Goal: Information Seeking & Learning: Learn about a topic

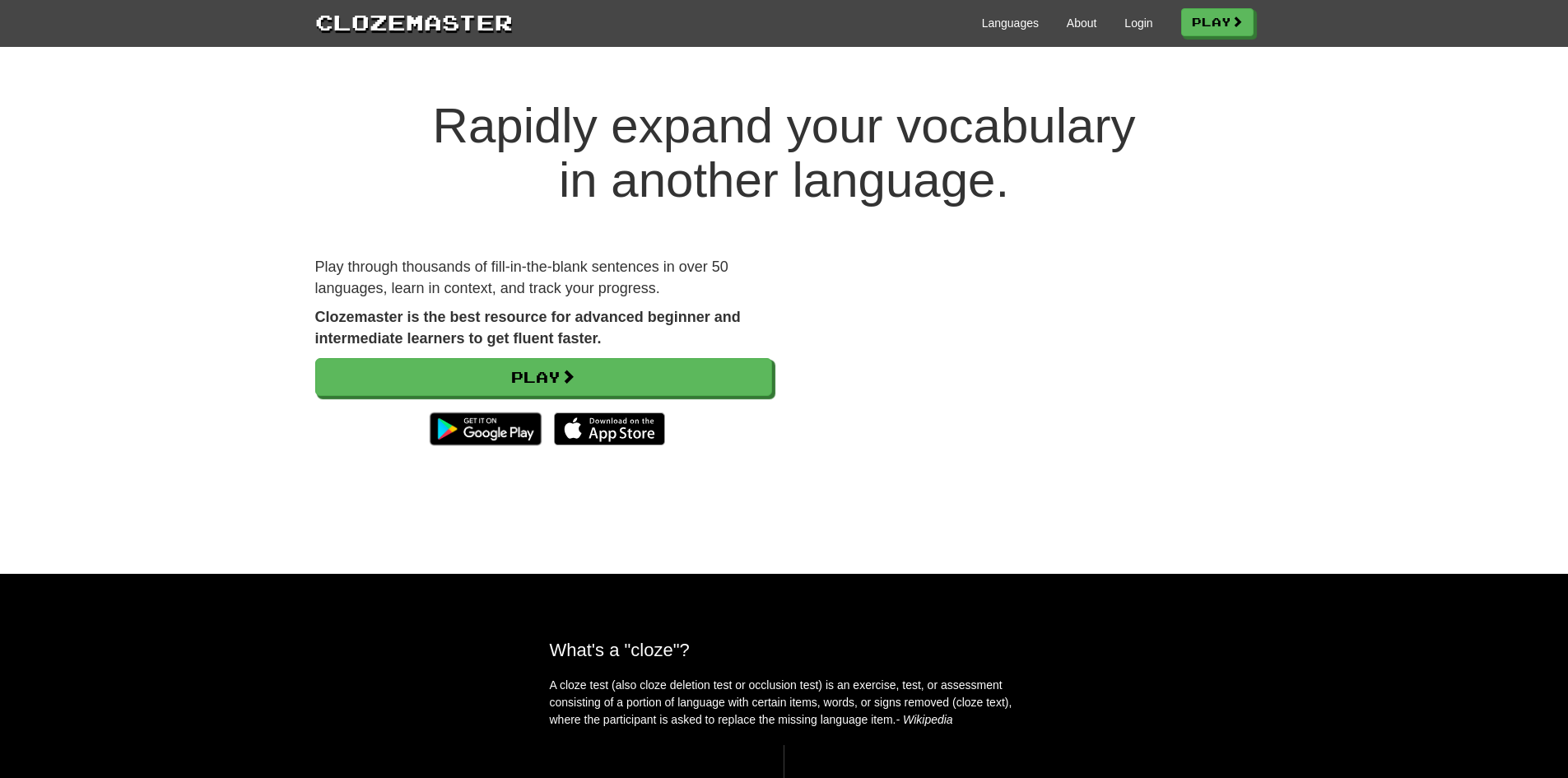
click at [1183, 39] on div "Clozemaster Languages About Login Play" at bounding box center [784, 24] width 1568 height 47
click at [1191, 28] on link "Play" at bounding box center [1218, 23] width 73 height 28
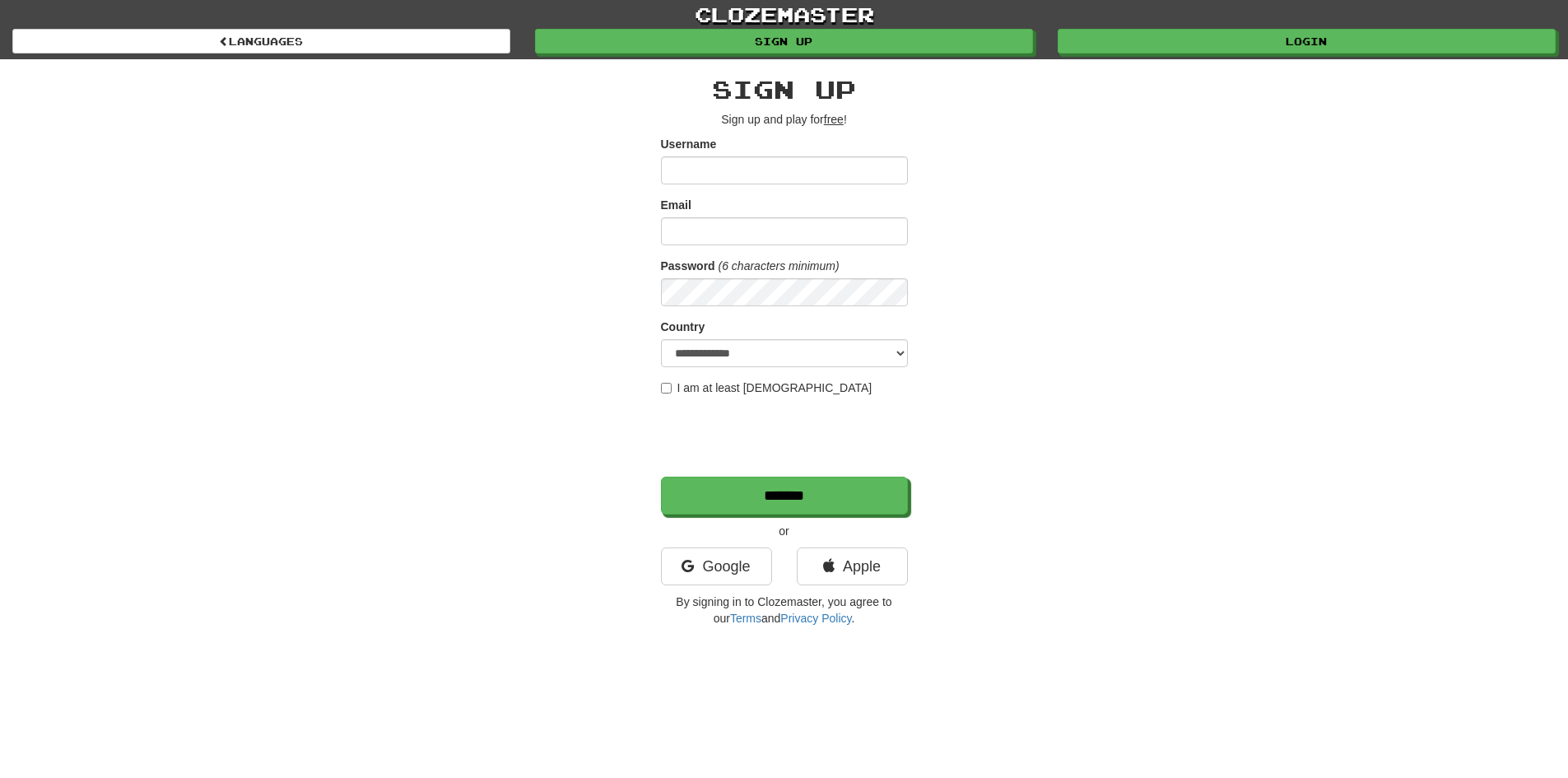
type input "**********"
click at [792, 232] on input "Email" at bounding box center [784, 231] width 246 height 28
click at [1139, 55] on div "clozemaster Languages Sign up Login Languages" at bounding box center [784, 29] width 1542 height 59
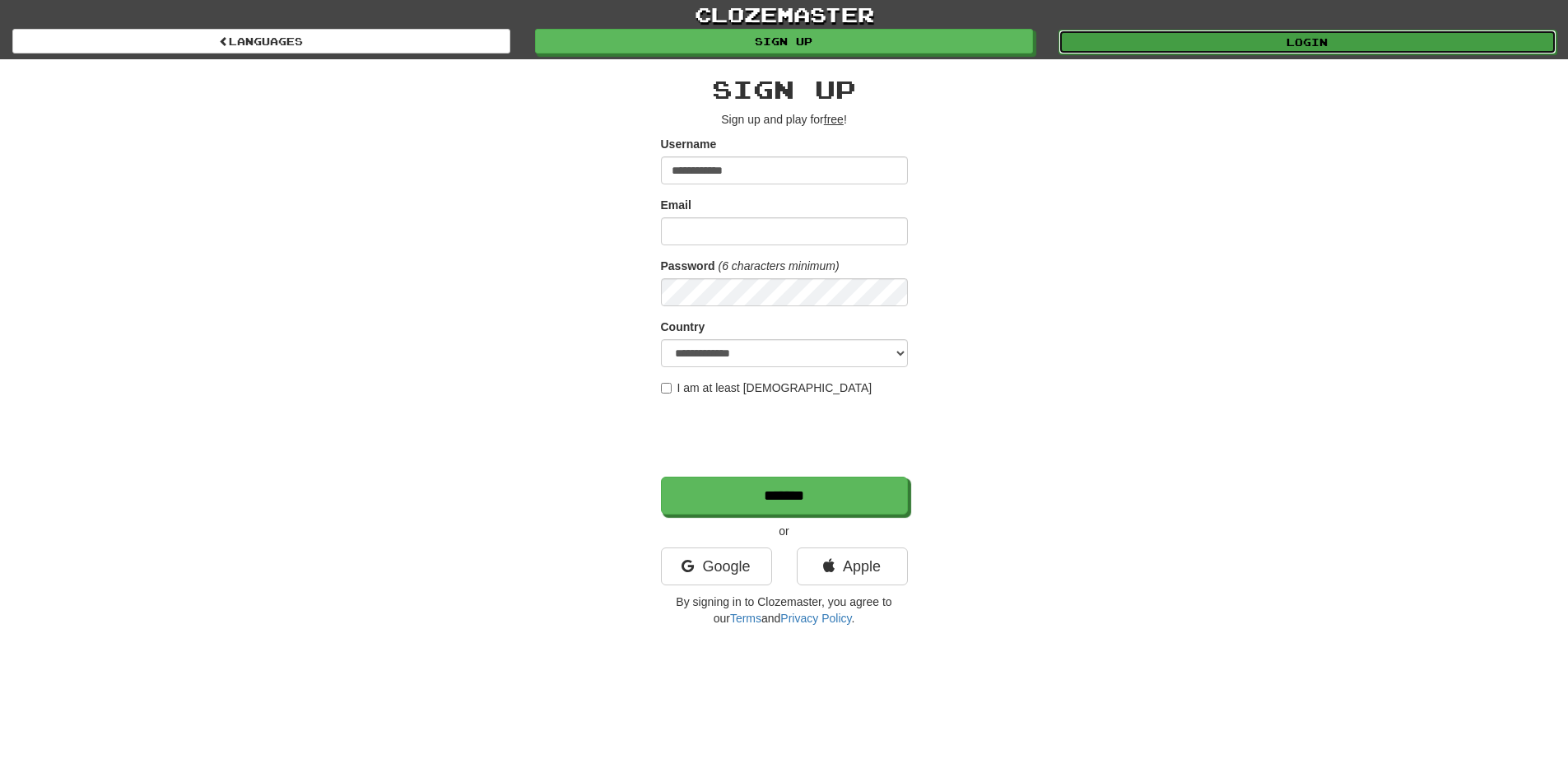
click at [1138, 42] on link "Login" at bounding box center [1307, 41] width 498 height 25
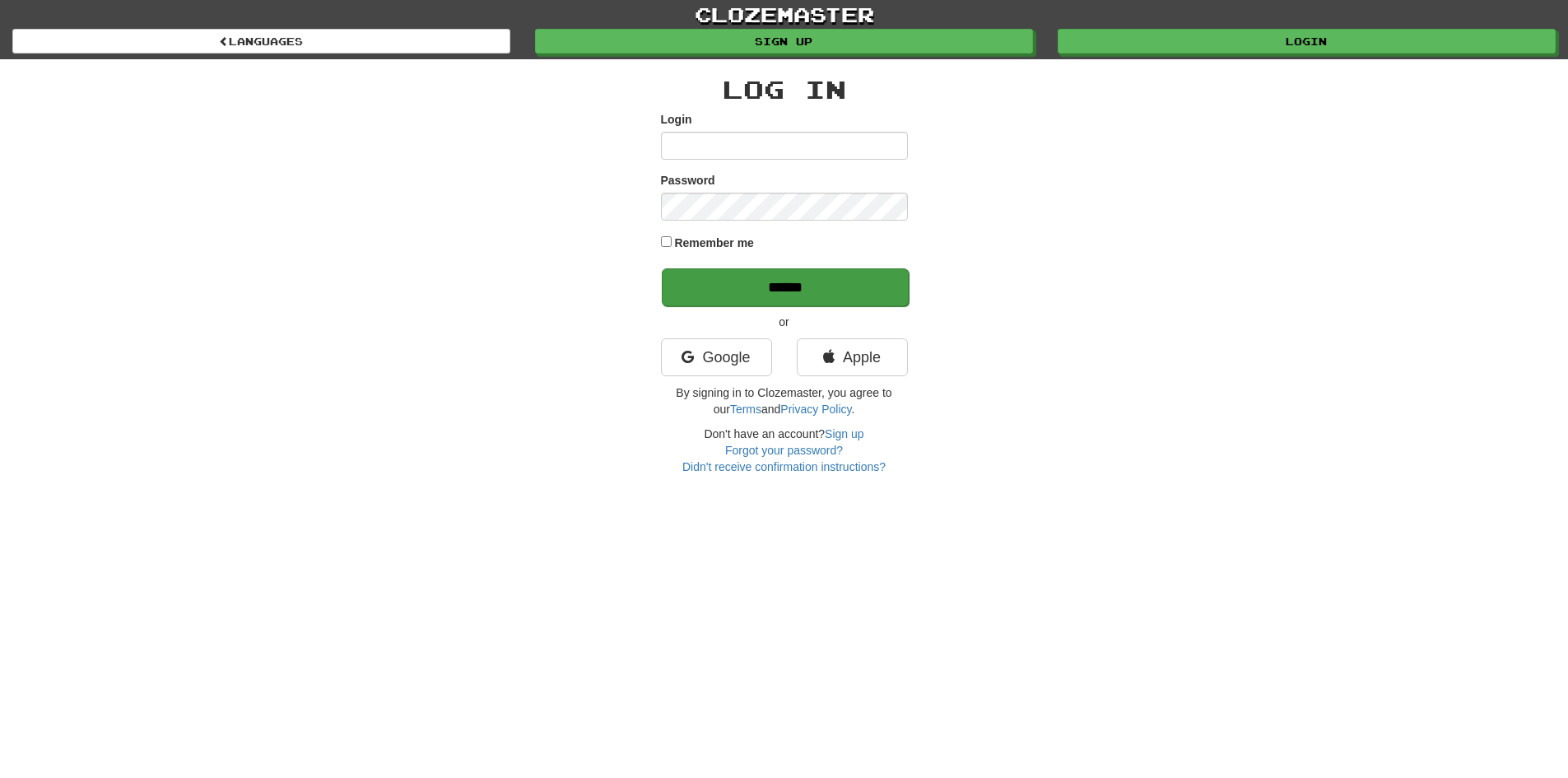
type input "**********"
click at [760, 284] on input "******" at bounding box center [784, 287] width 246 height 38
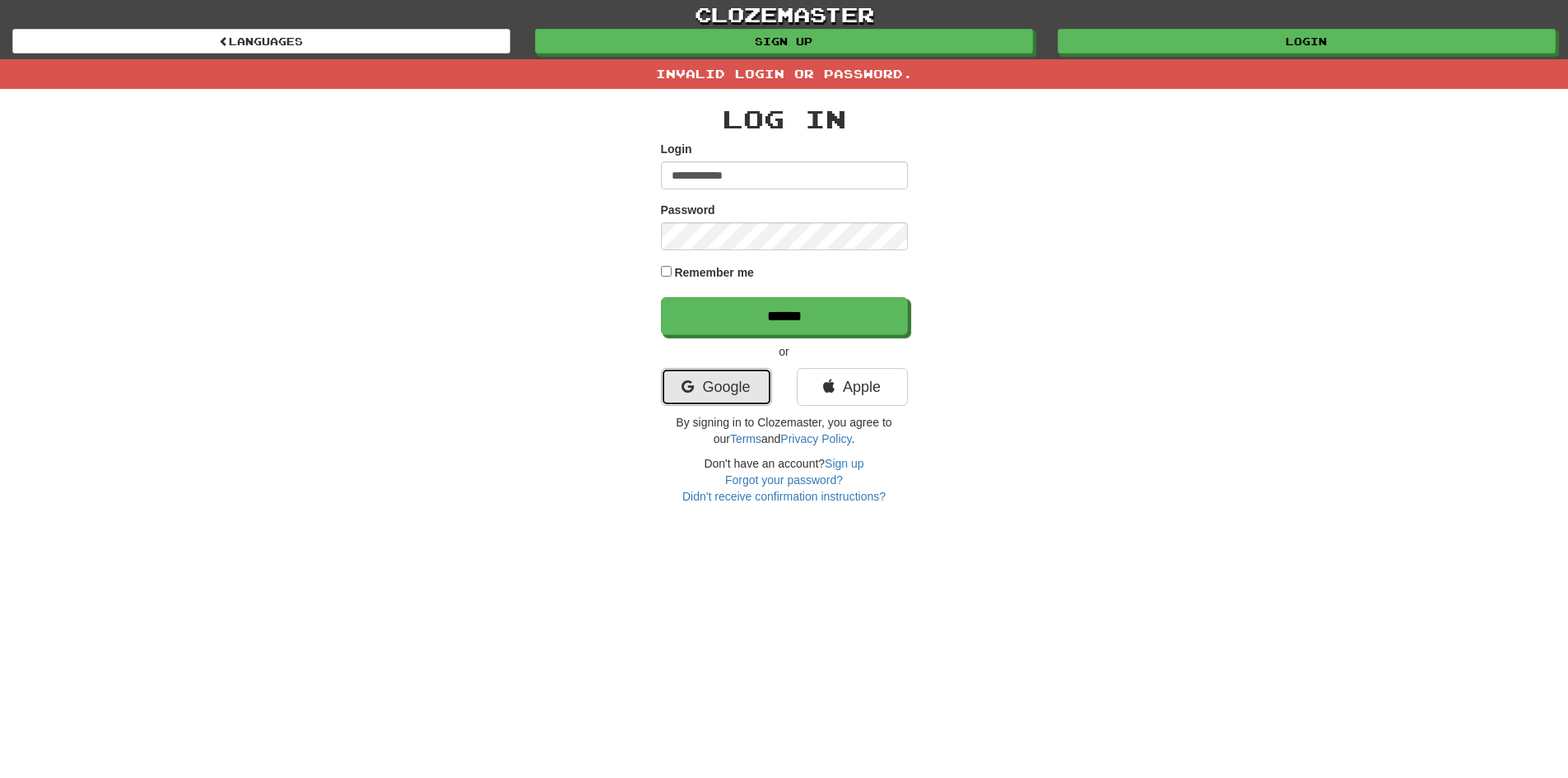
click at [742, 374] on link "Google" at bounding box center [716, 387] width 111 height 38
click at [754, 182] on input "**********" at bounding box center [784, 175] width 246 height 28
click at [617, 323] on div "**********" at bounding box center [784, 297] width 963 height 416
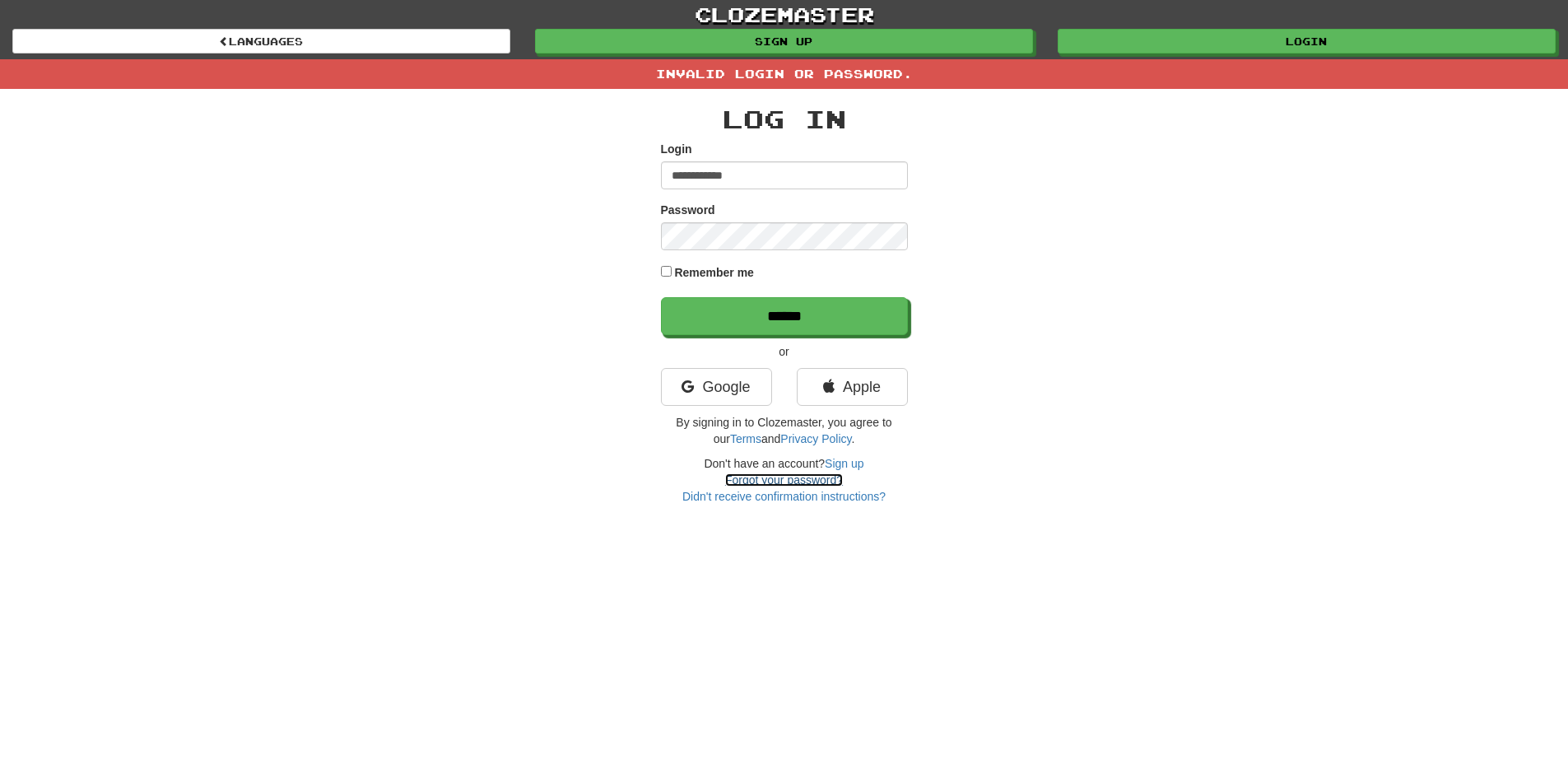
click at [760, 478] on link "Forgot your password?" at bounding box center [784, 479] width 118 height 13
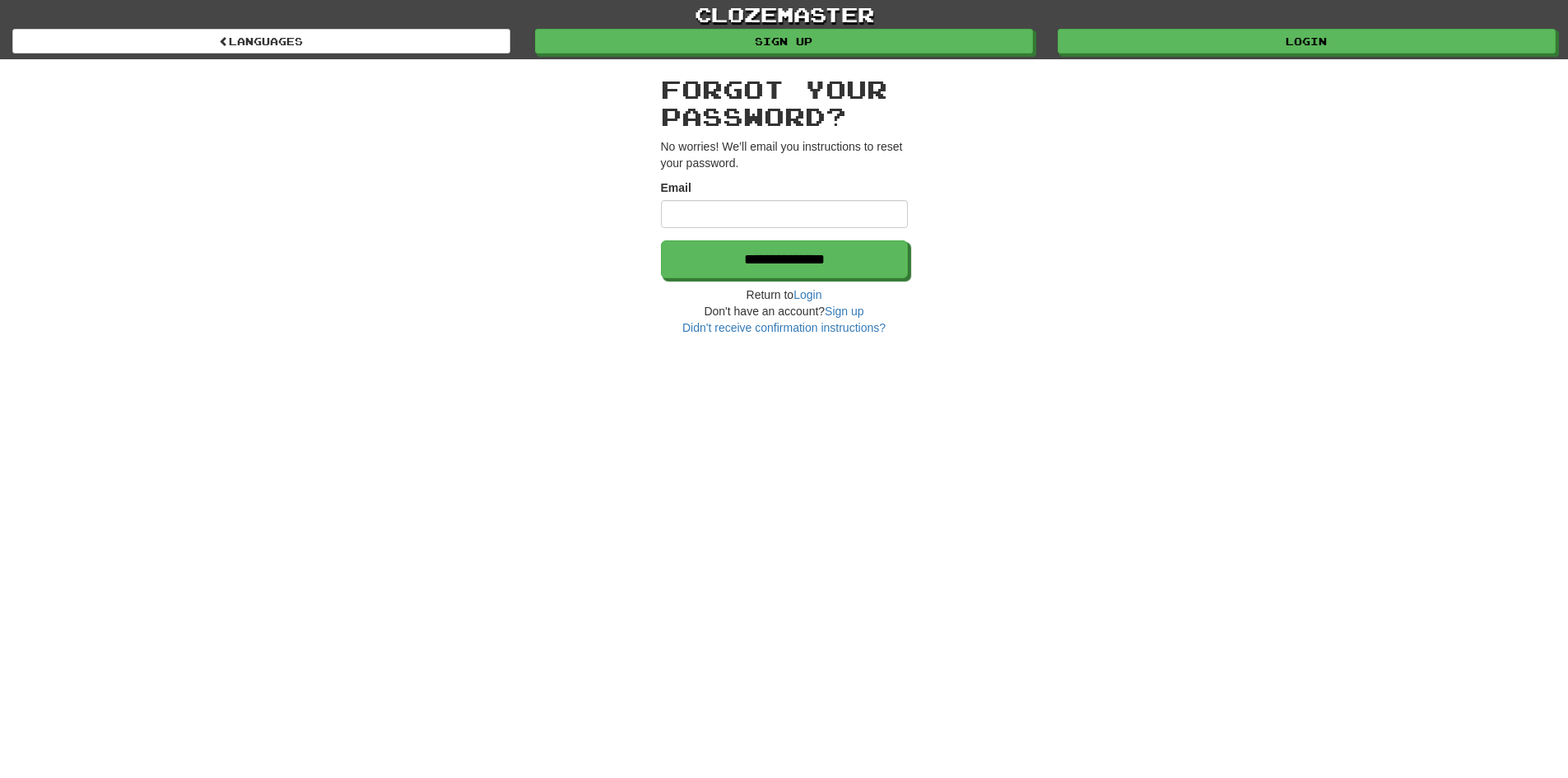
click at [733, 211] on input "Email" at bounding box center [784, 214] width 246 height 28
type input "**********"
click at [661, 241] on input "**********" at bounding box center [784, 259] width 246 height 38
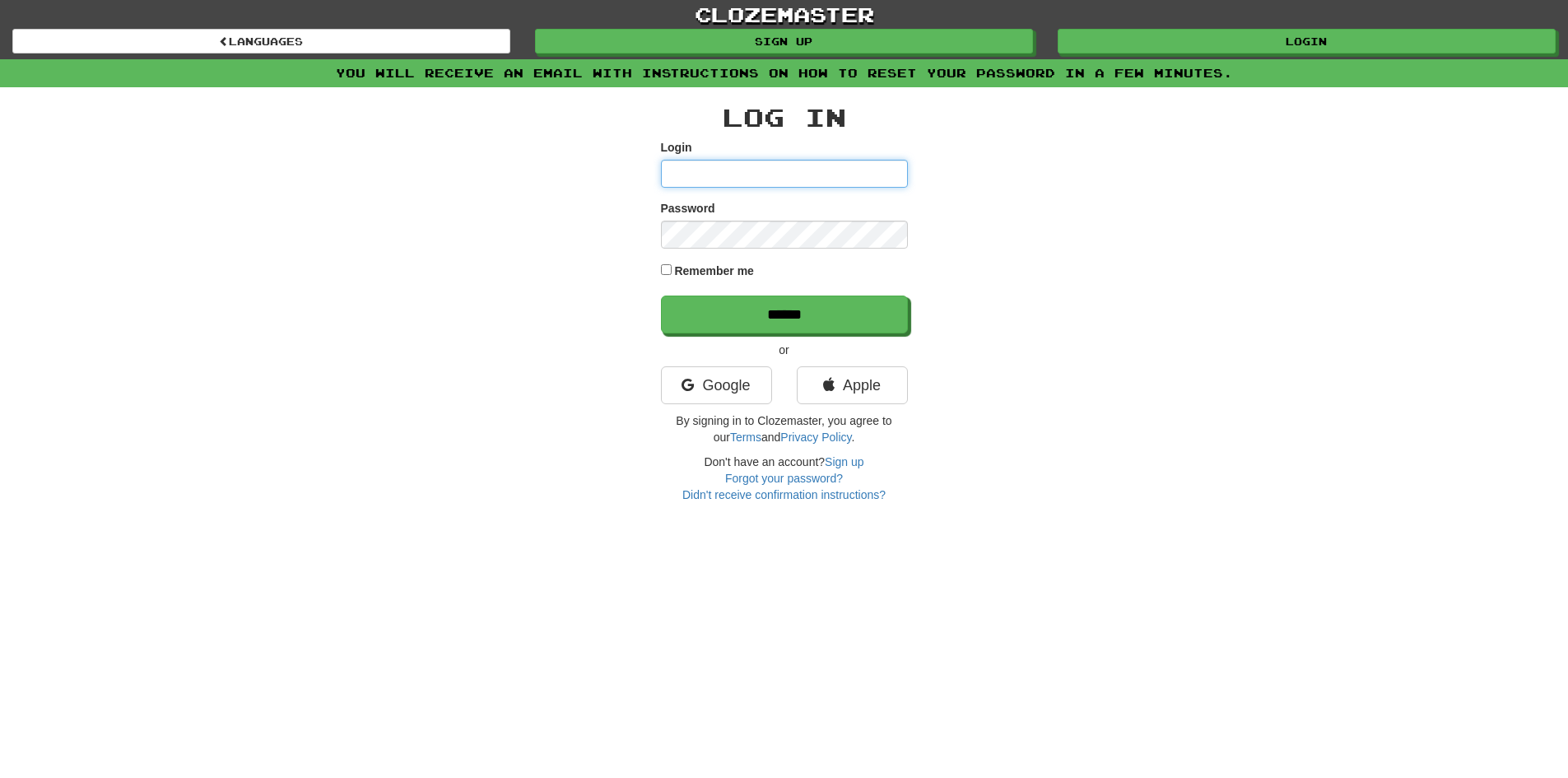
type input "**********"
click at [661, 296] on input "******" at bounding box center [784, 314] width 246 height 38
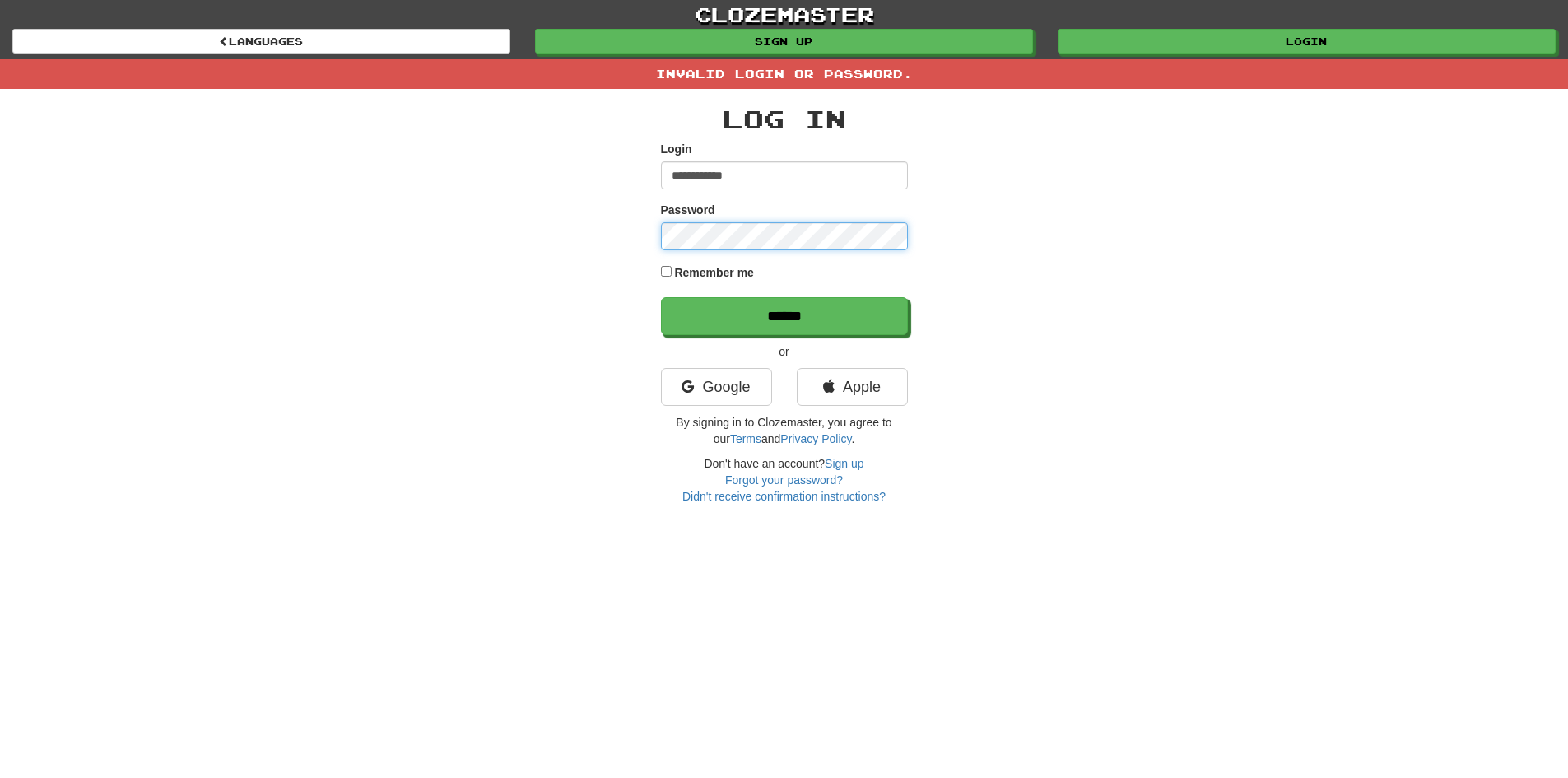
click at [661, 298] on input "******" at bounding box center [784, 316] width 246 height 38
click at [760, 177] on input "**********" at bounding box center [784, 175] width 246 height 28
type input "**********"
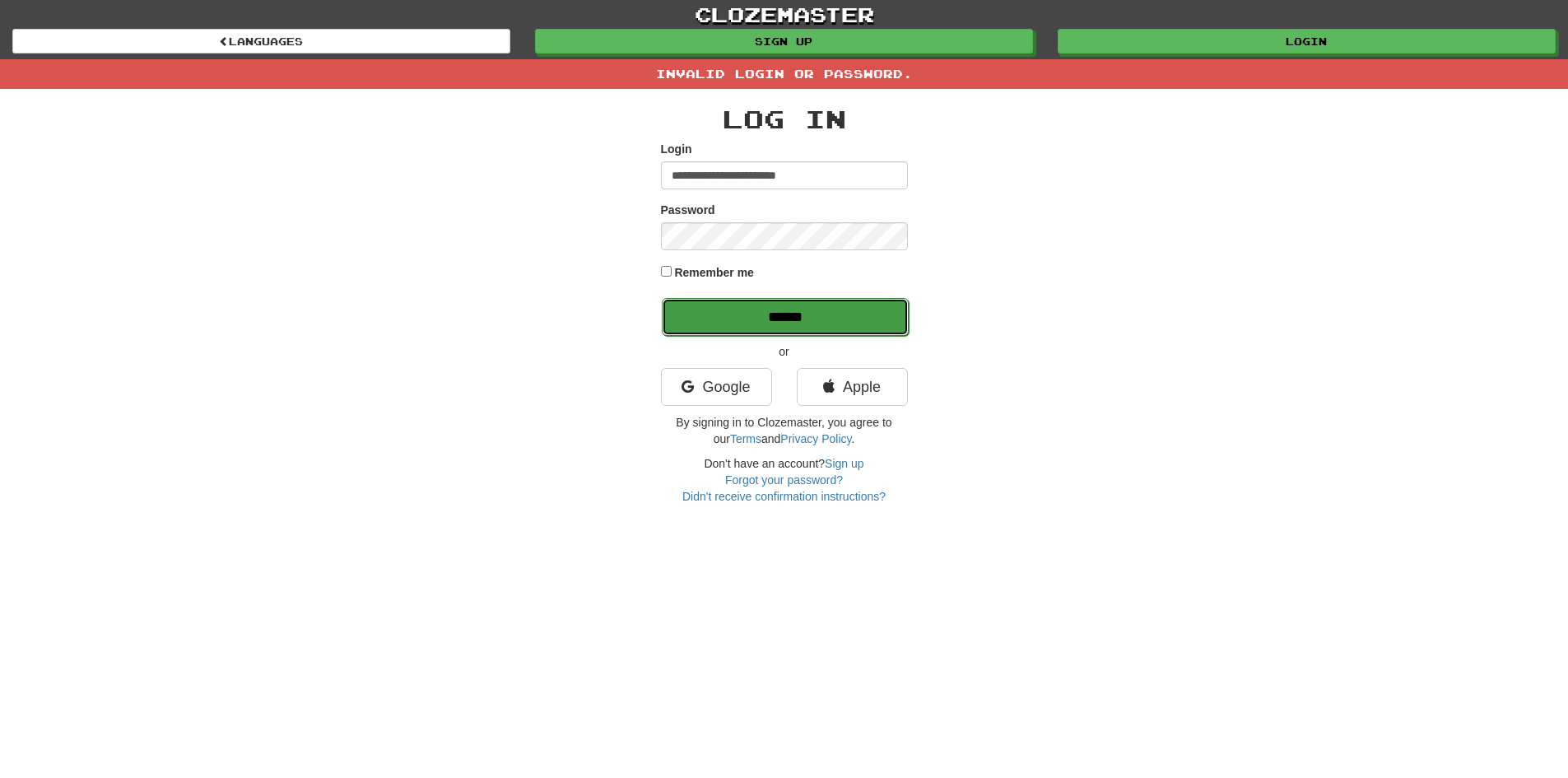
click at [682, 306] on input "******" at bounding box center [784, 316] width 246 height 38
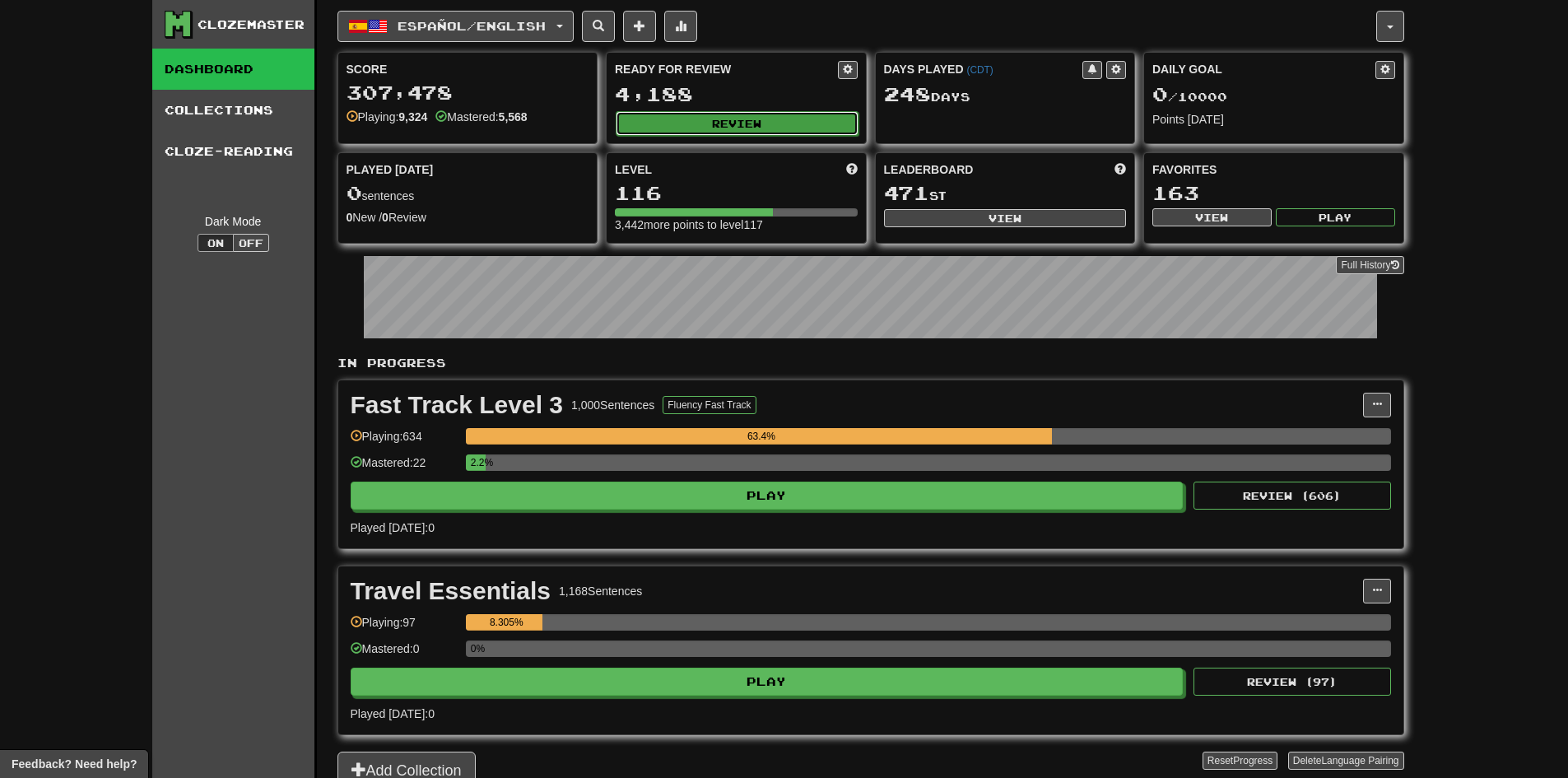
click at [756, 131] on button "Review" at bounding box center [736, 123] width 243 height 25
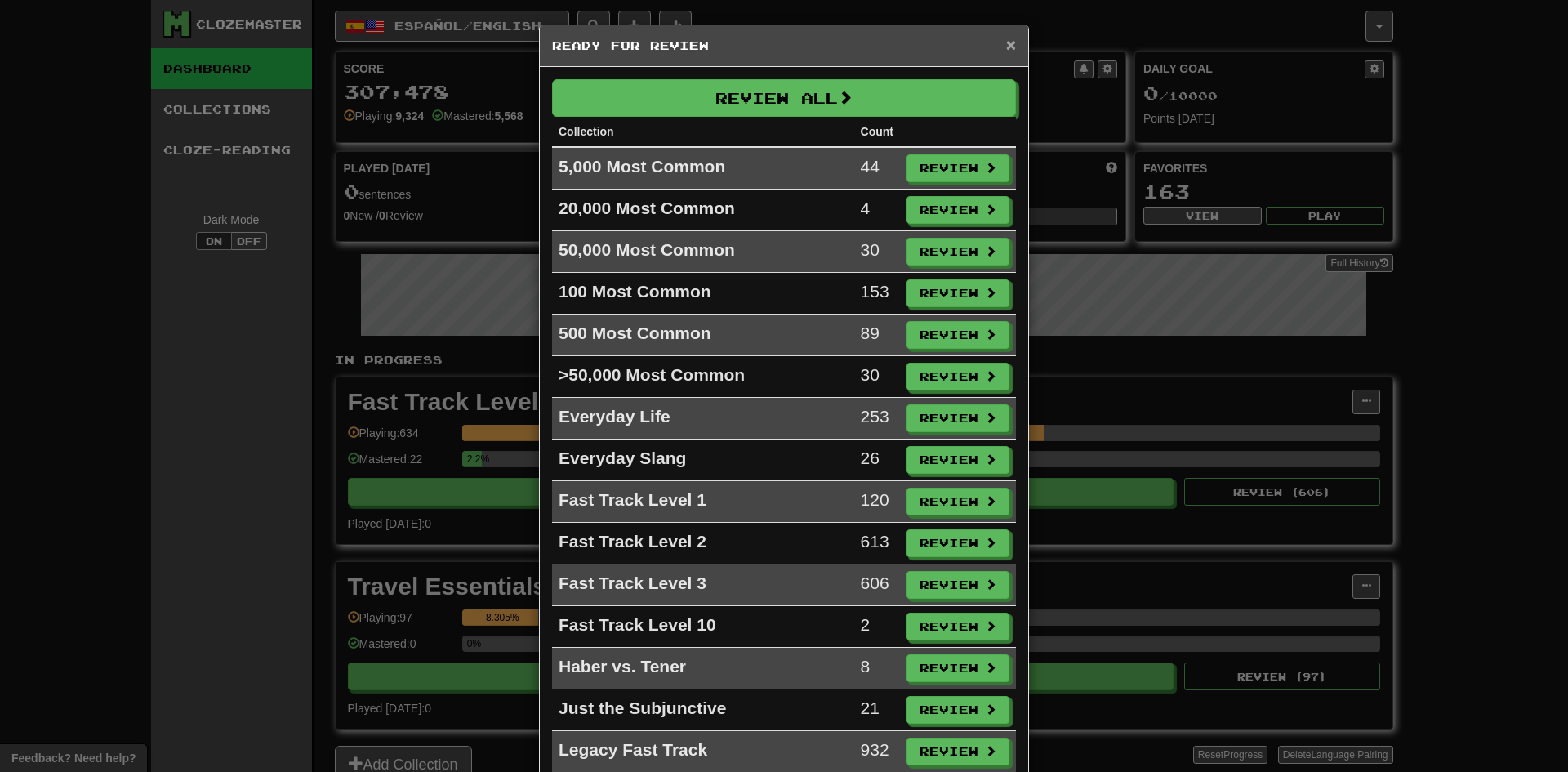
click at [1007, 43] on span "×" at bounding box center [1012, 44] width 10 height 19
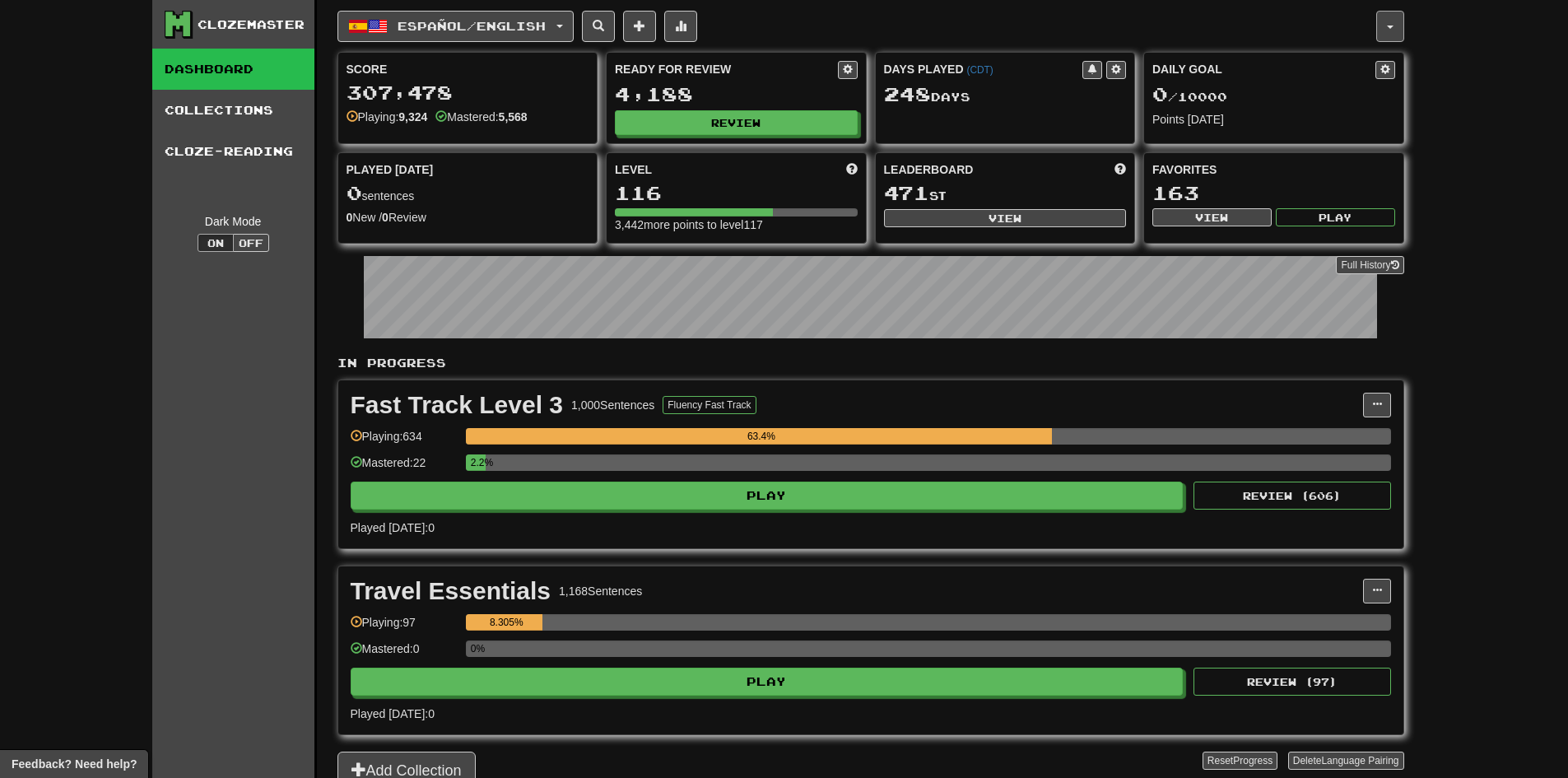
click at [1382, 33] on button "button" at bounding box center [1389, 27] width 27 height 31
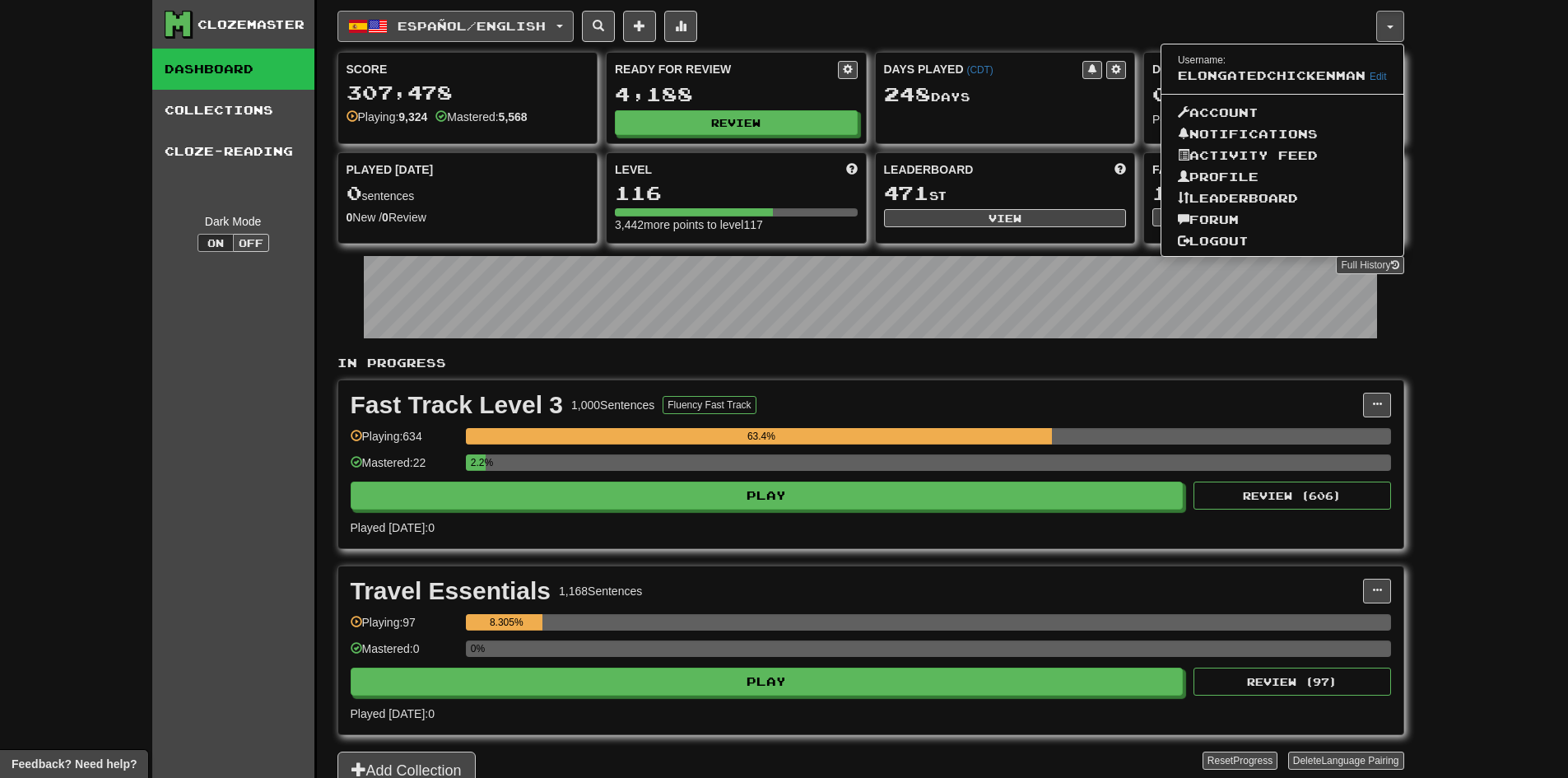
click at [546, 23] on span "Español / English" at bounding box center [471, 26] width 148 height 14
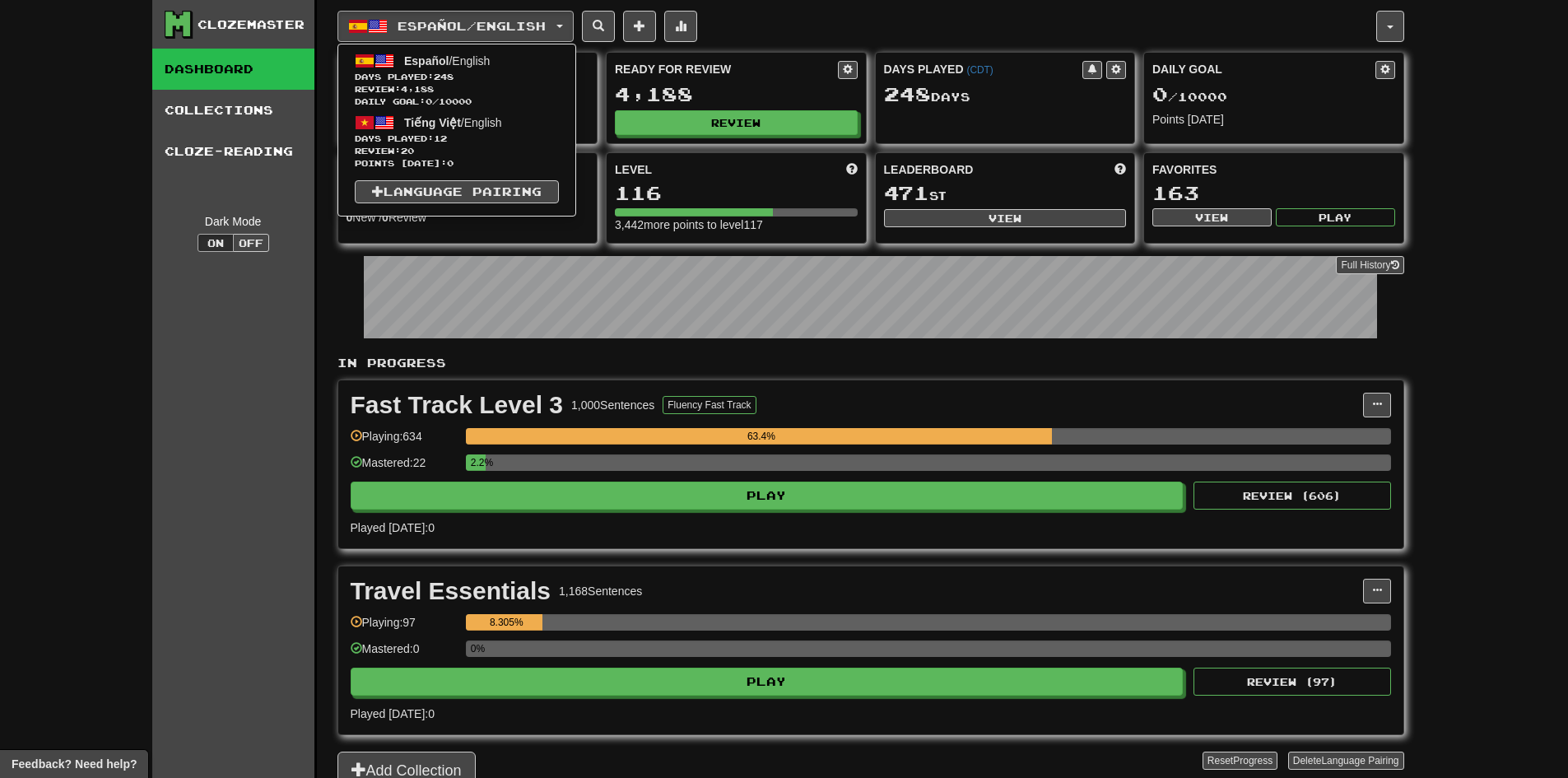
click at [872, 11] on div "Español / English Español / English Days Played: 248 Review: 4,188 Daily Goal: …" at bounding box center [857, 27] width 1039 height 31
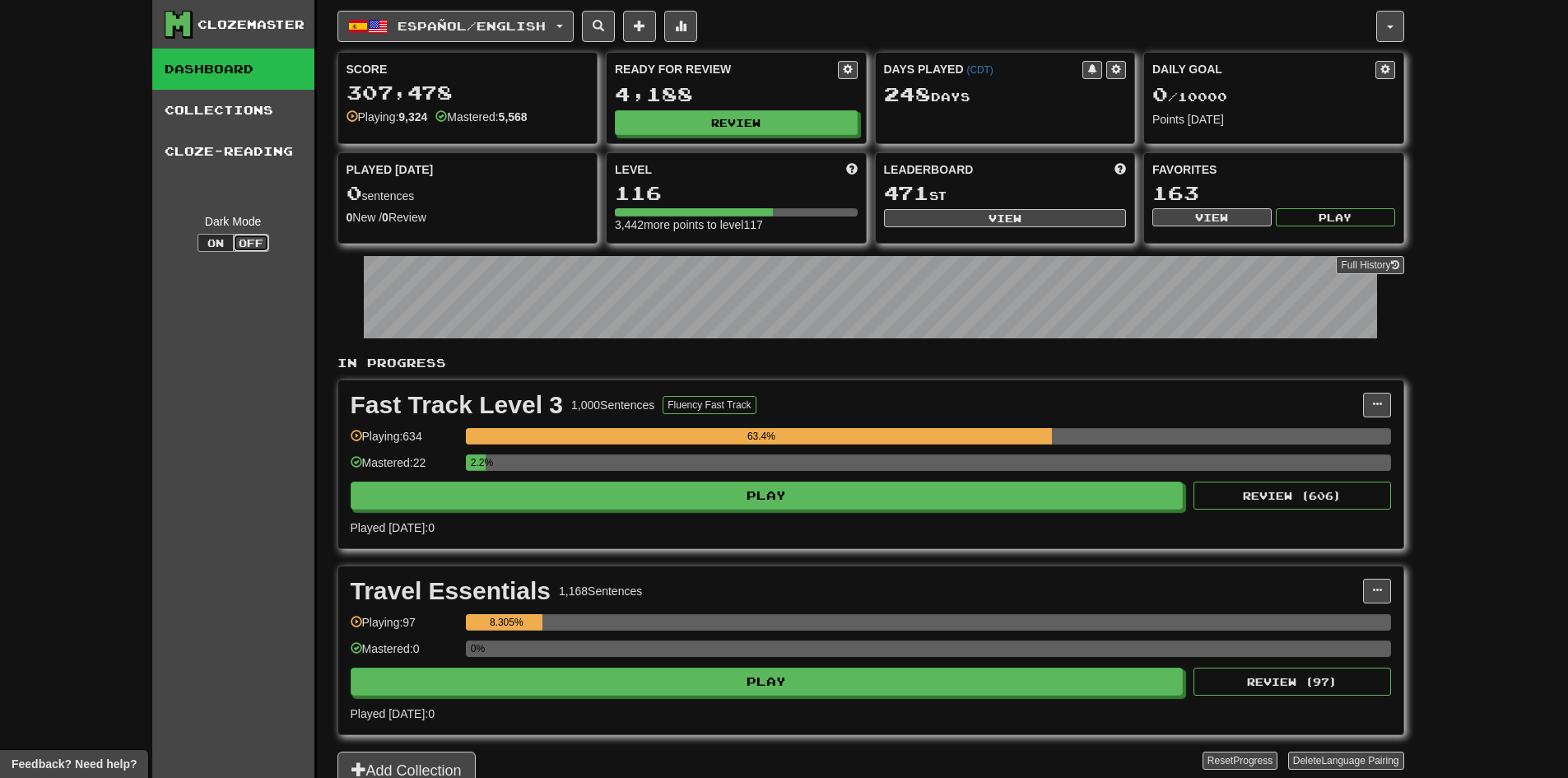
click at [256, 242] on button "Off" at bounding box center [250, 243] width 36 height 18
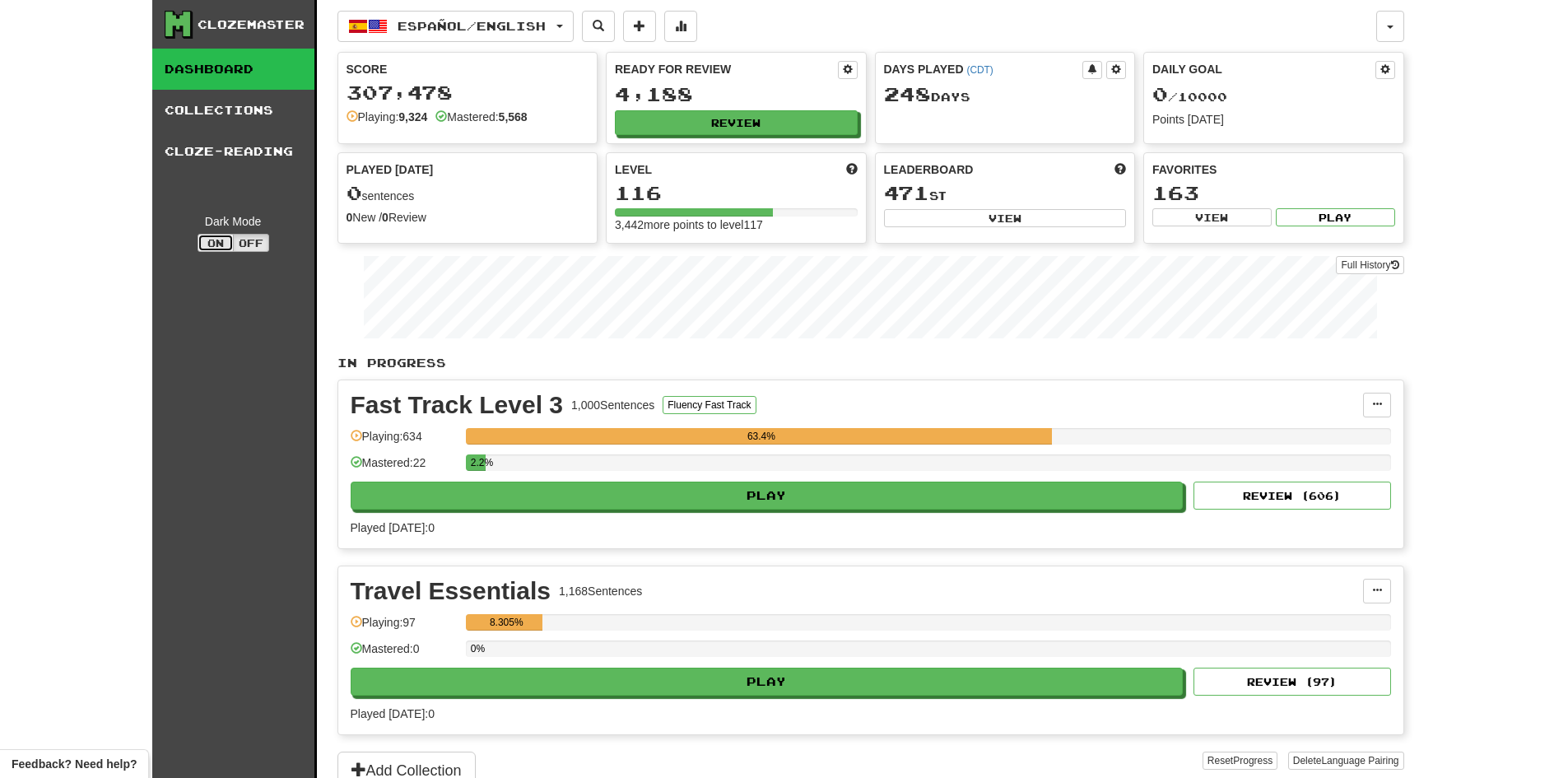
click at [206, 242] on button "On" at bounding box center [215, 243] width 36 height 18
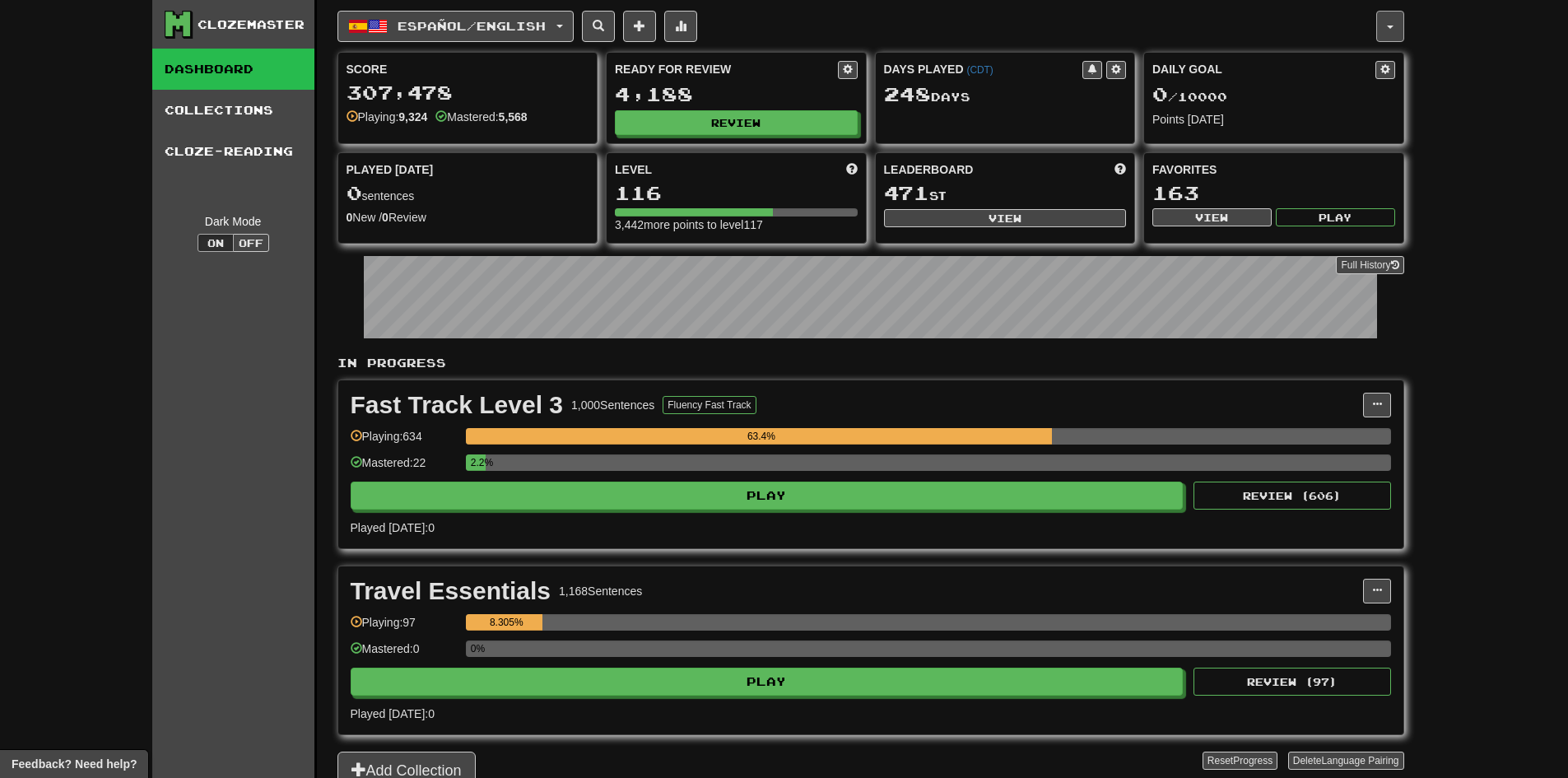
click at [1387, 20] on button "button" at bounding box center [1389, 27] width 27 height 31
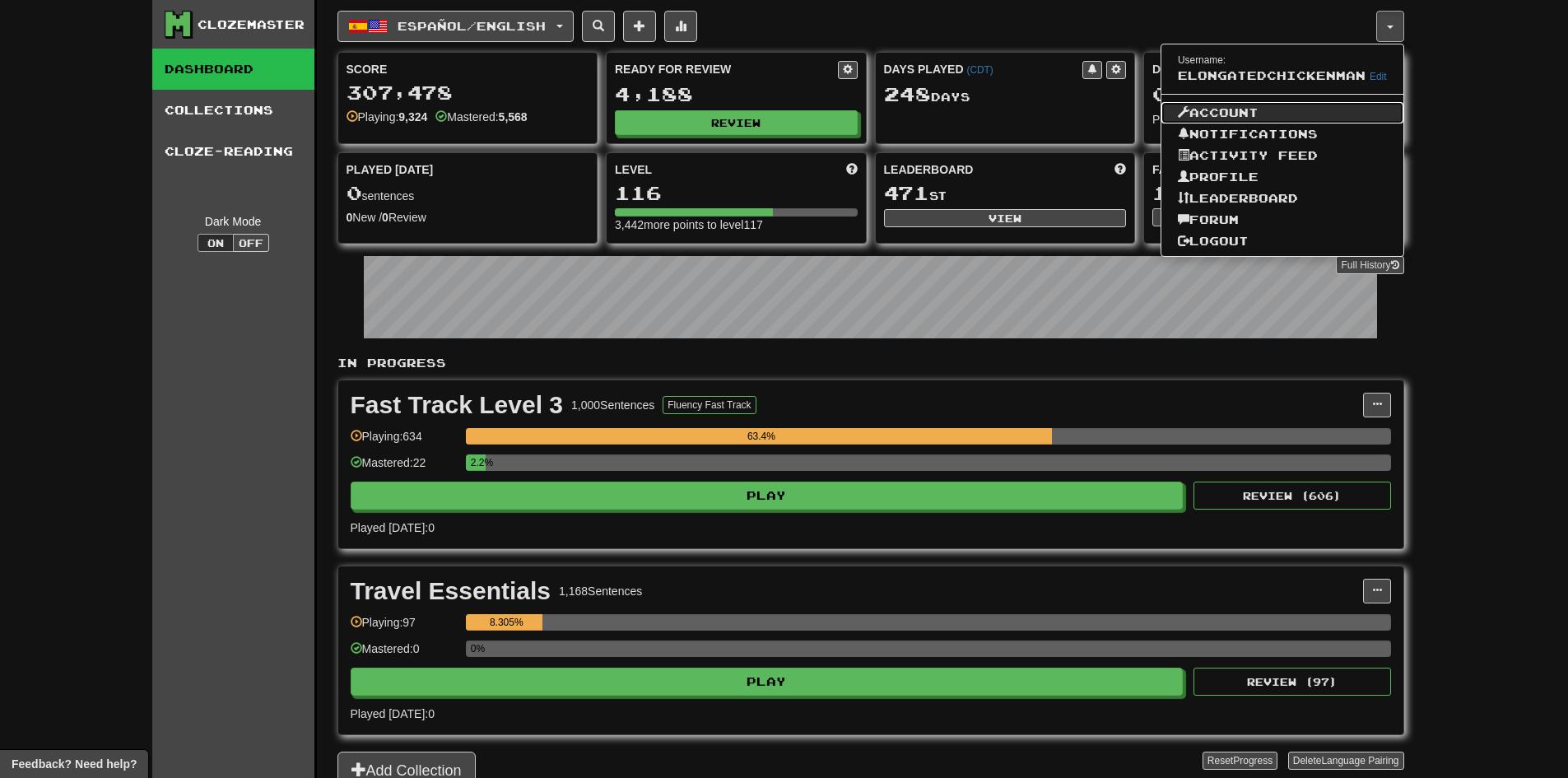
click at [1210, 114] on link "Account" at bounding box center [1282, 113] width 242 height 22
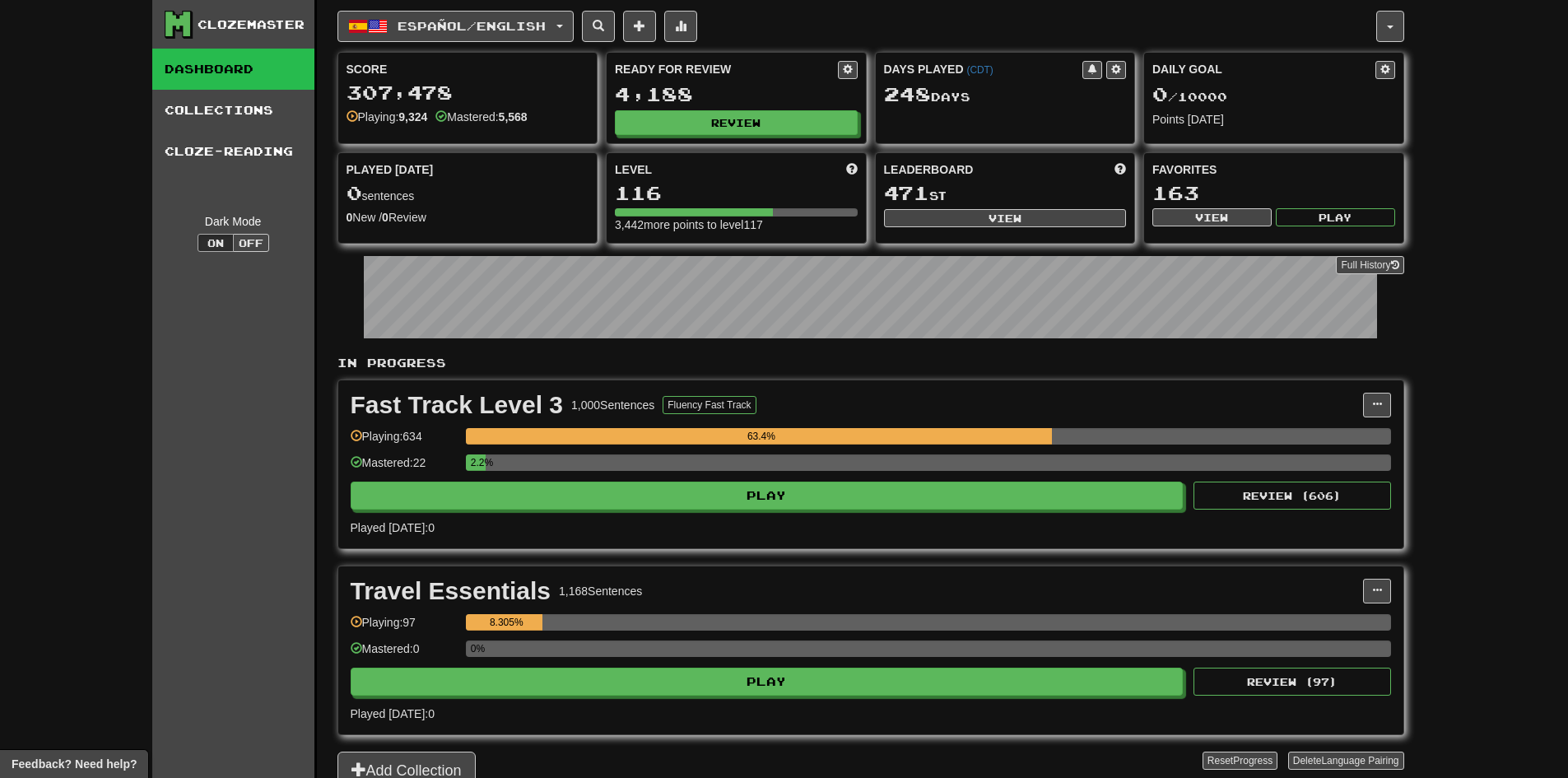
drag, startPoint x: 683, startPoint y: 96, endPoint x: 679, endPoint y: 125, distance: 29.3
click at [683, 101] on div "4,188" at bounding box center [735, 93] width 243 height 21
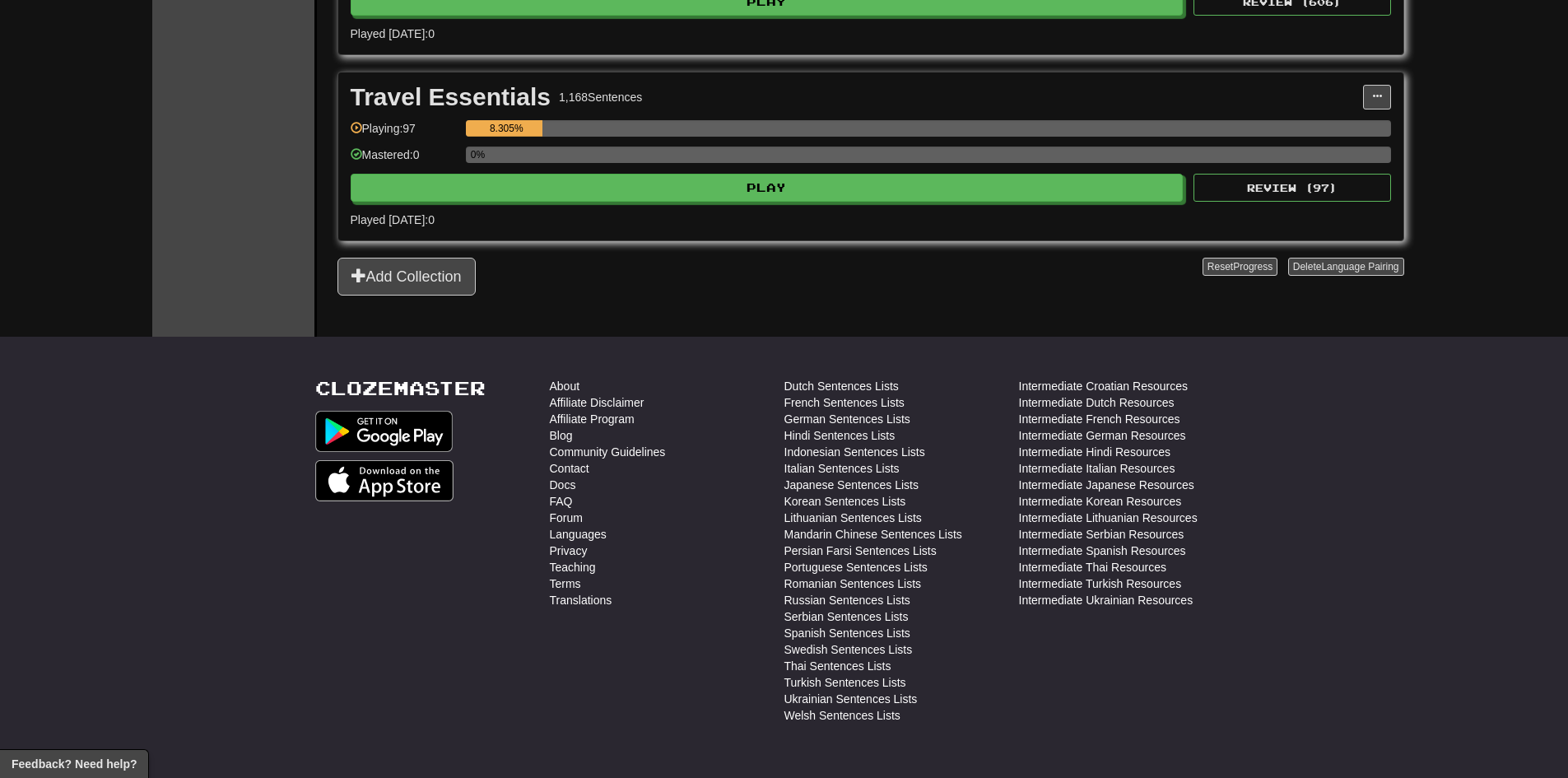
scroll to position [329, 0]
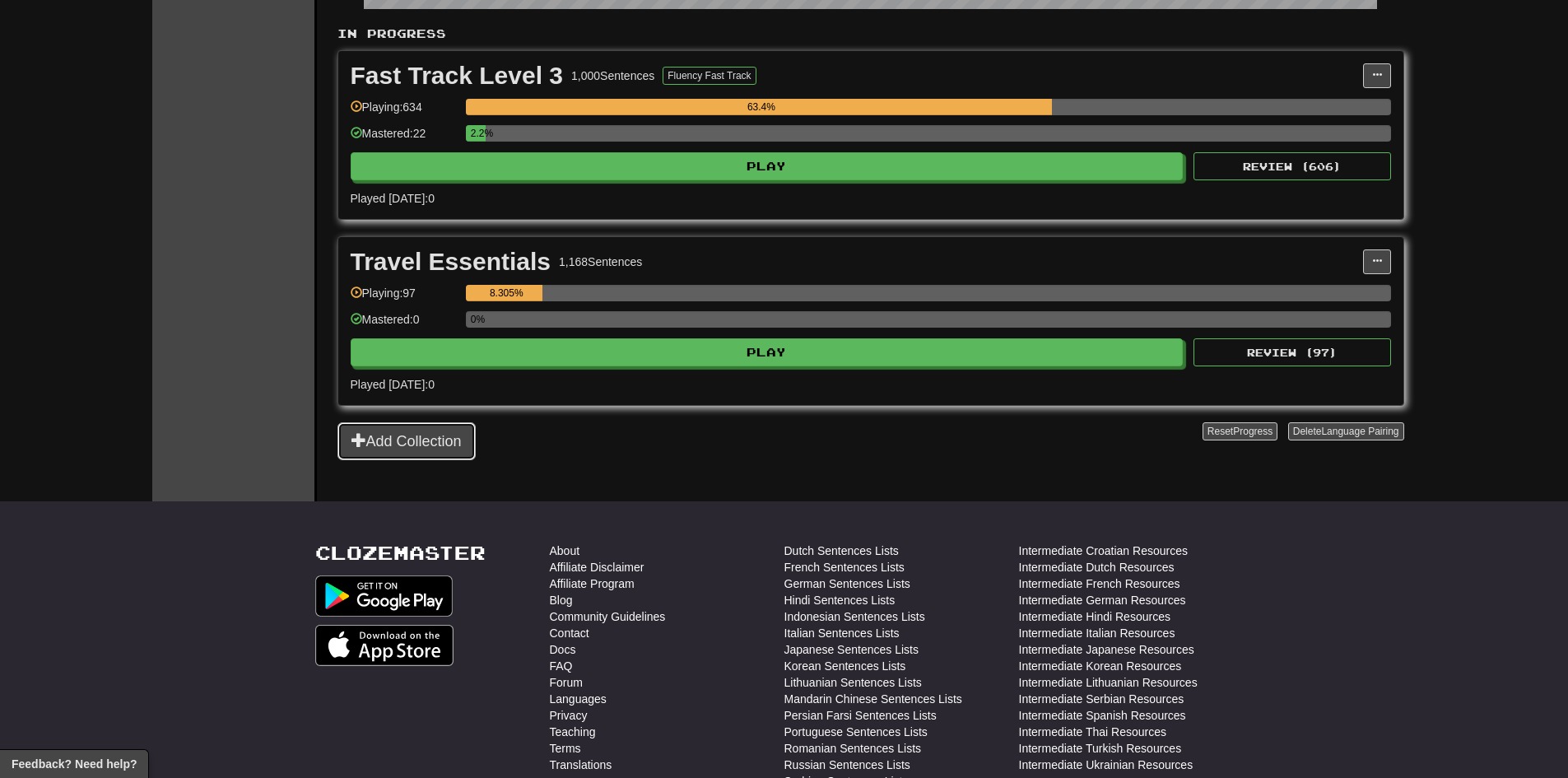
click at [356, 449] on button "Add Collection" at bounding box center [406, 441] width 138 height 38
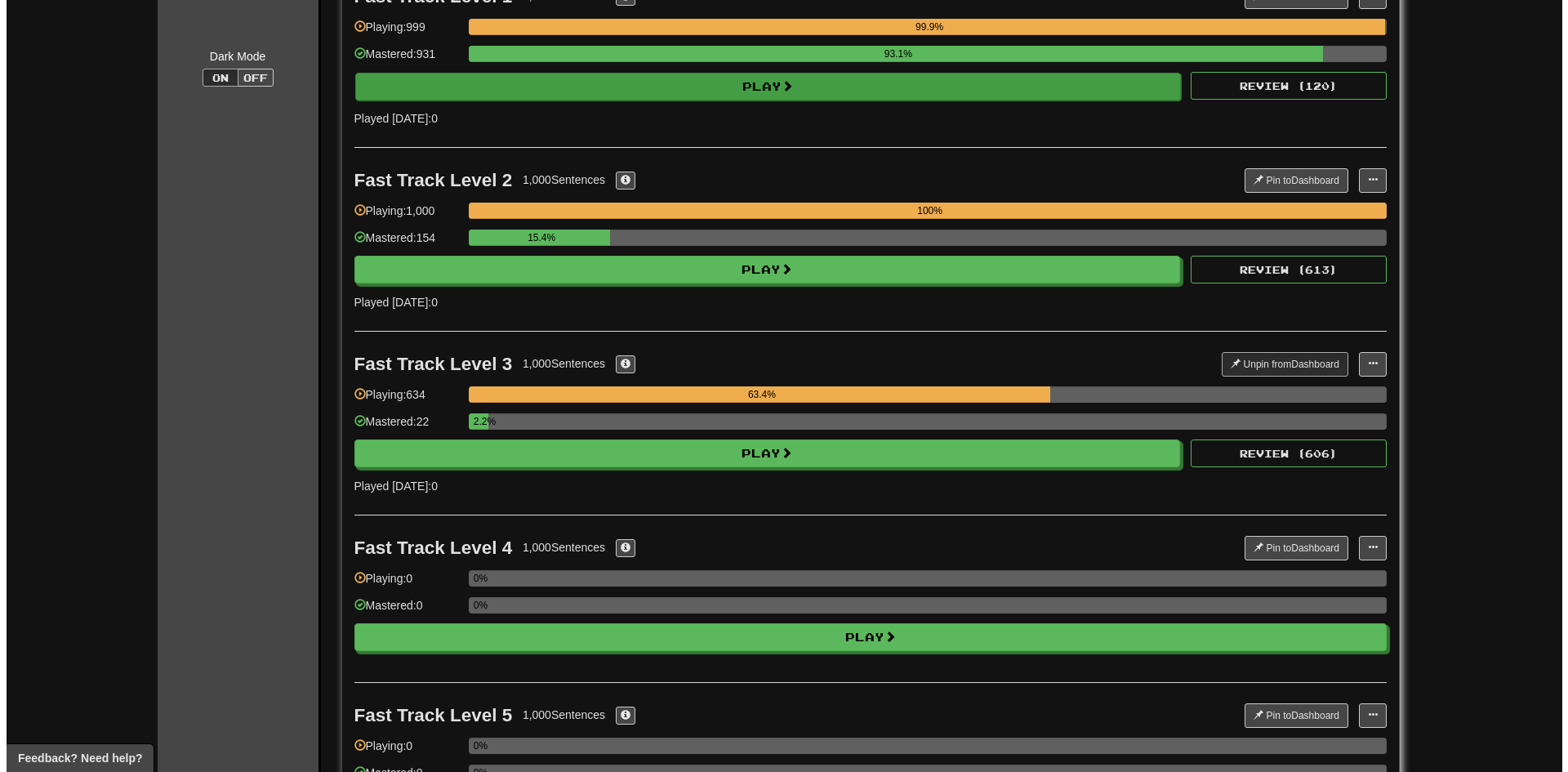
scroll to position [0, 0]
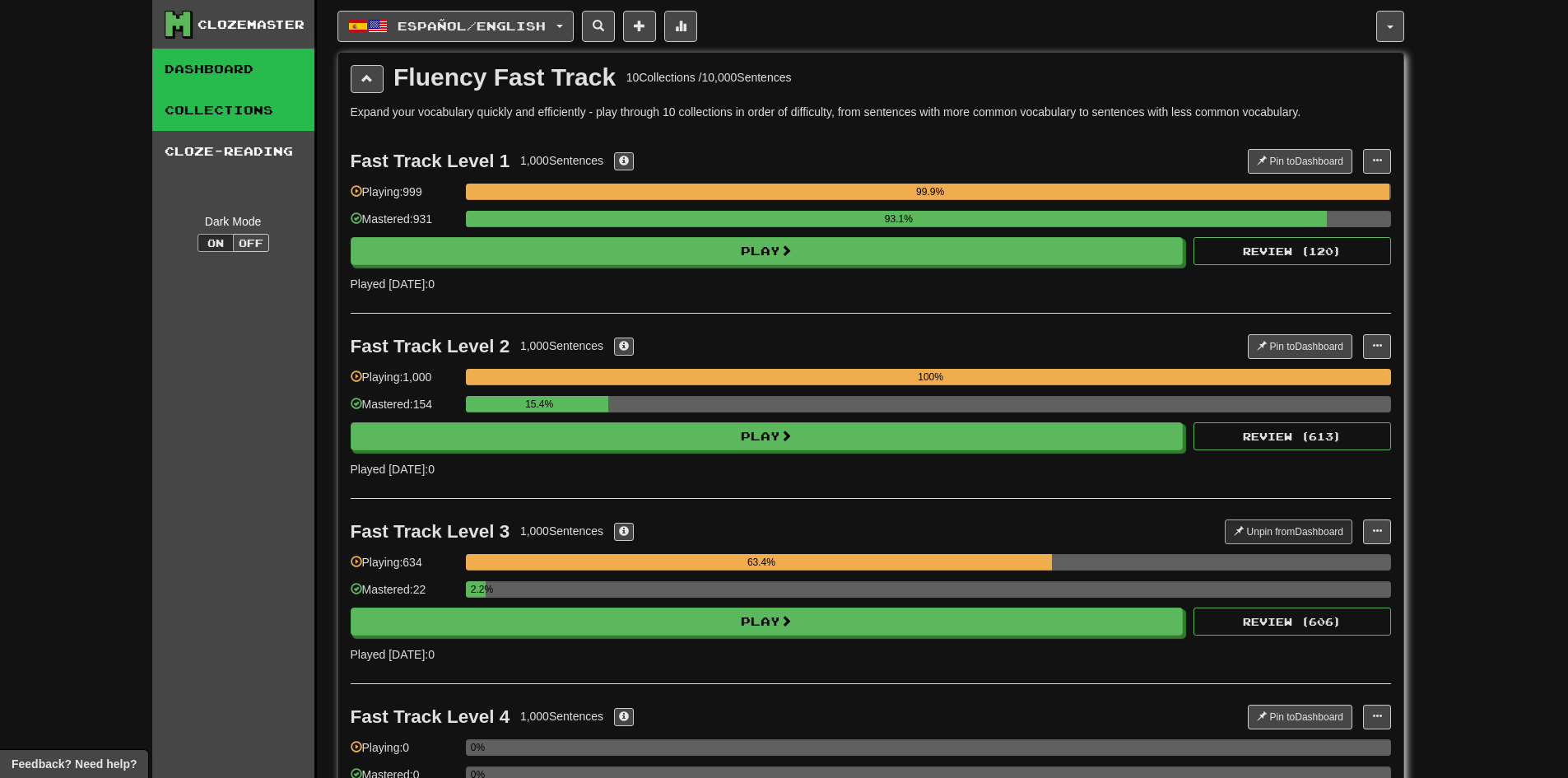
click at [211, 64] on link "Dashboard" at bounding box center [233, 69] width 162 height 41
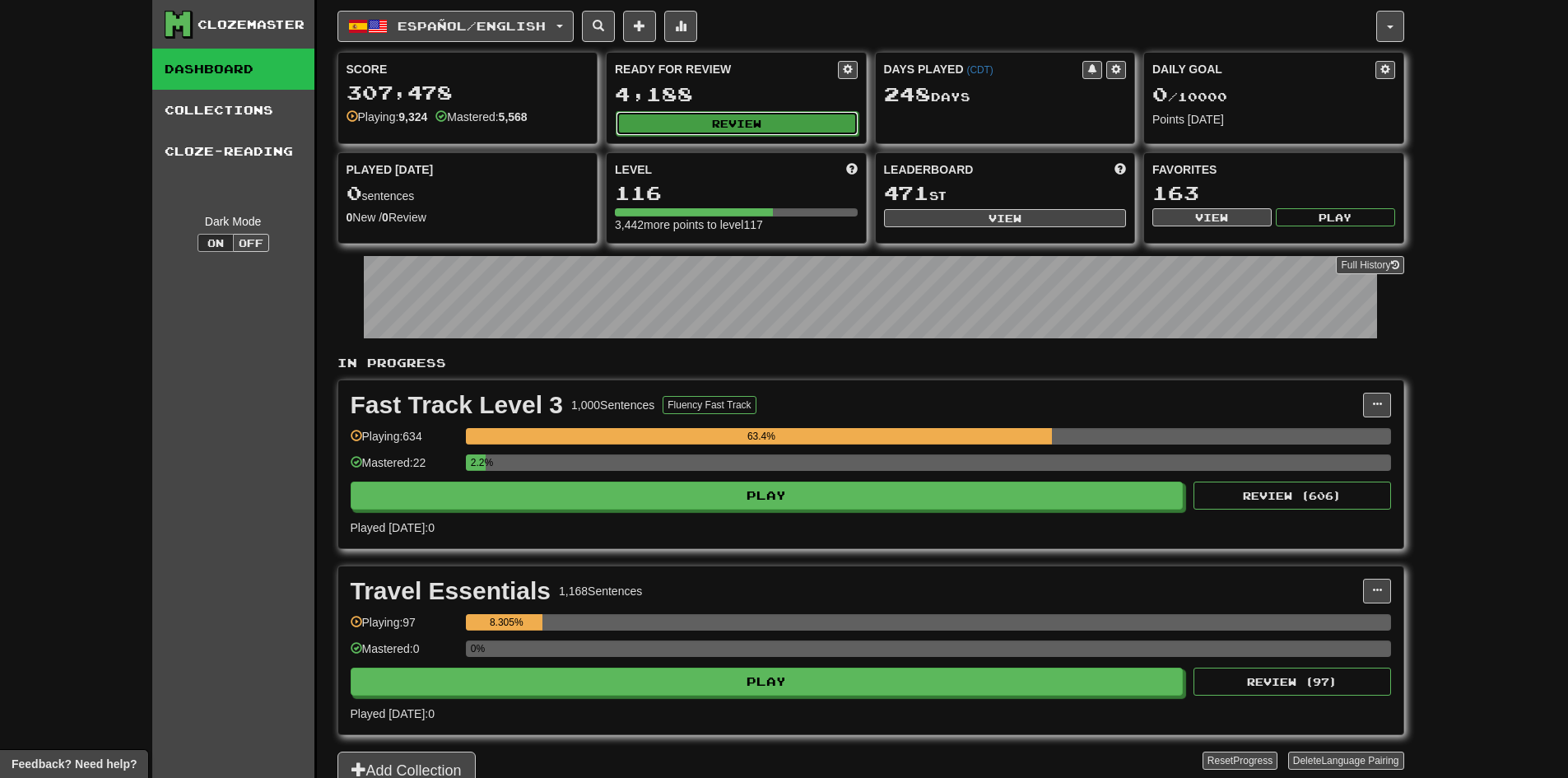
click at [757, 130] on button "Review" at bounding box center [736, 123] width 243 height 25
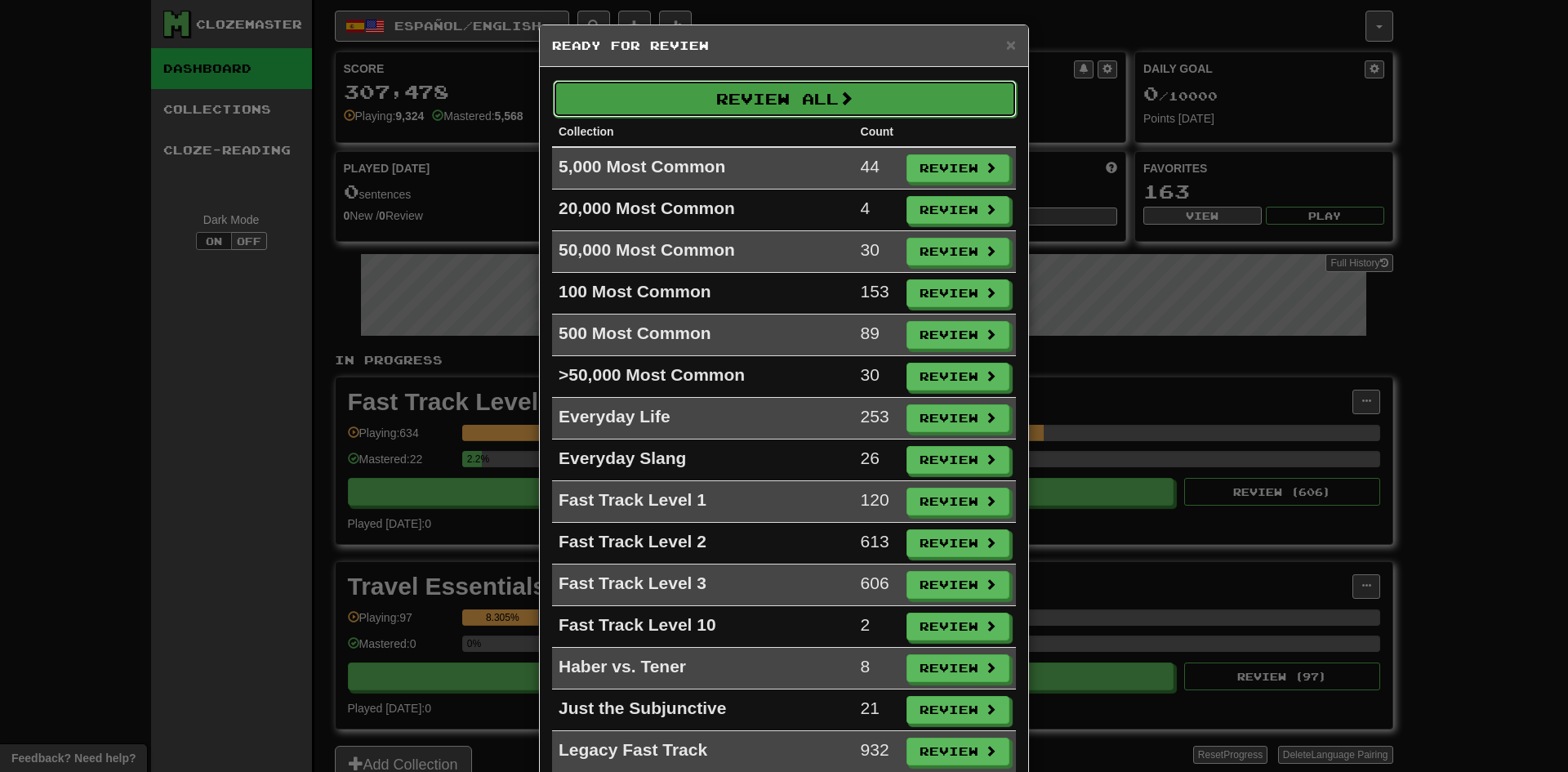
click at [702, 98] on button "Review All" at bounding box center [784, 98] width 464 height 38
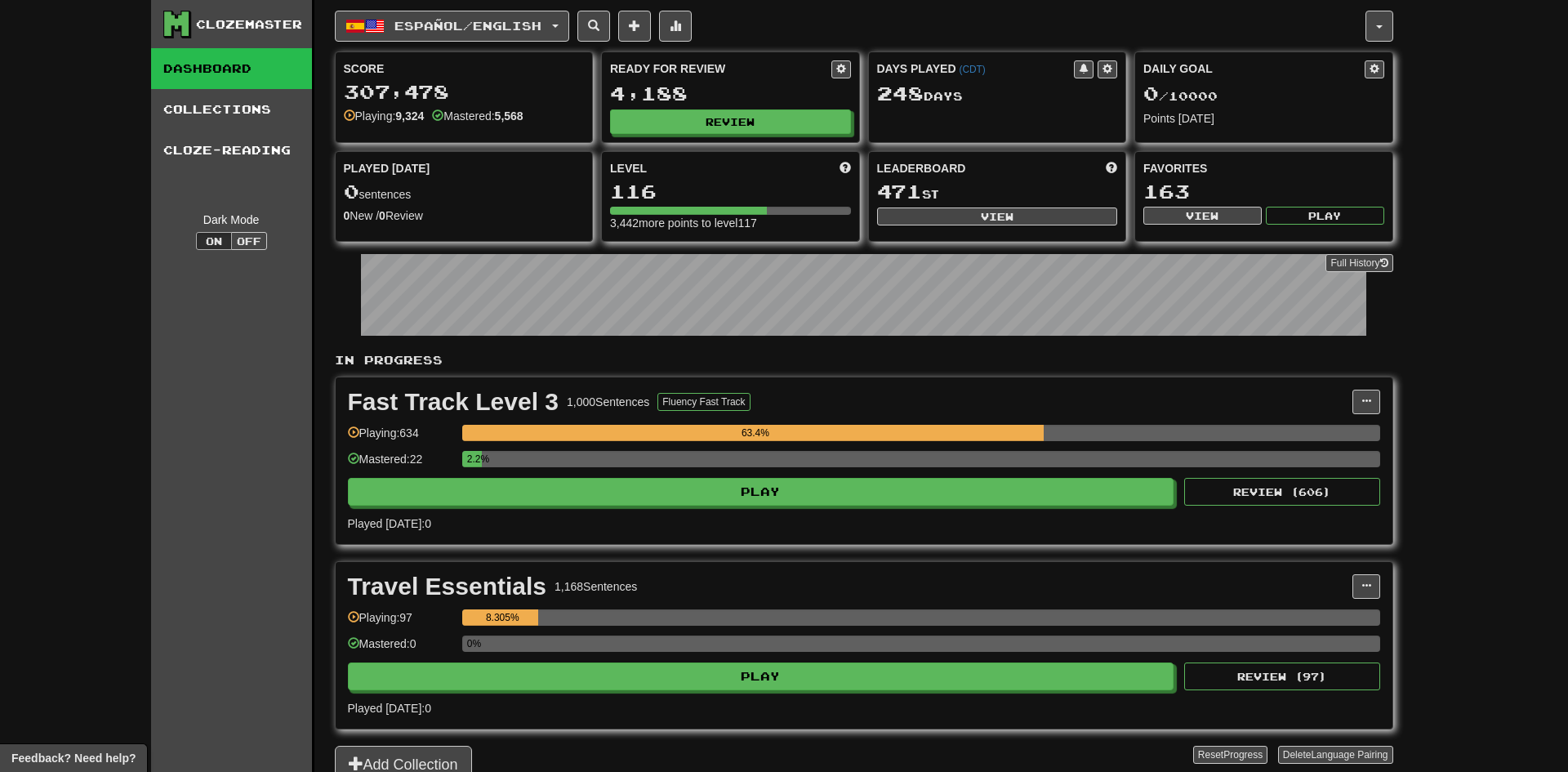
select select "***"
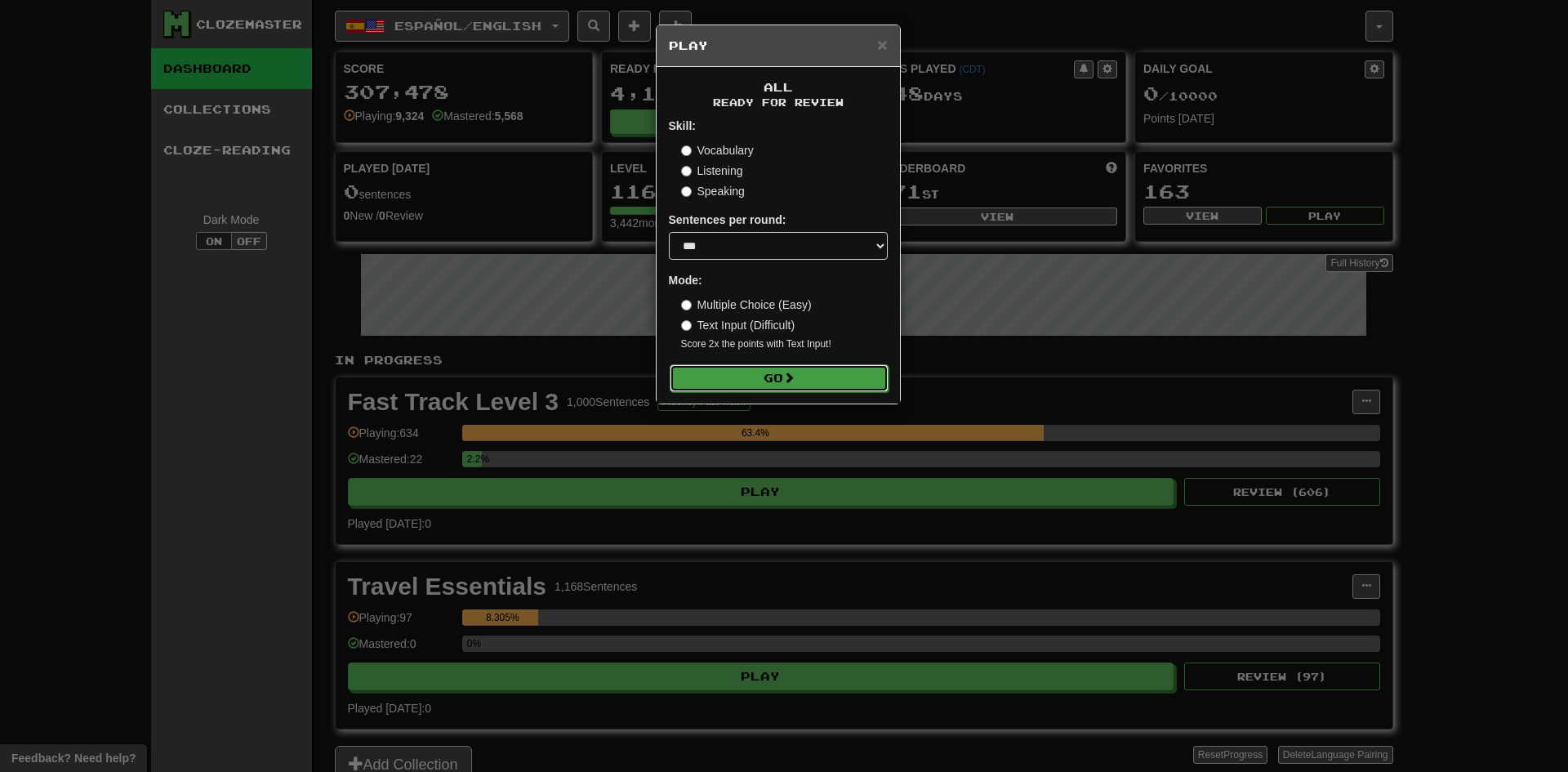
click at [687, 386] on button "Go" at bounding box center [779, 378] width 219 height 27
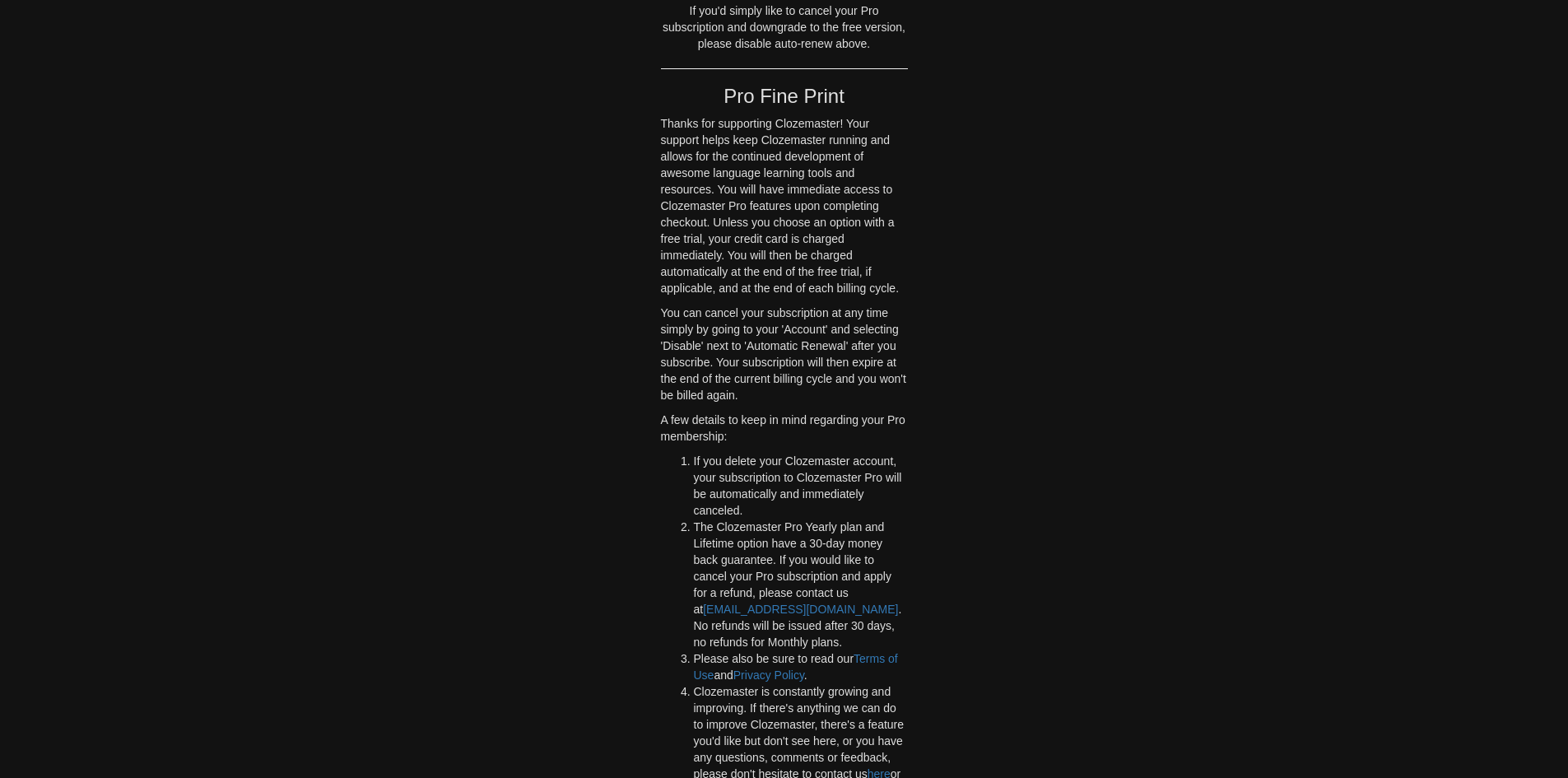
scroll to position [2223, 0]
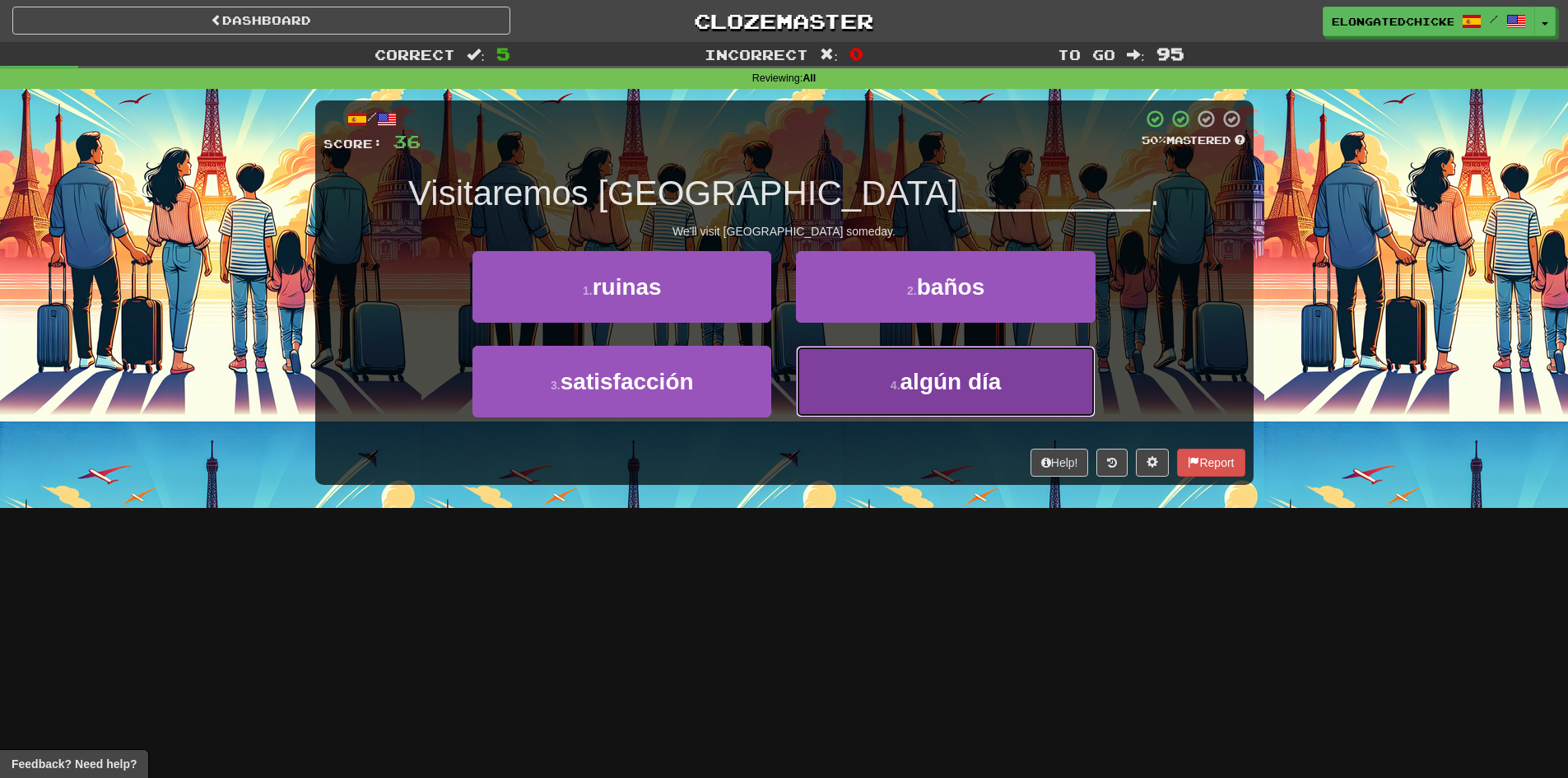
click at [882, 390] on button "4 . algún día" at bounding box center [945, 381] width 298 height 72
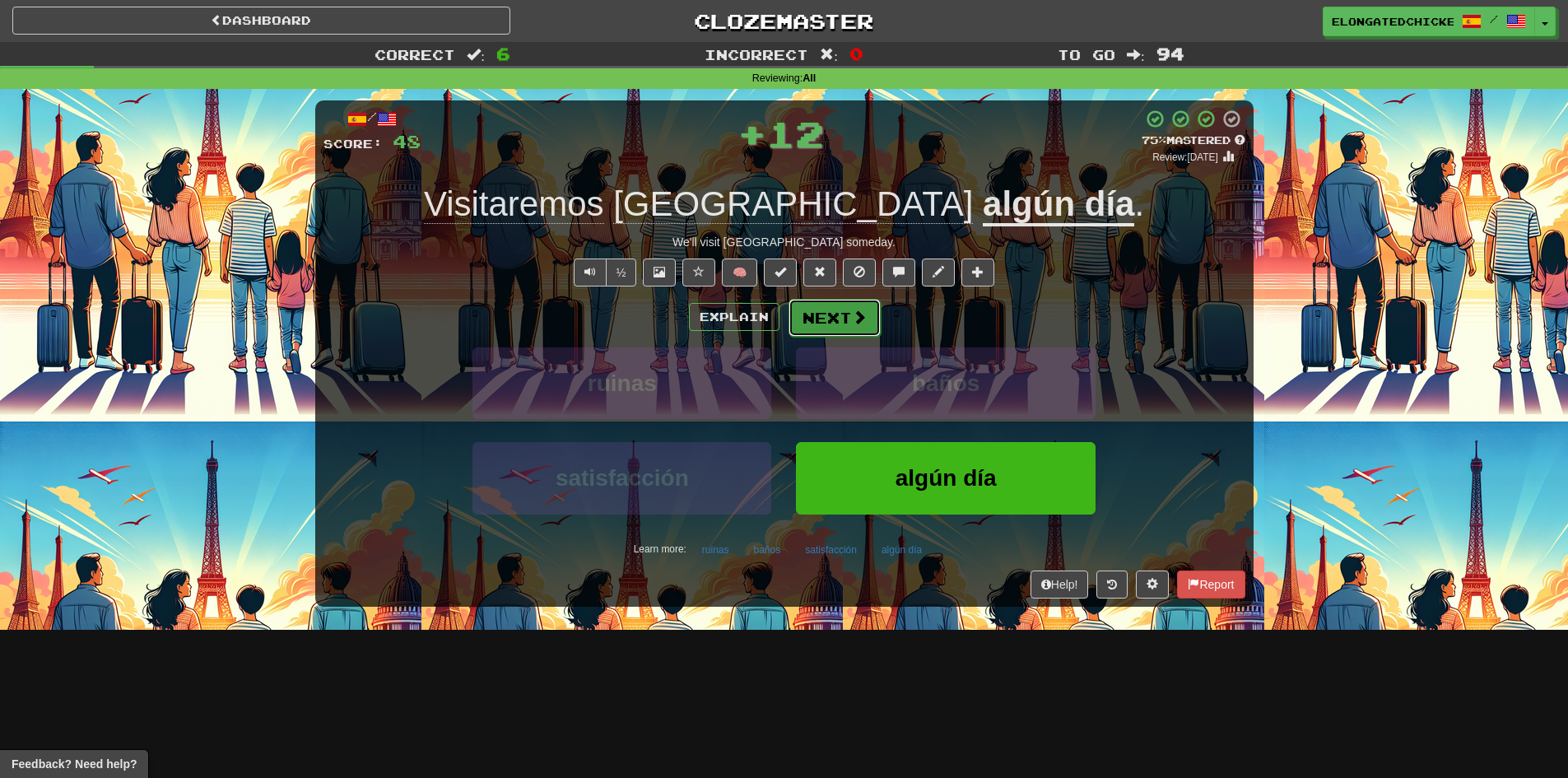
click at [818, 310] on button "Next" at bounding box center [835, 317] width 92 height 38
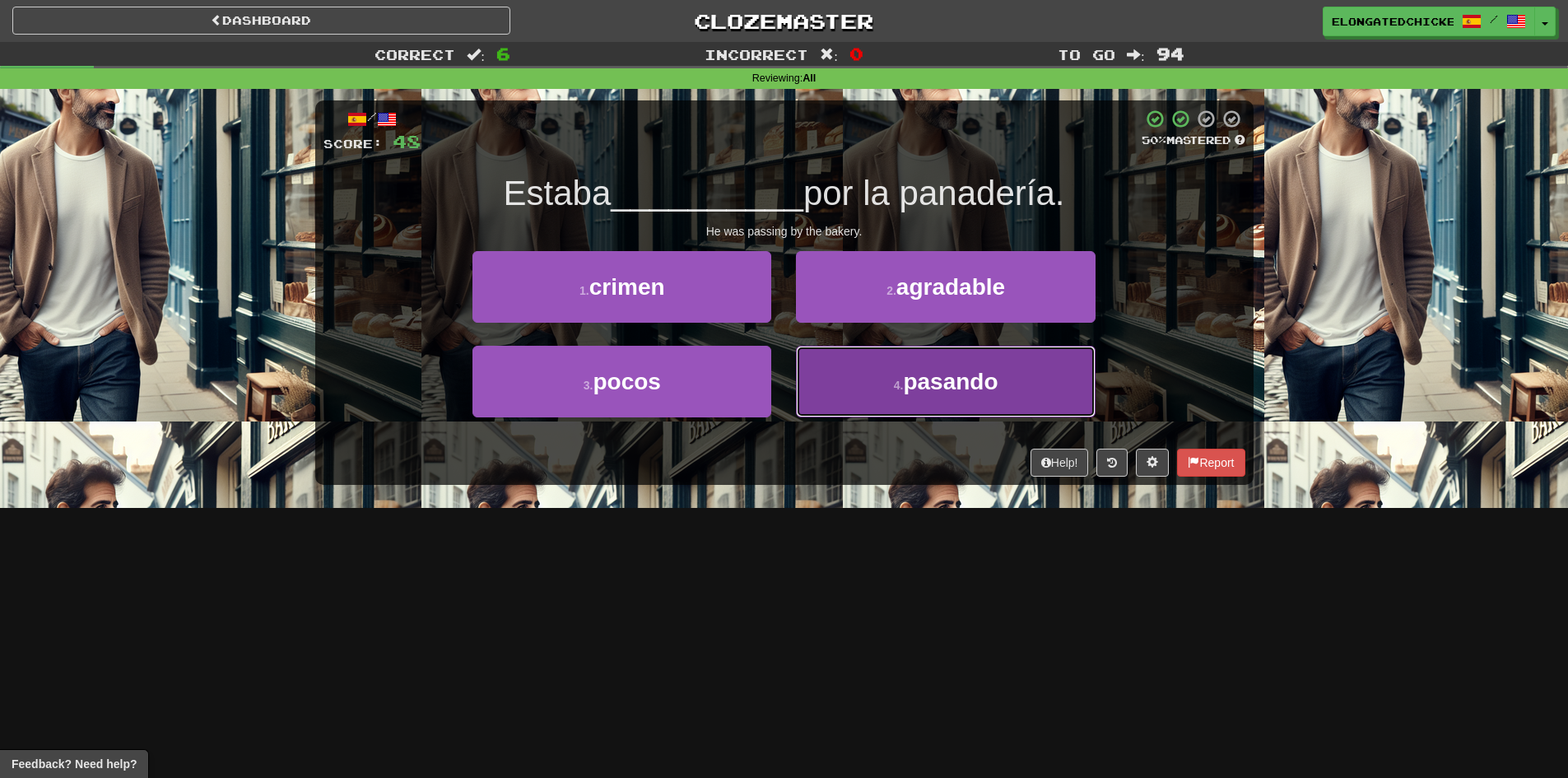
click at [907, 383] on span "pasando" at bounding box center [949, 381] width 94 height 26
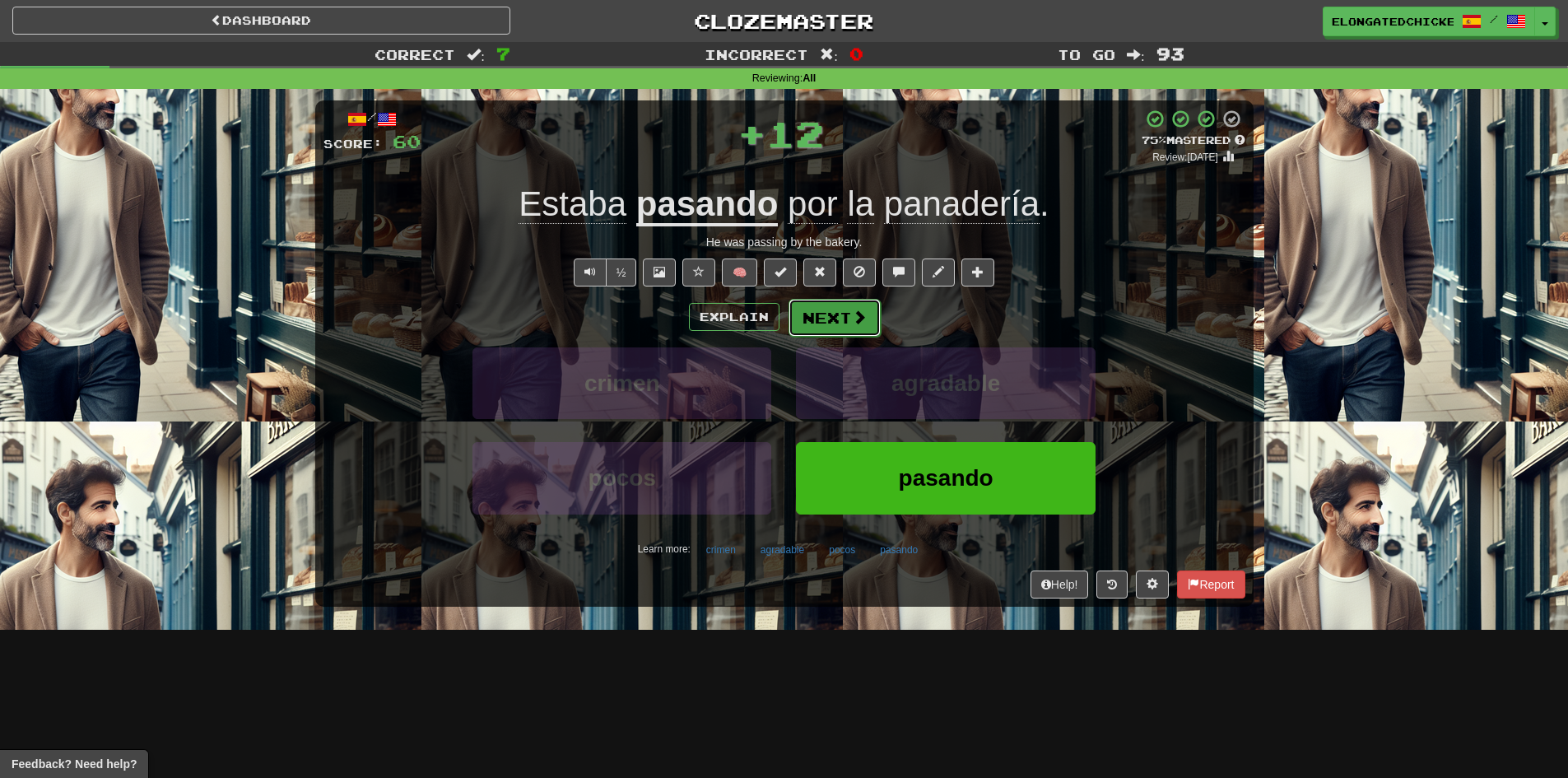
click at [826, 306] on button "Next" at bounding box center [835, 317] width 92 height 38
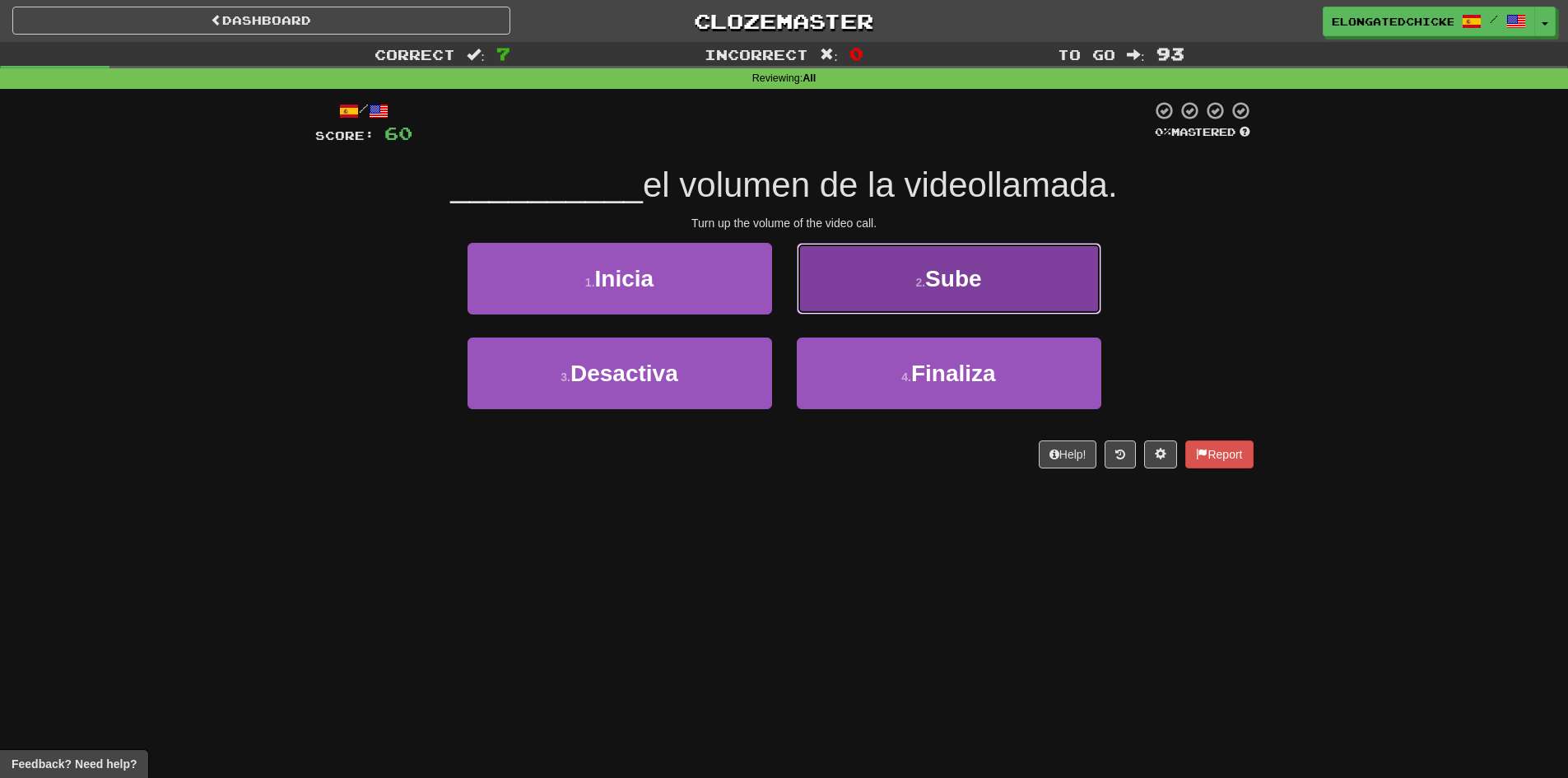
click at [875, 283] on button "2 . Sube" at bounding box center [948, 278] width 304 height 72
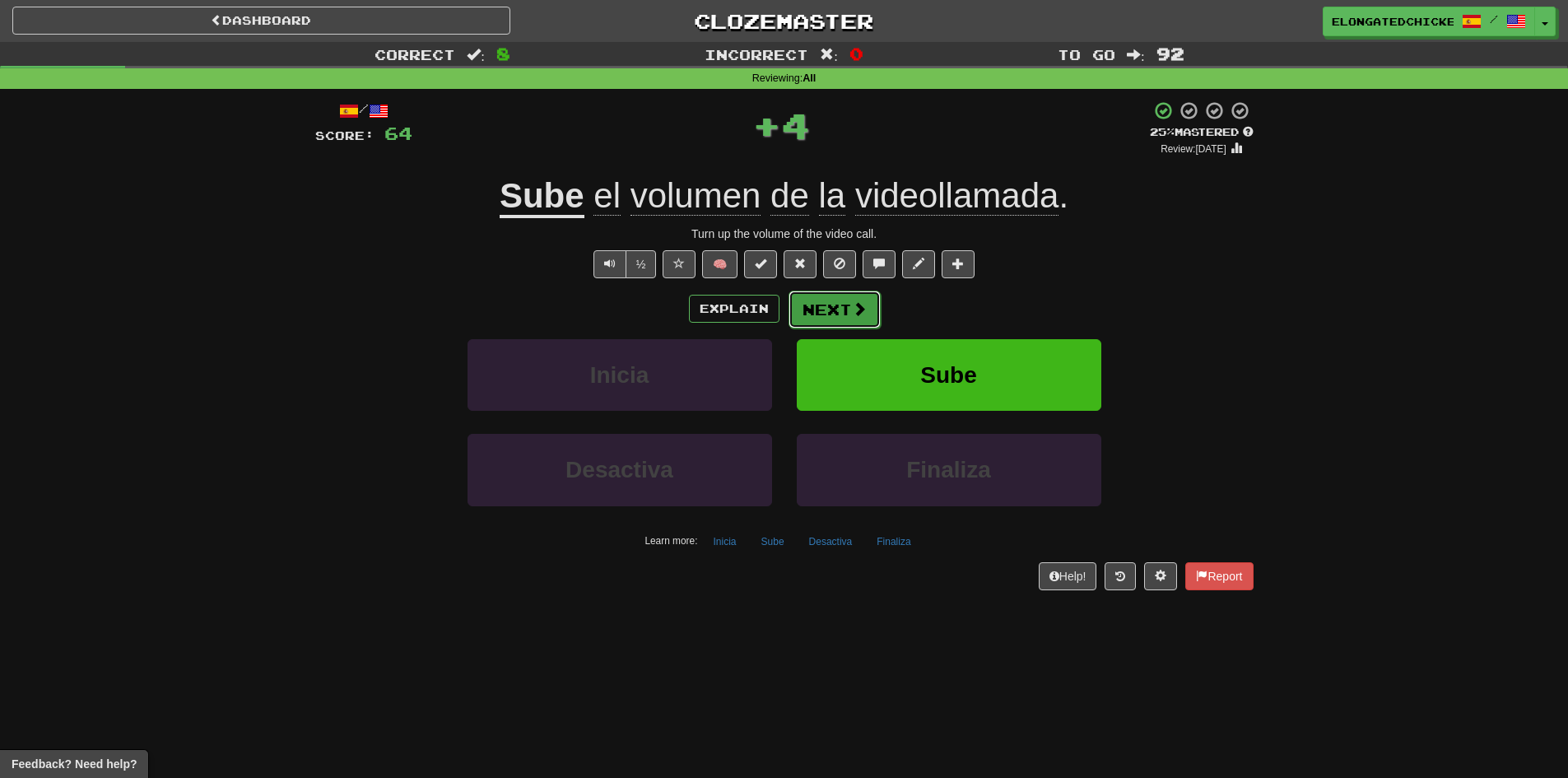
click at [814, 315] on button "Next" at bounding box center [835, 309] width 92 height 38
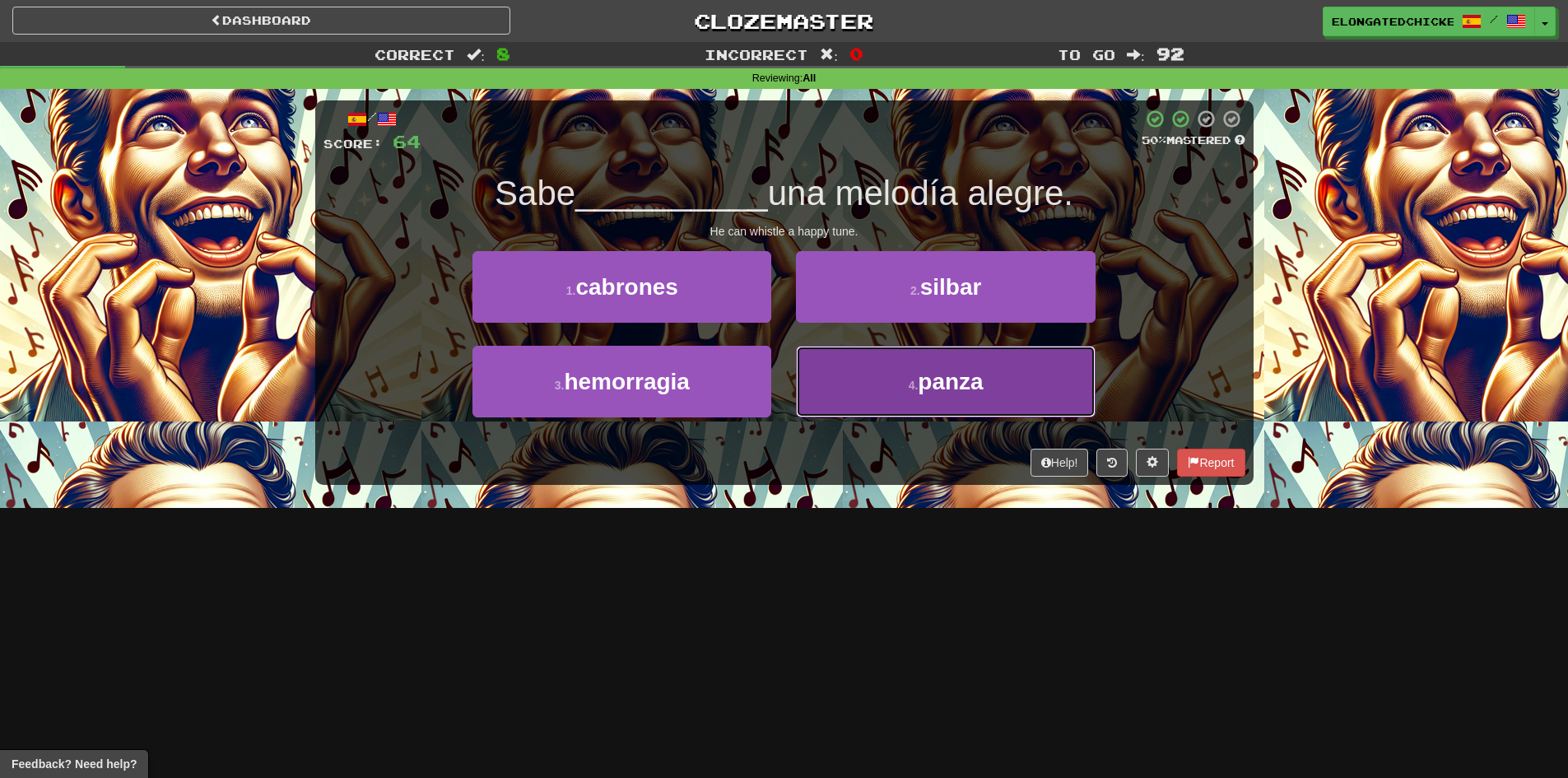
click at [873, 405] on button "4 . panza" at bounding box center [945, 381] width 298 height 72
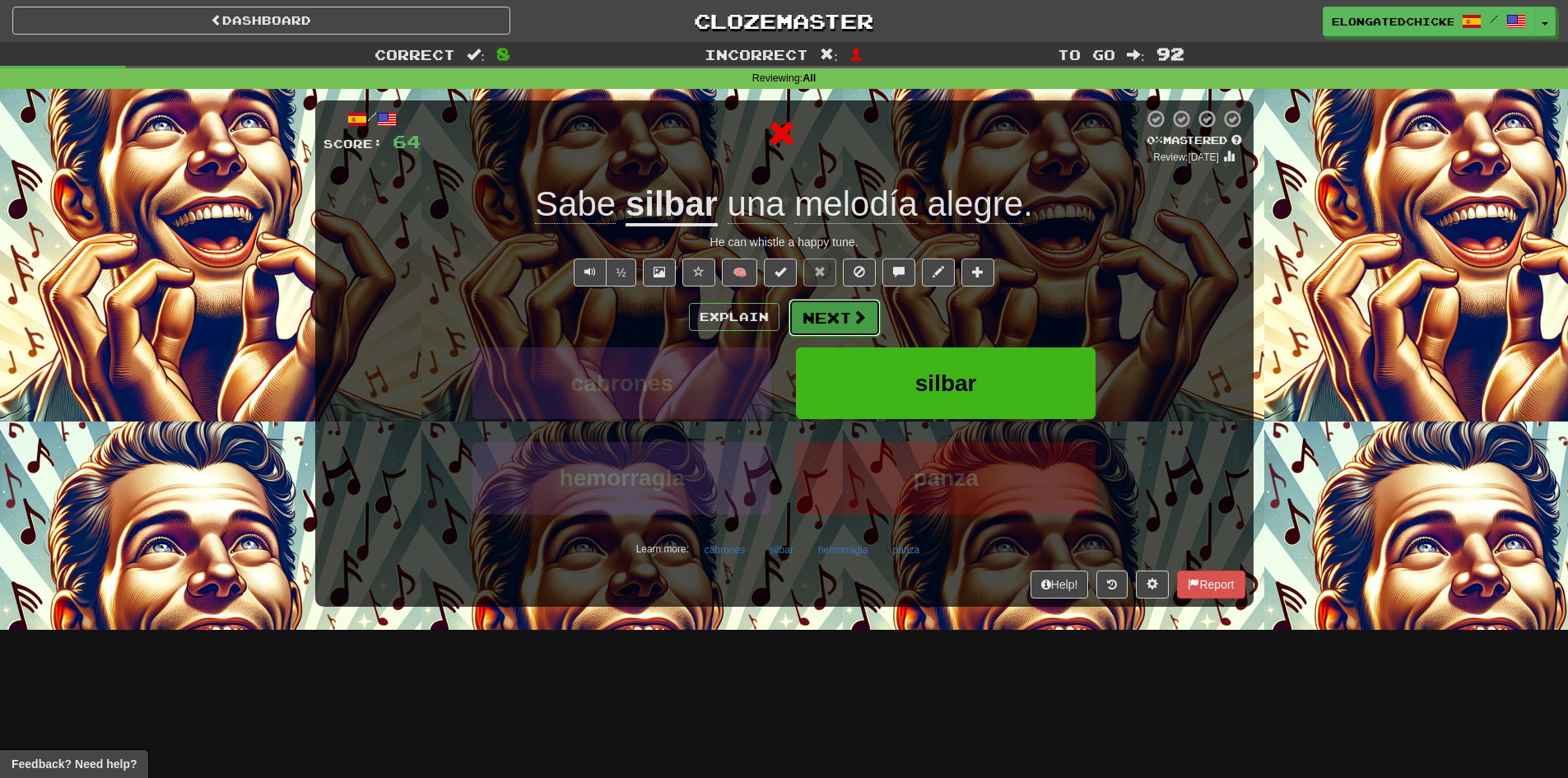
click at [800, 312] on button "Next" at bounding box center [835, 317] width 92 height 38
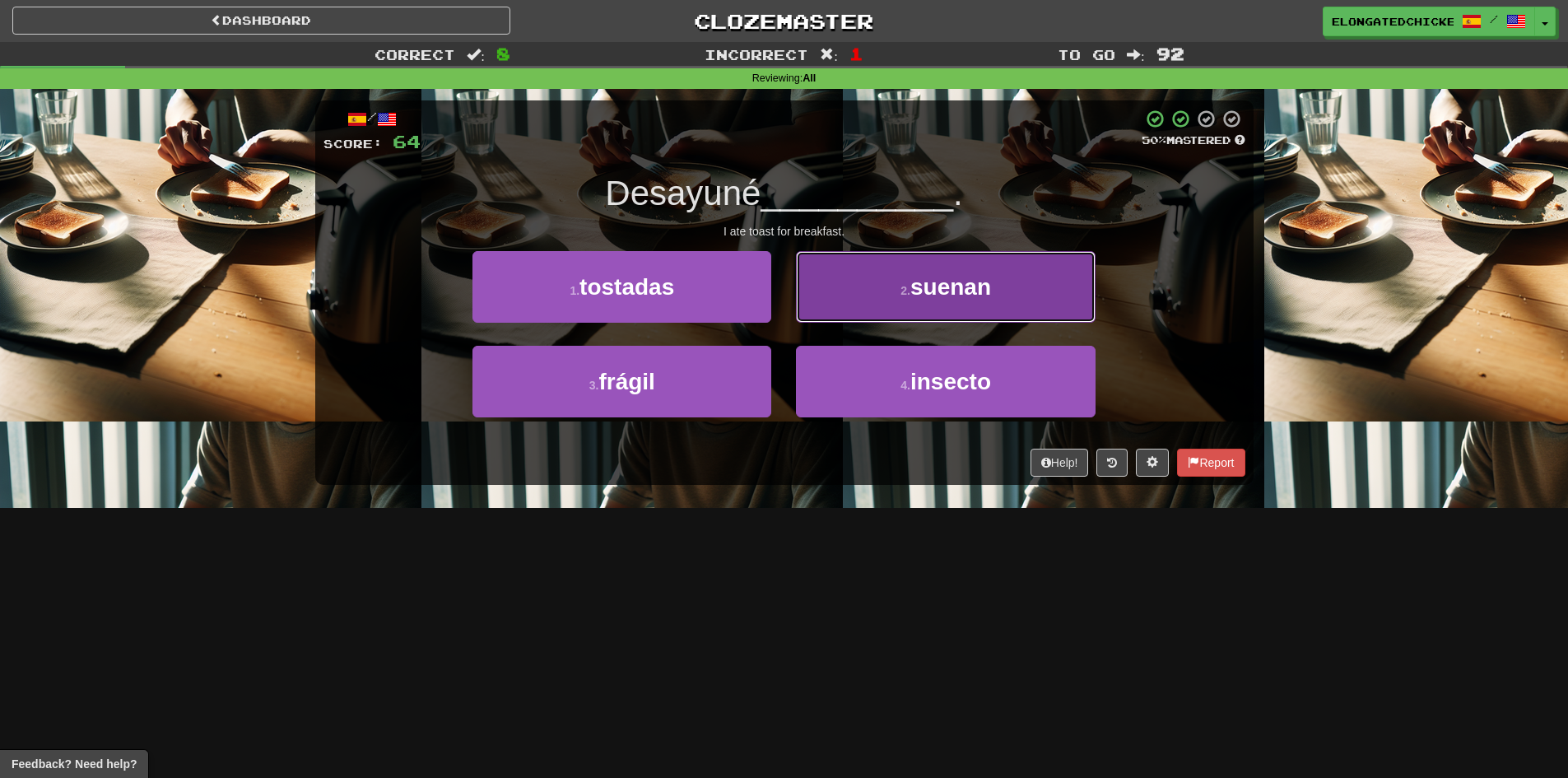
click at [905, 287] on small "2 ." at bounding box center [905, 290] width 10 height 13
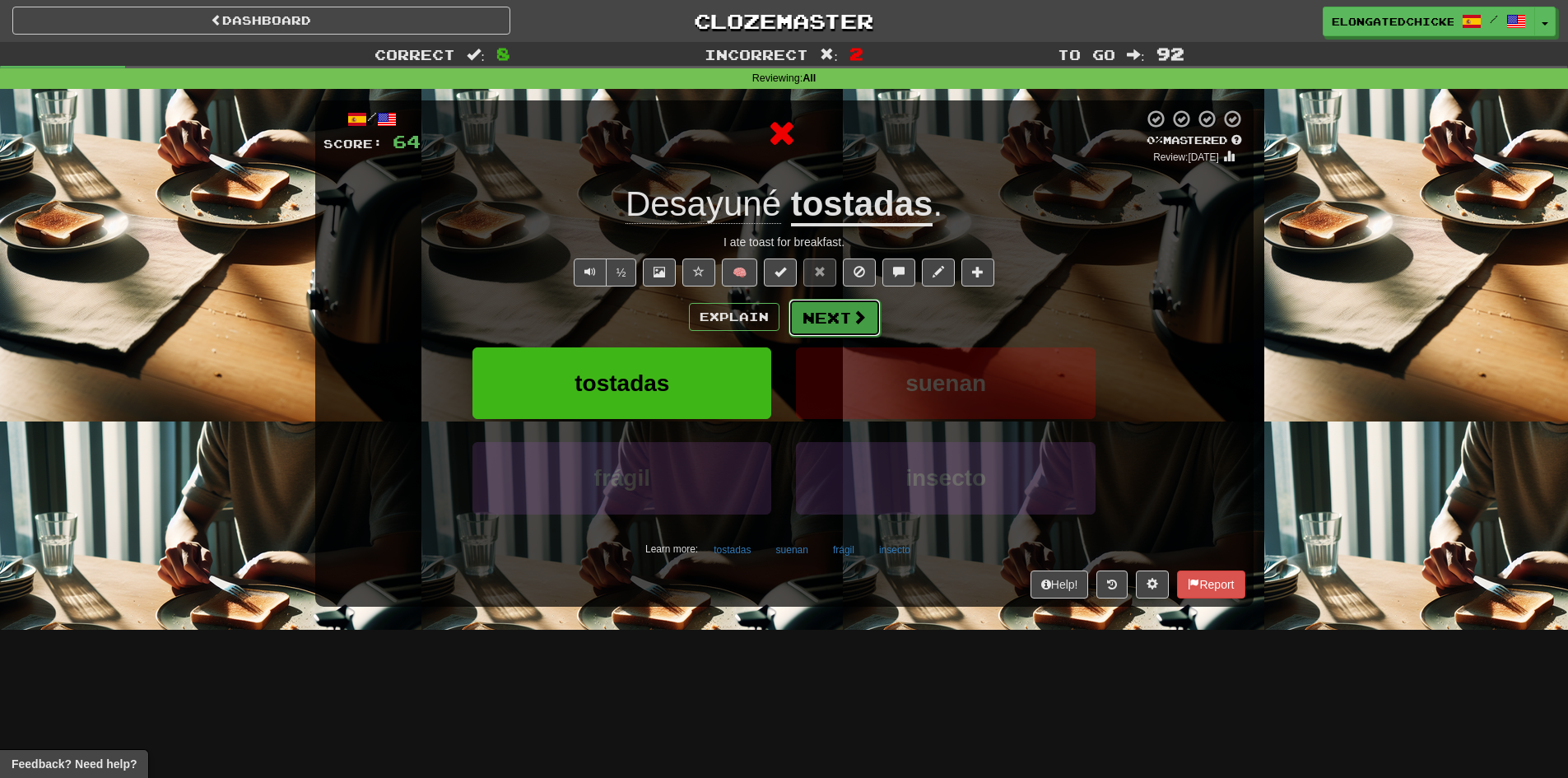
click at [816, 318] on button "Next" at bounding box center [835, 317] width 92 height 38
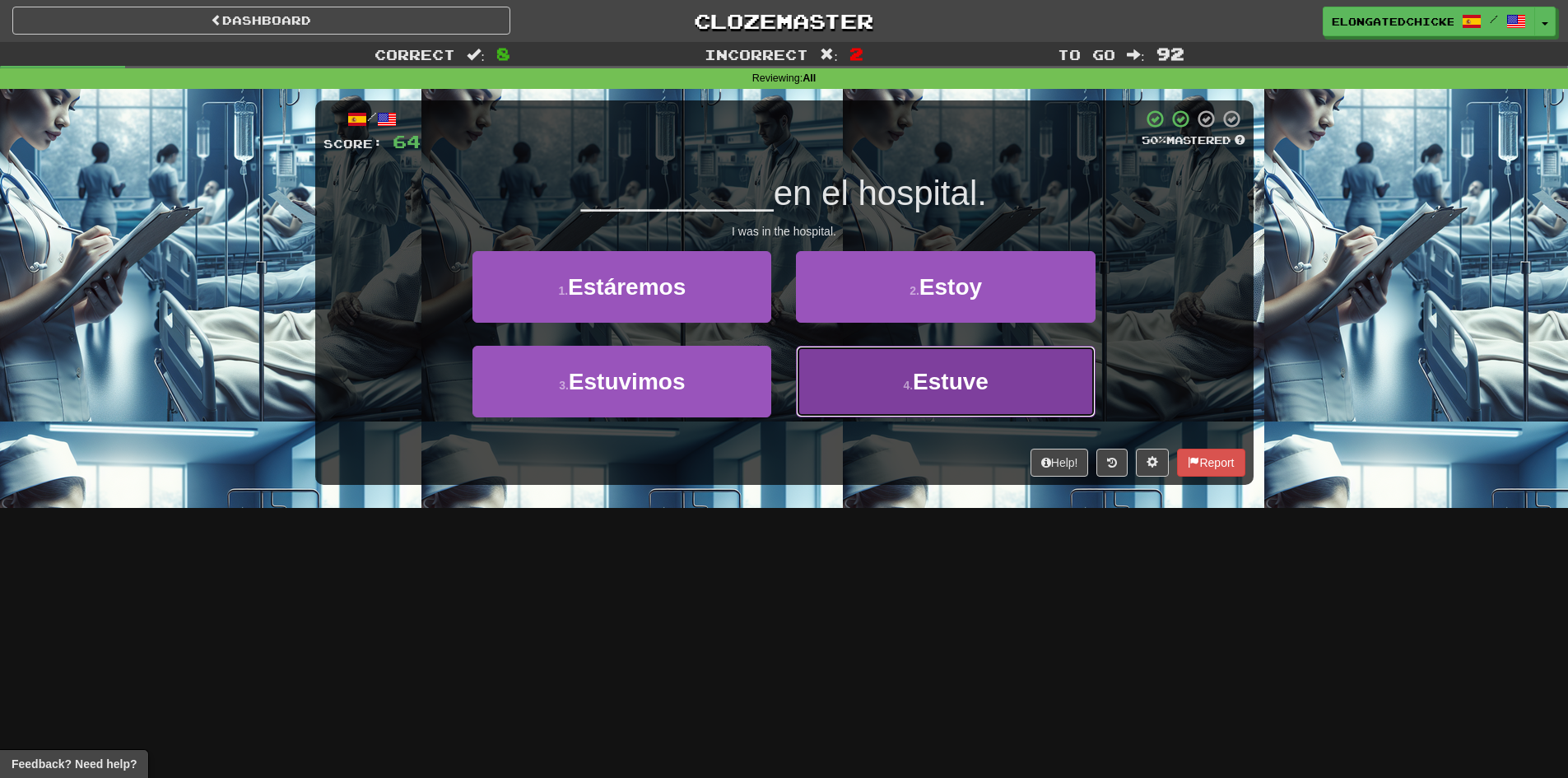
click at [906, 397] on button "4 . Estuve" at bounding box center [945, 381] width 298 height 72
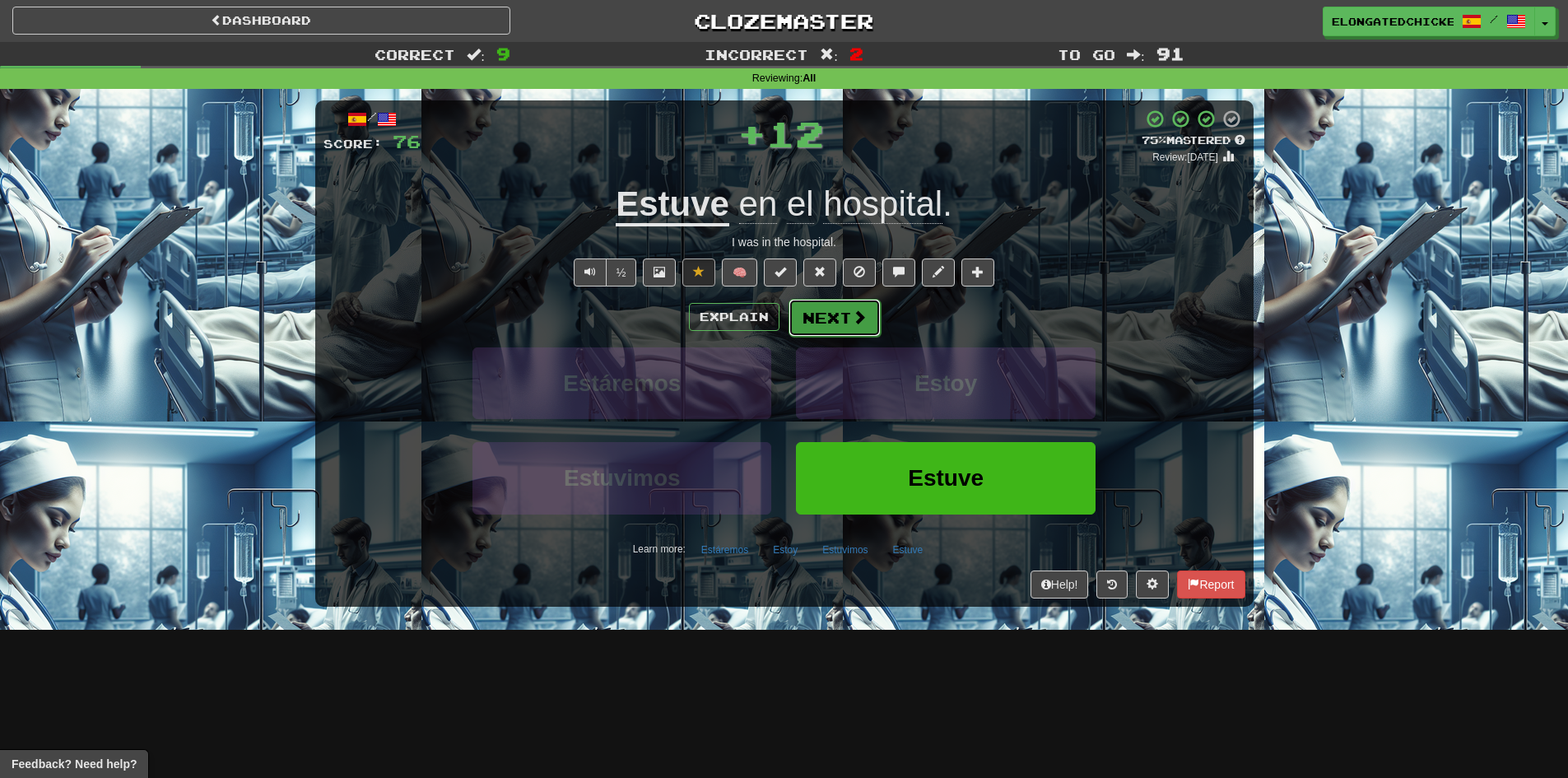
click at [829, 312] on button "Next" at bounding box center [835, 317] width 92 height 38
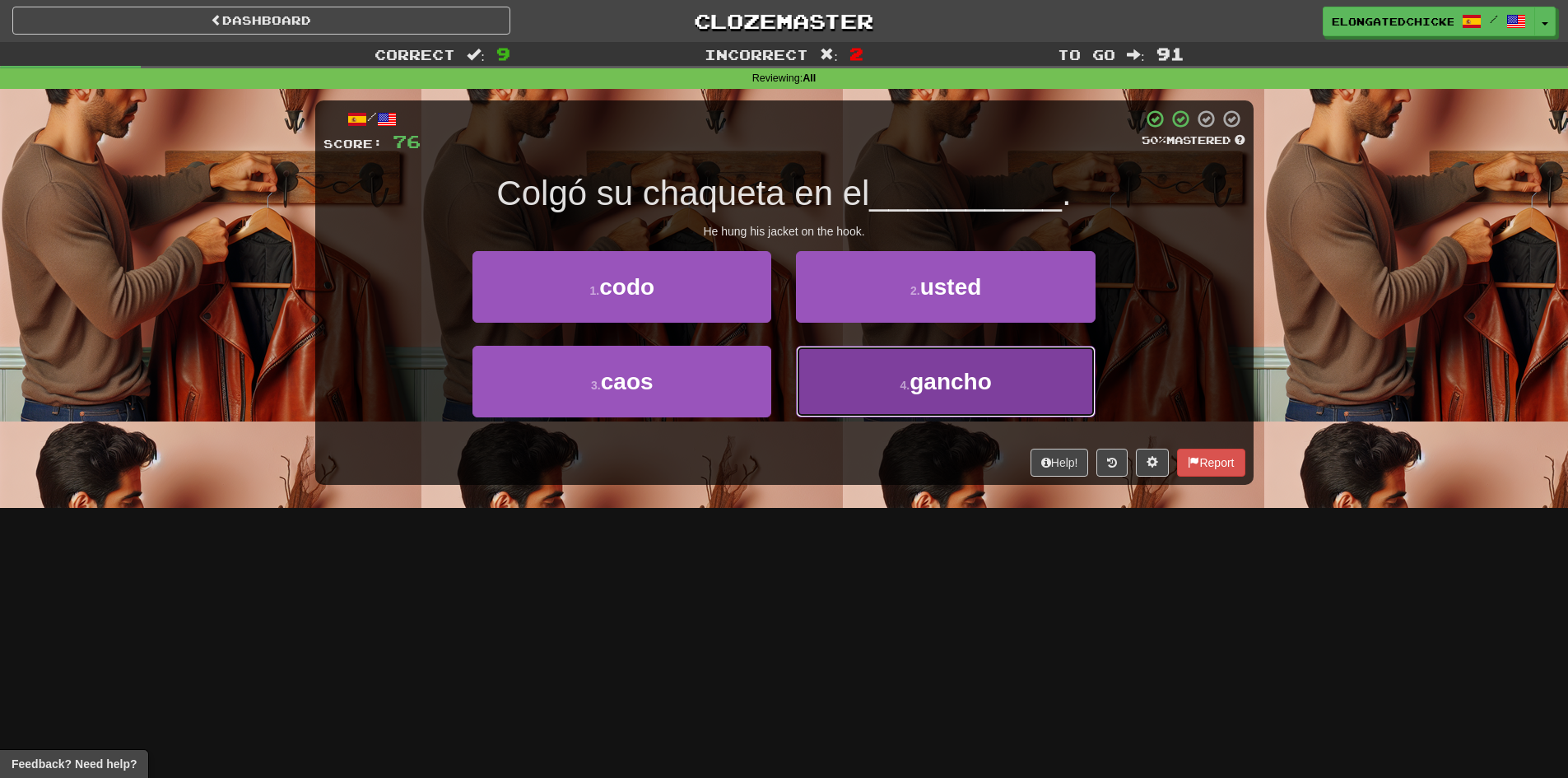
click at [938, 383] on span "gancho" at bounding box center [950, 381] width 82 height 26
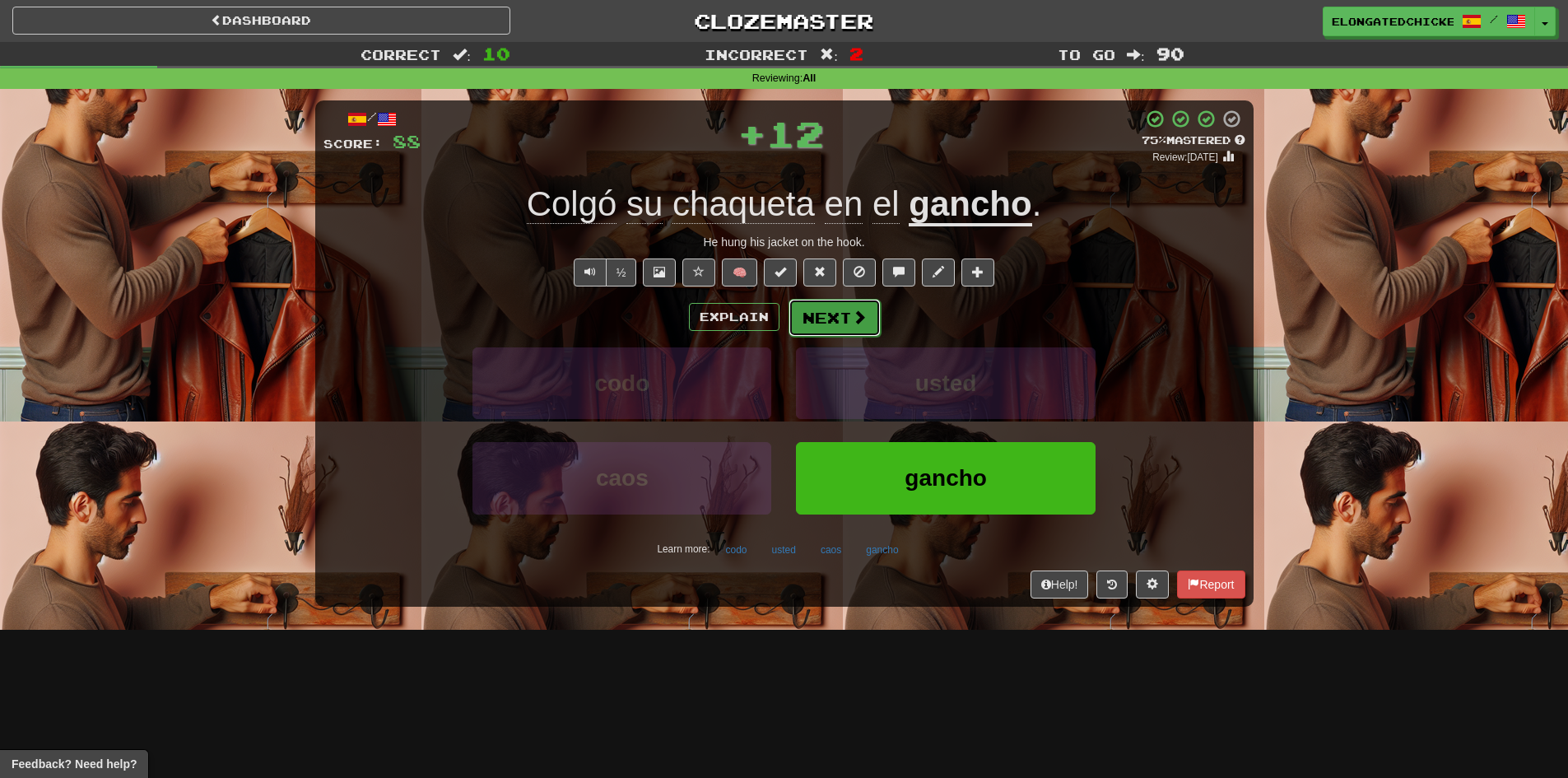
click at [844, 306] on button "Next" at bounding box center [835, 317] width 92 height 38
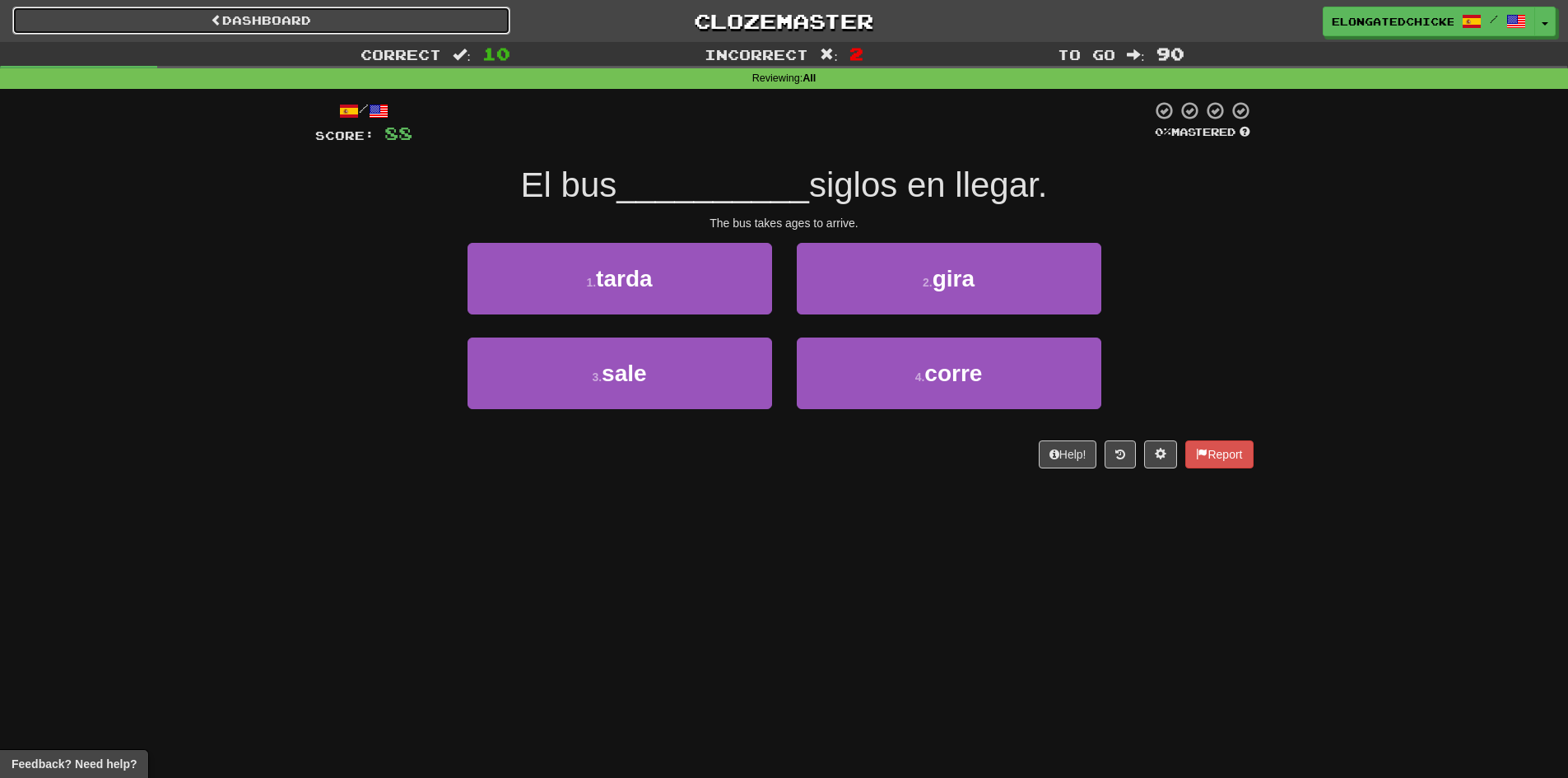
click at [171, 24] on link "Dashboard" at bounding box center [261, 21] width 498 height 28
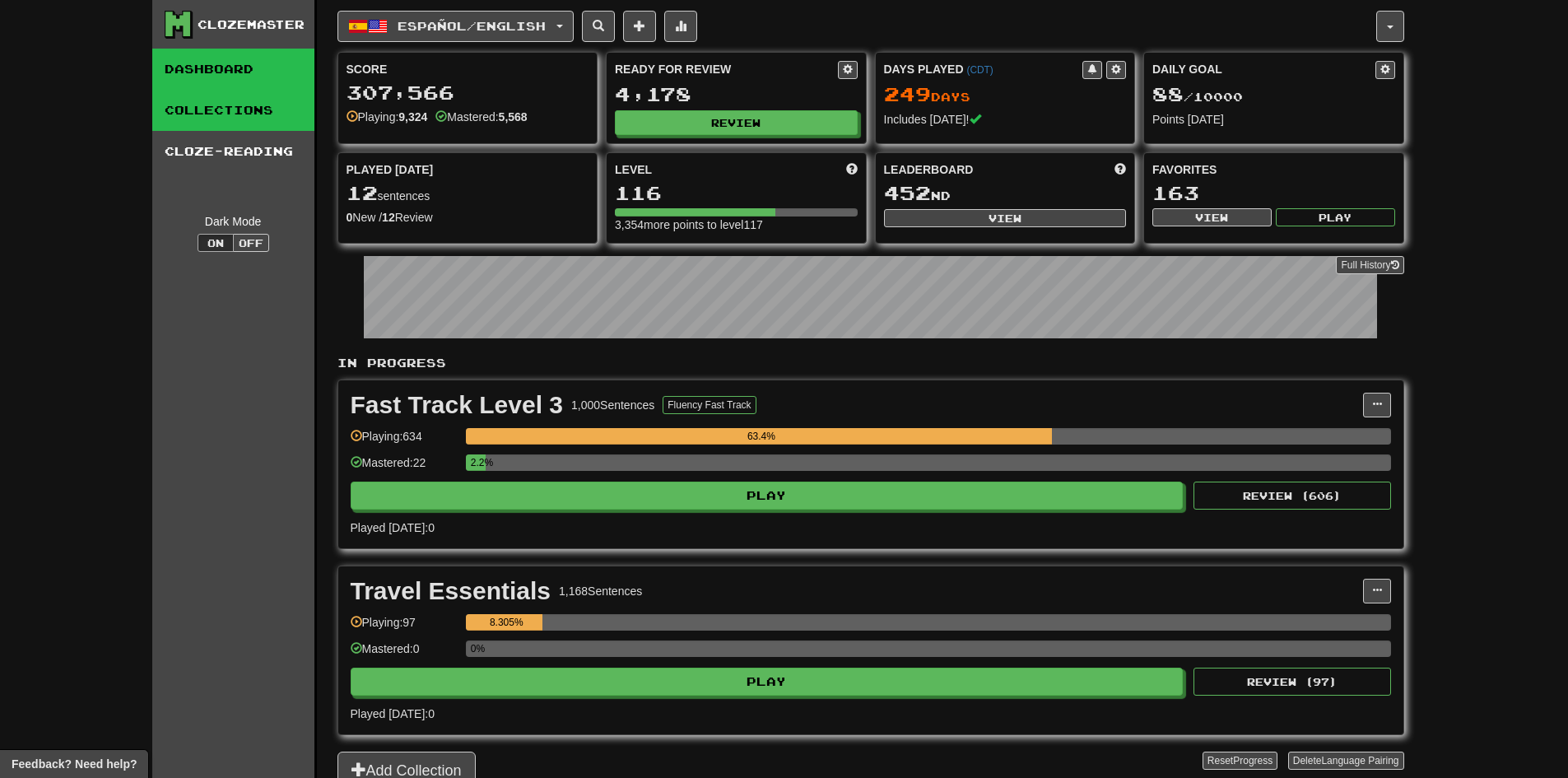
click at [192, 114] on link "Collections" at bounding box center [233, 110] width 162 height 41
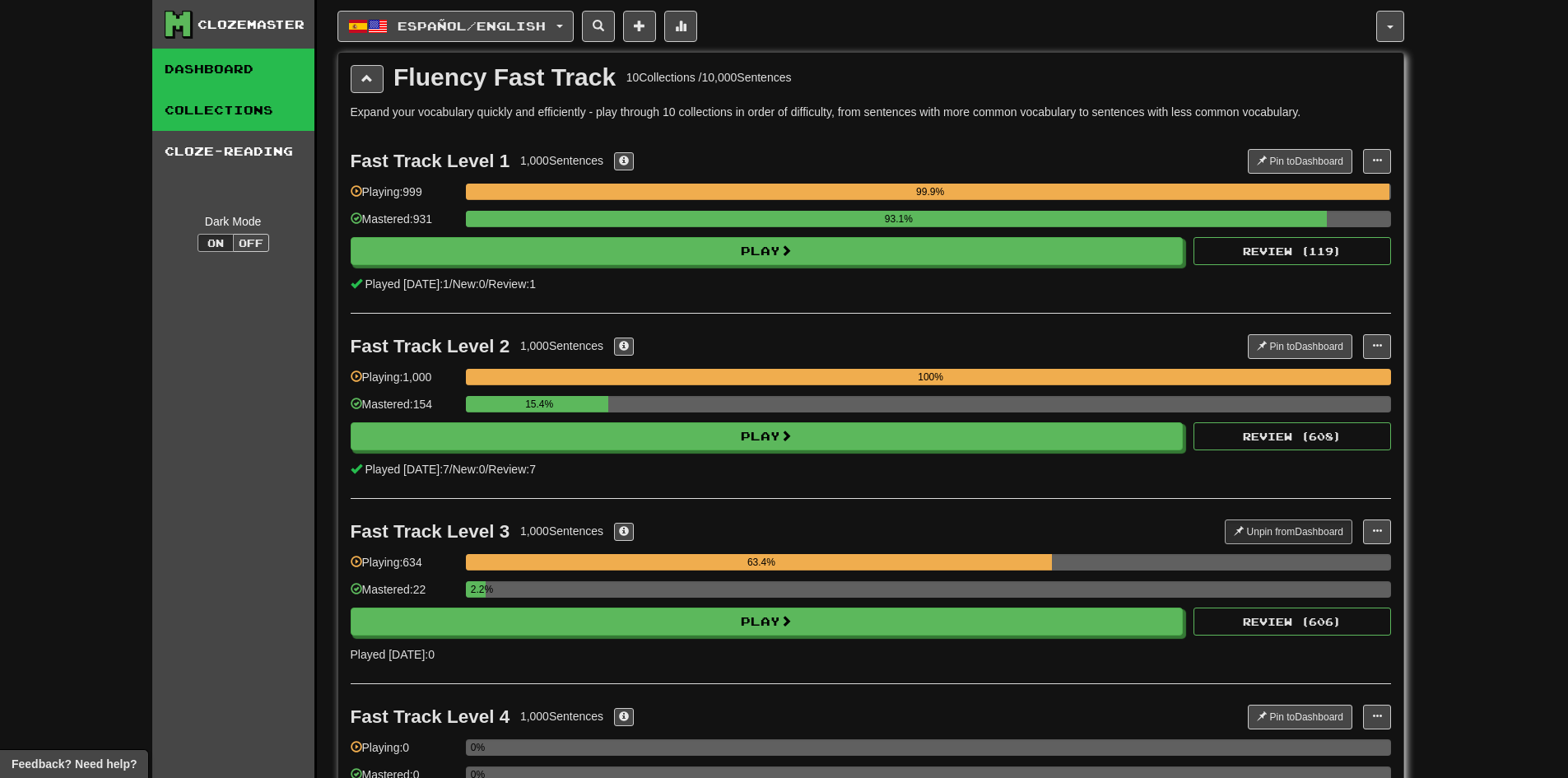
click at [201, 64] on link "Dashboard" at bounding box center [233, 69] width 162 height 41
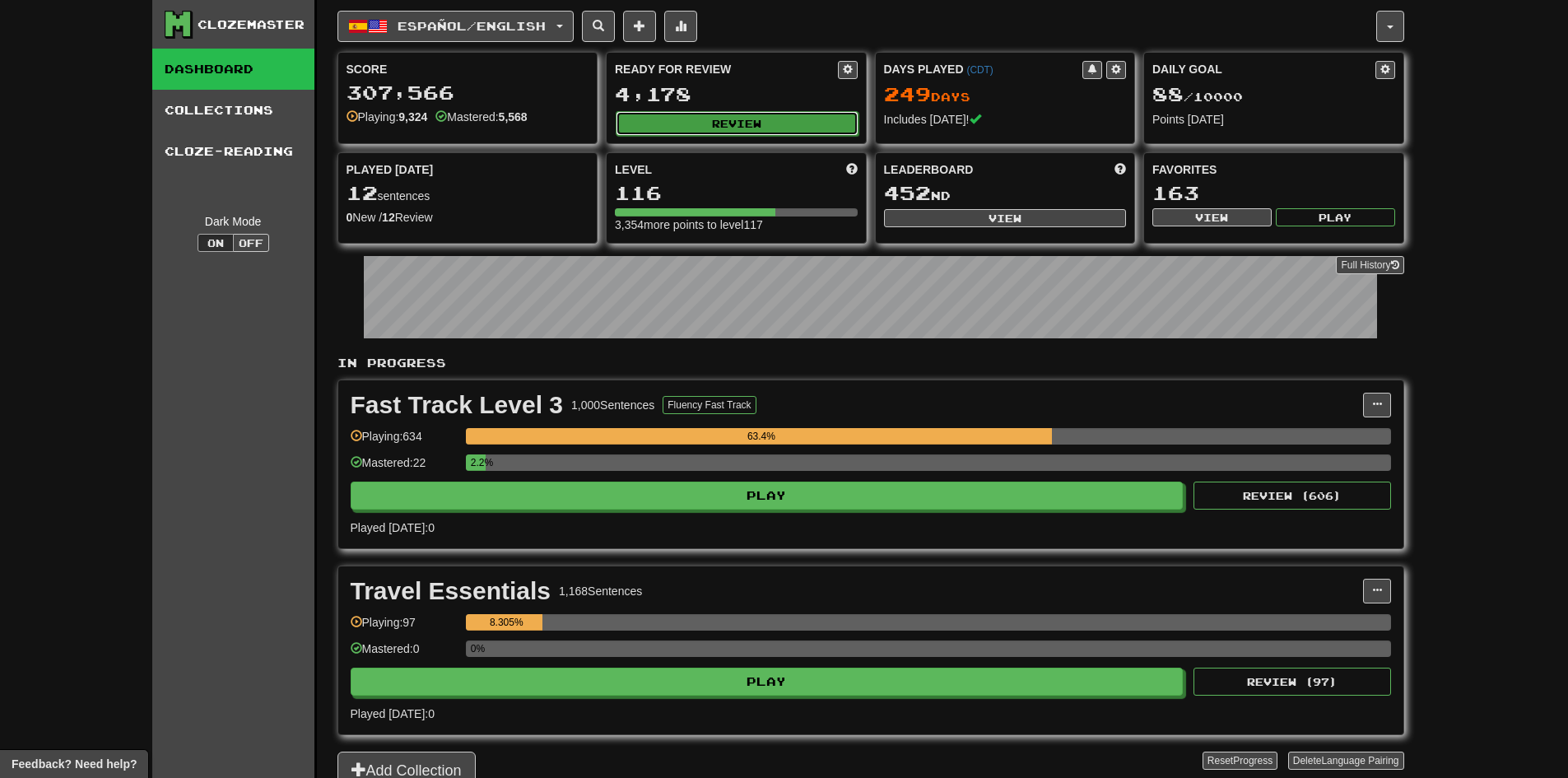
click at [730, 123] on button "Review" at bounding box center [736, 123] width 243 height 25
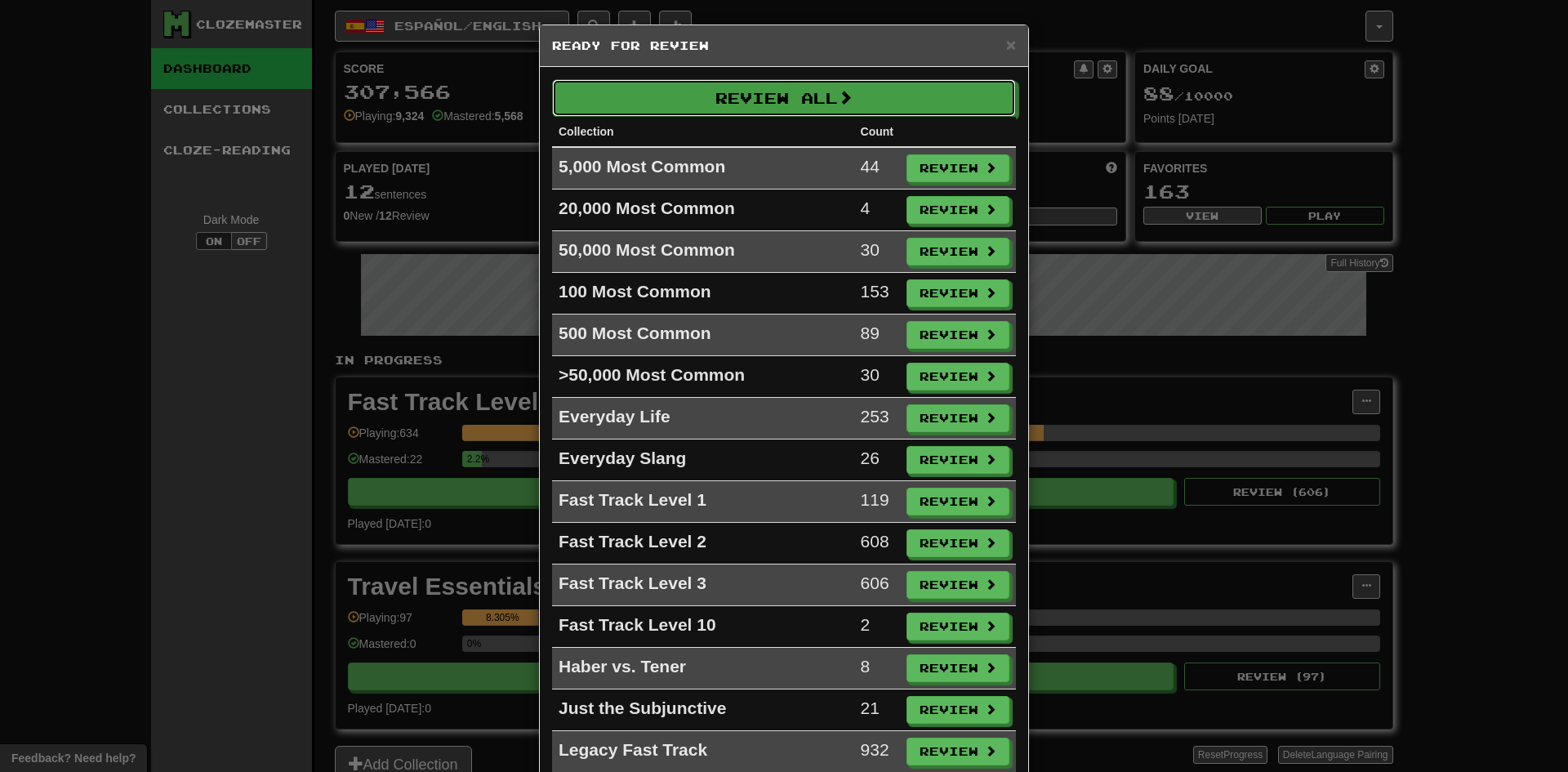
click at [737, 113] on button "Review All" at bounding box center [784, 97] width 464 height 38
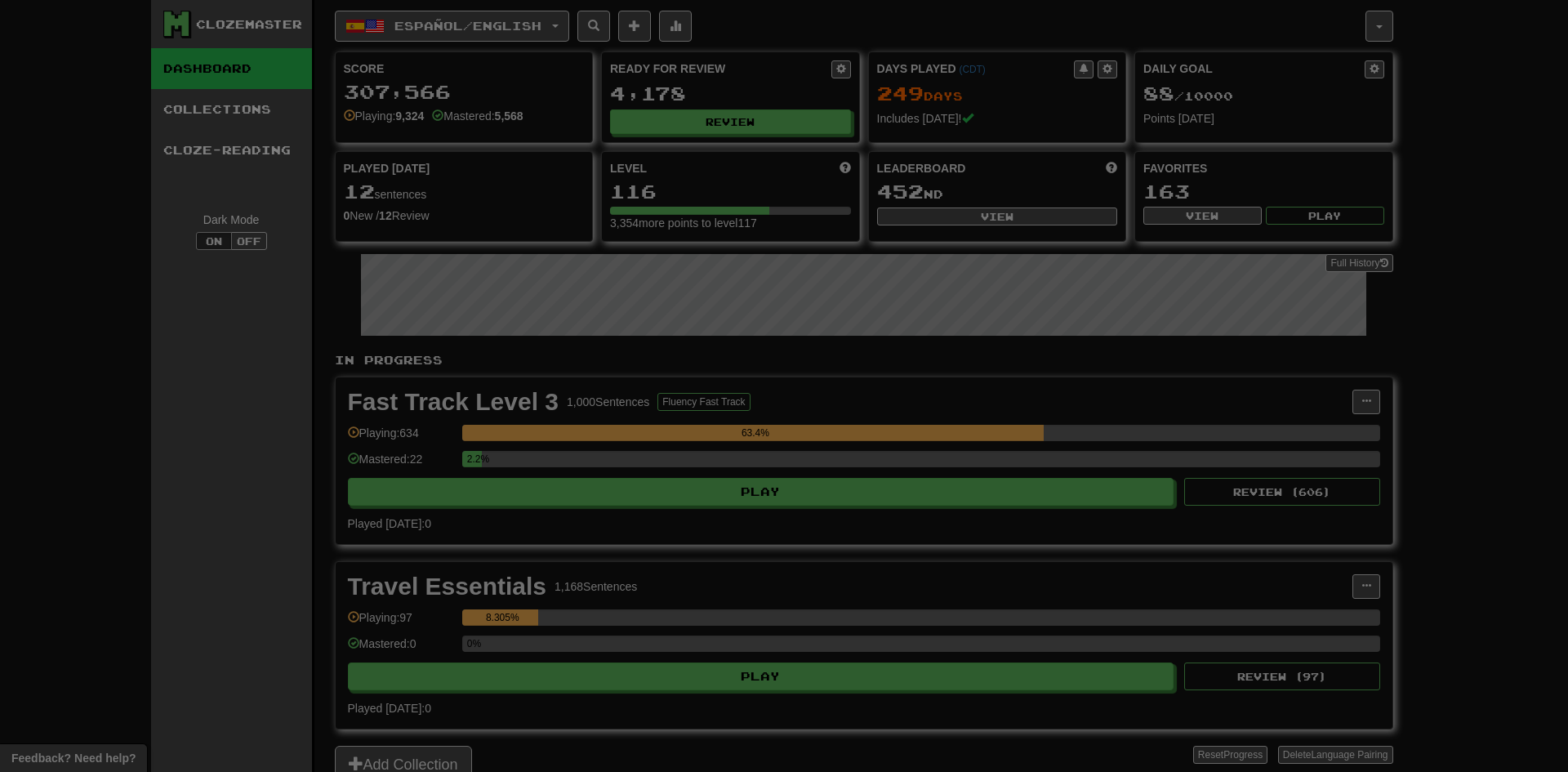
select select "***"
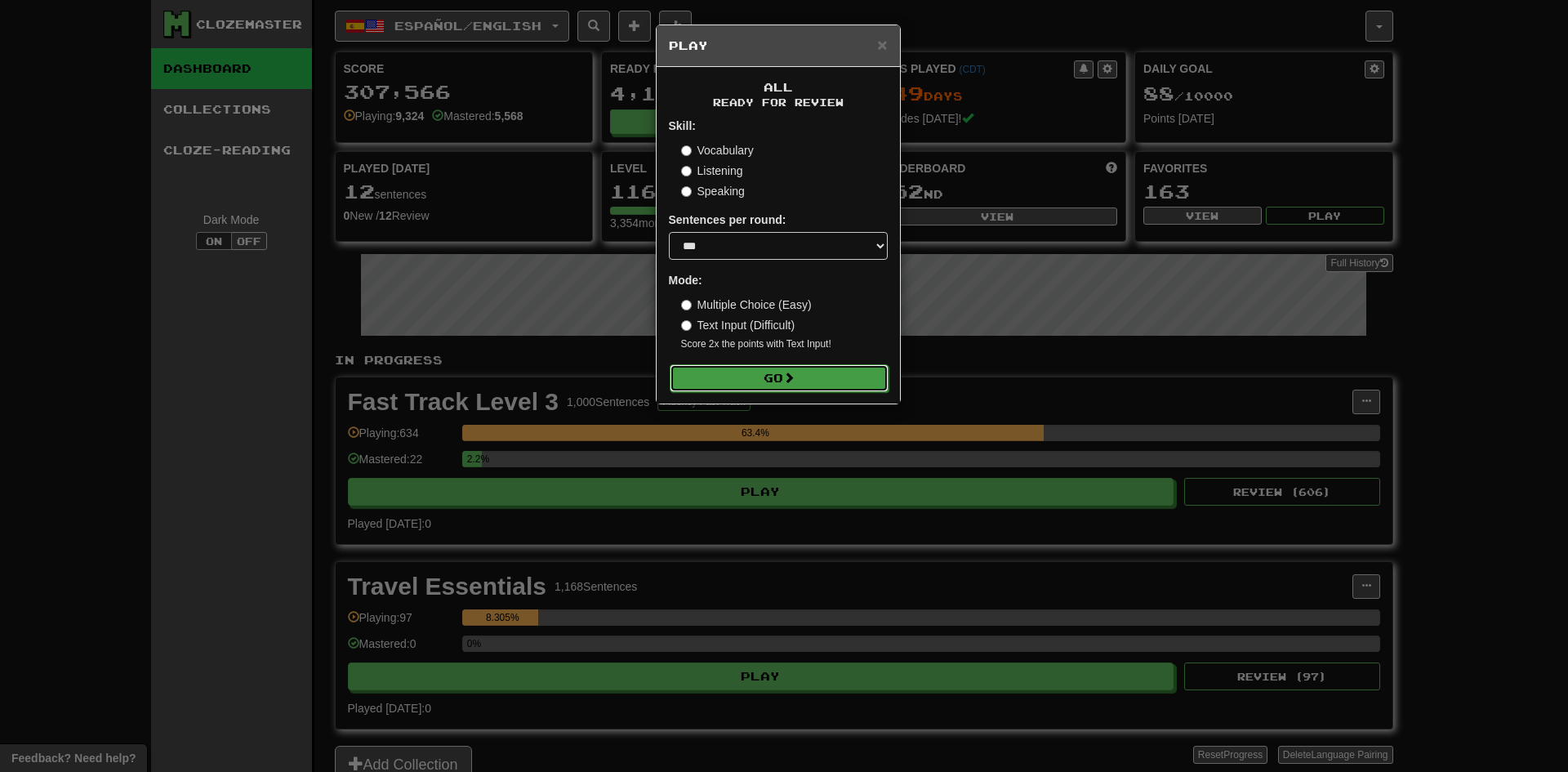
click at [735, 381] on button "Go" at bounding box center [779, 378] width 219 height 27
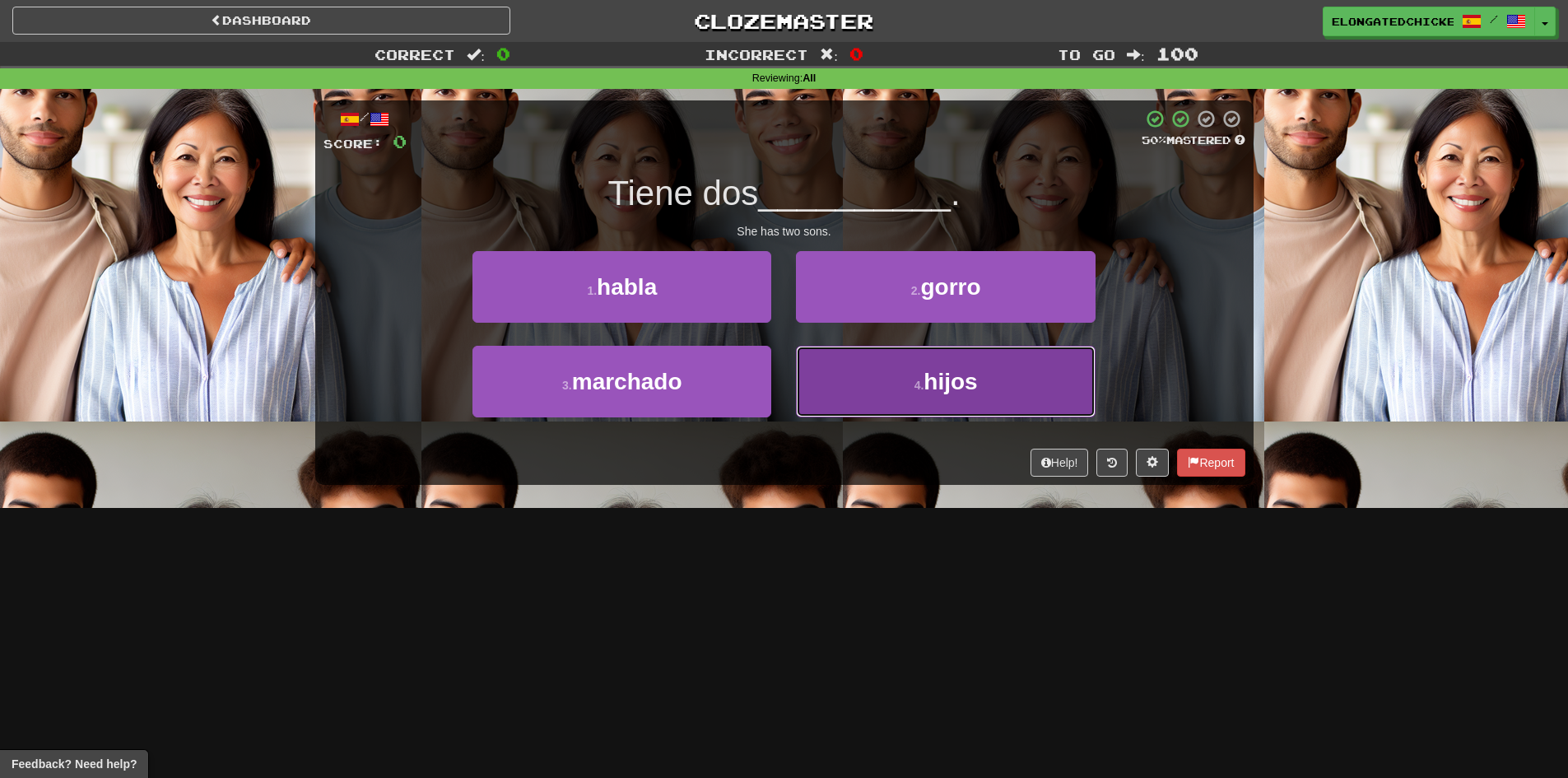
click at [901, 359] on button "4 . hijos" at bounding box center [945, 381] width 298 height 72
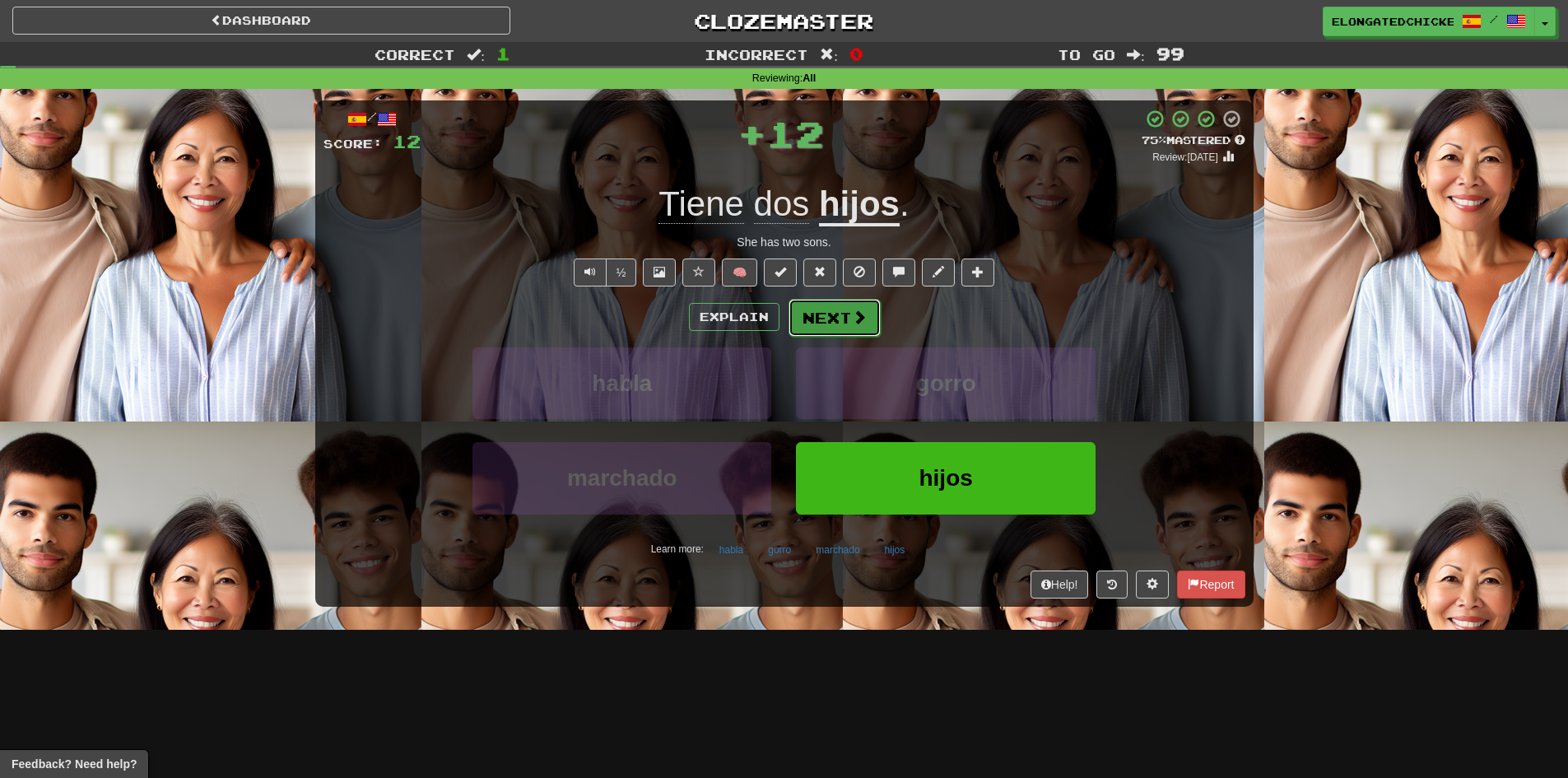
click at [820, 307] on button "Next" at bounding box center [835, 317] width 92 height 38
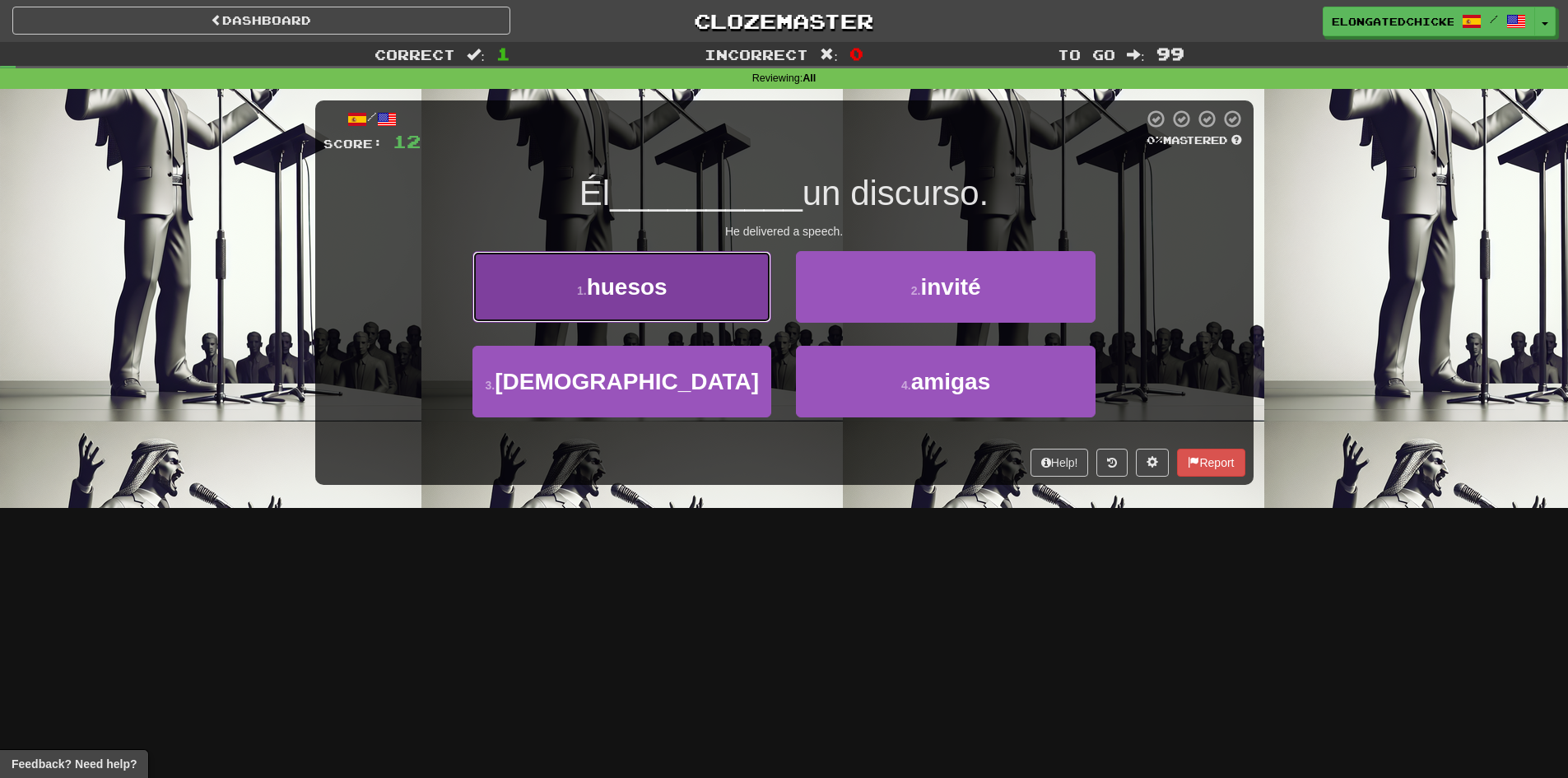
click at [698, 298] on button "1 . [GEOGRAPHIC_DATA]" at bounding box center [622, 287] width 298 height 72
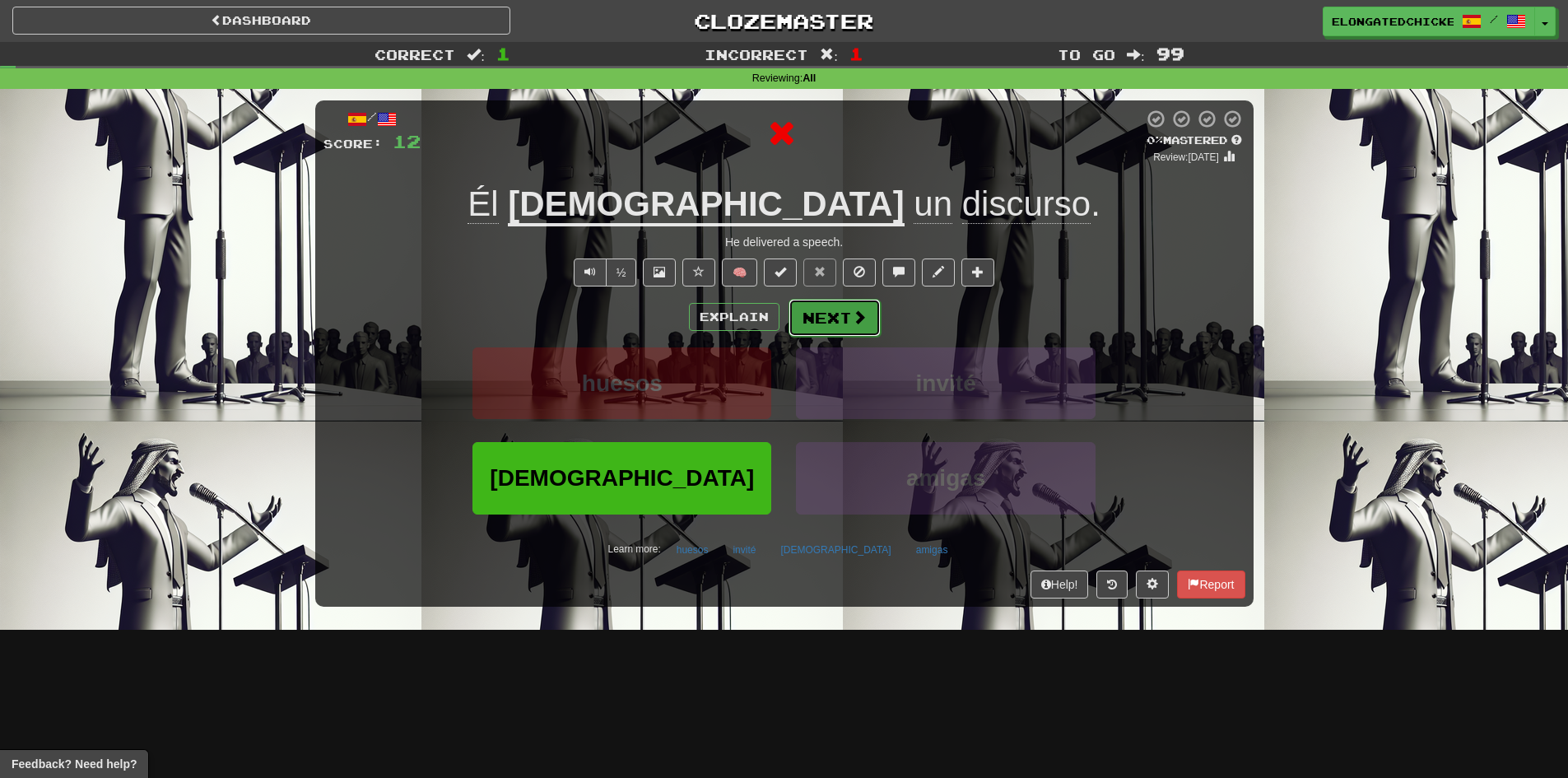
click at [806, 316] on button "Next" at bounding box center [835, 317] width 92 height 38
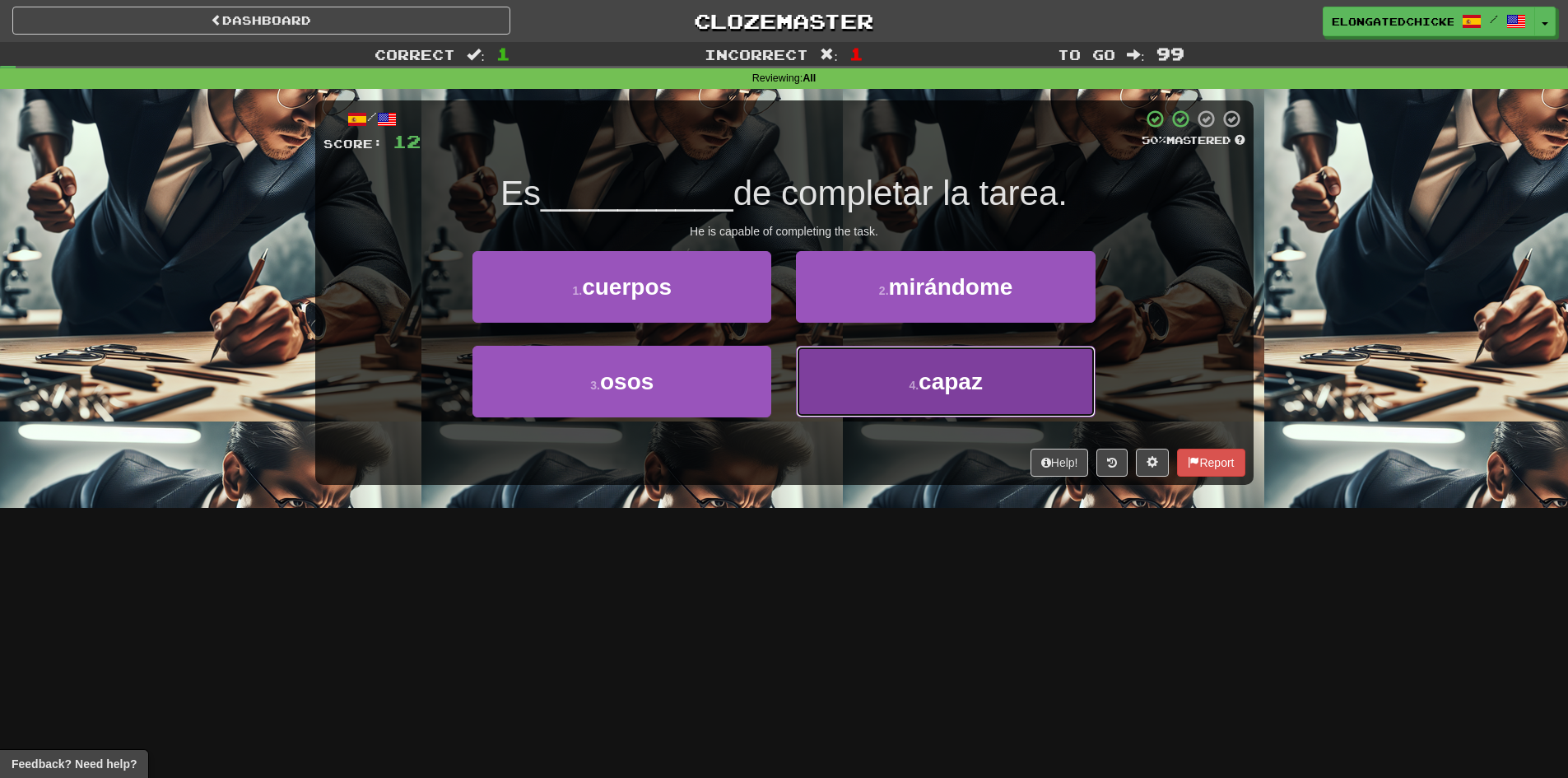
click at [861, 374] on button "4 . capaz" at bounding box center [945, 381] width 298 height 72
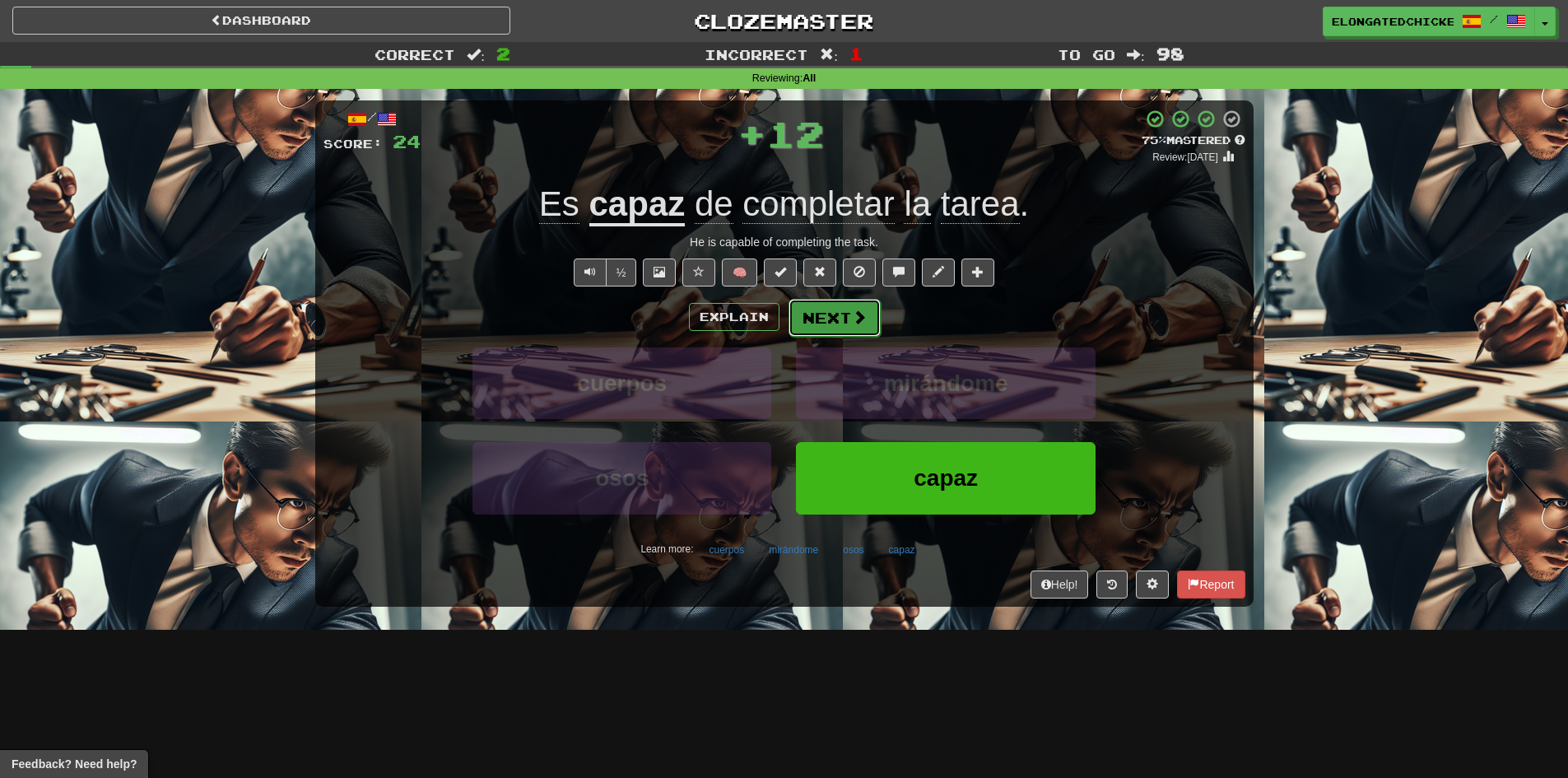
click at [820, 310] on button "Next" at bounding box center [835, 317] width 92 height 38
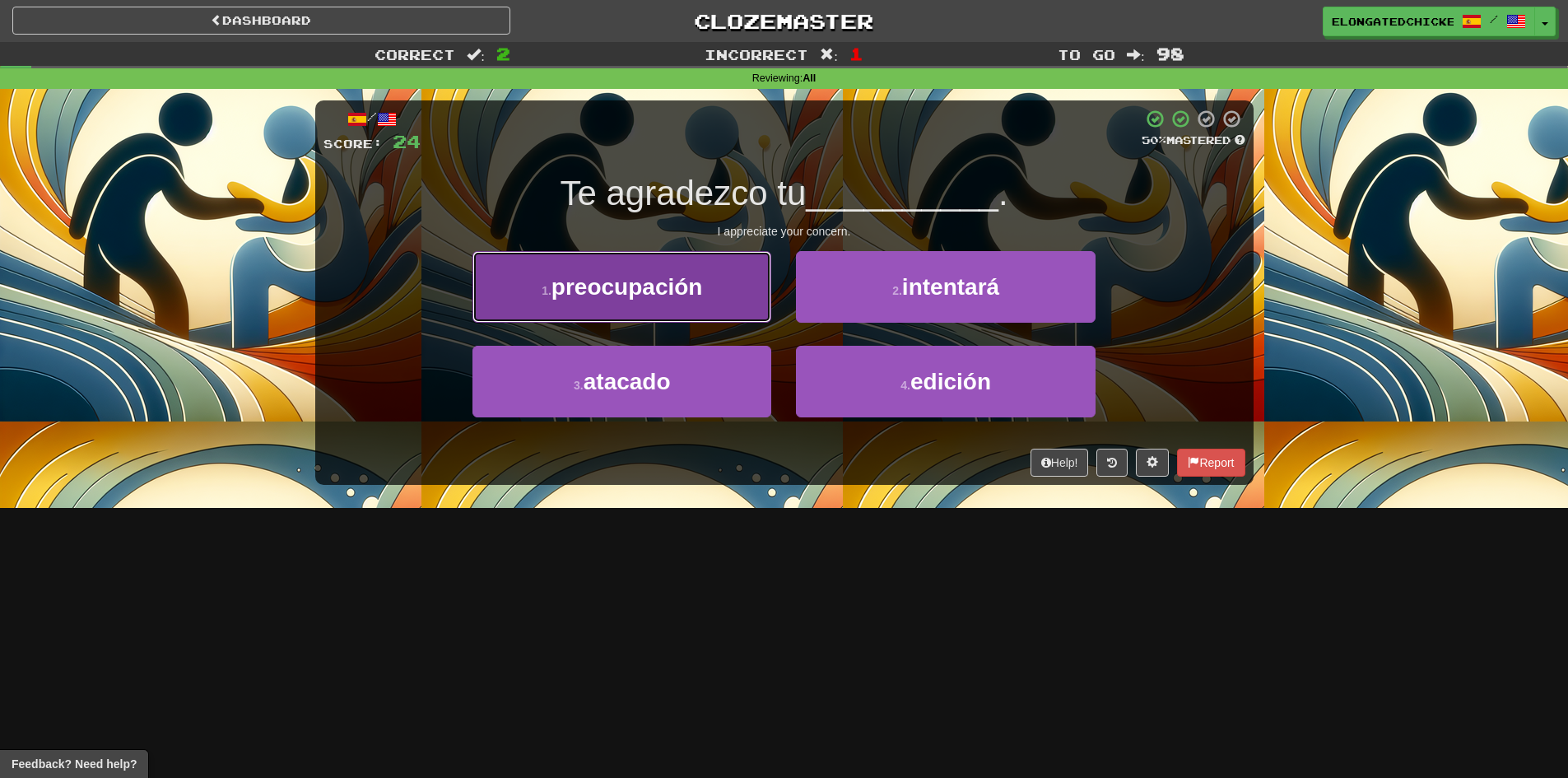
click at [716, 267] on button "1 . preocupación" at bounding box center [622, 287] width 298 height 72
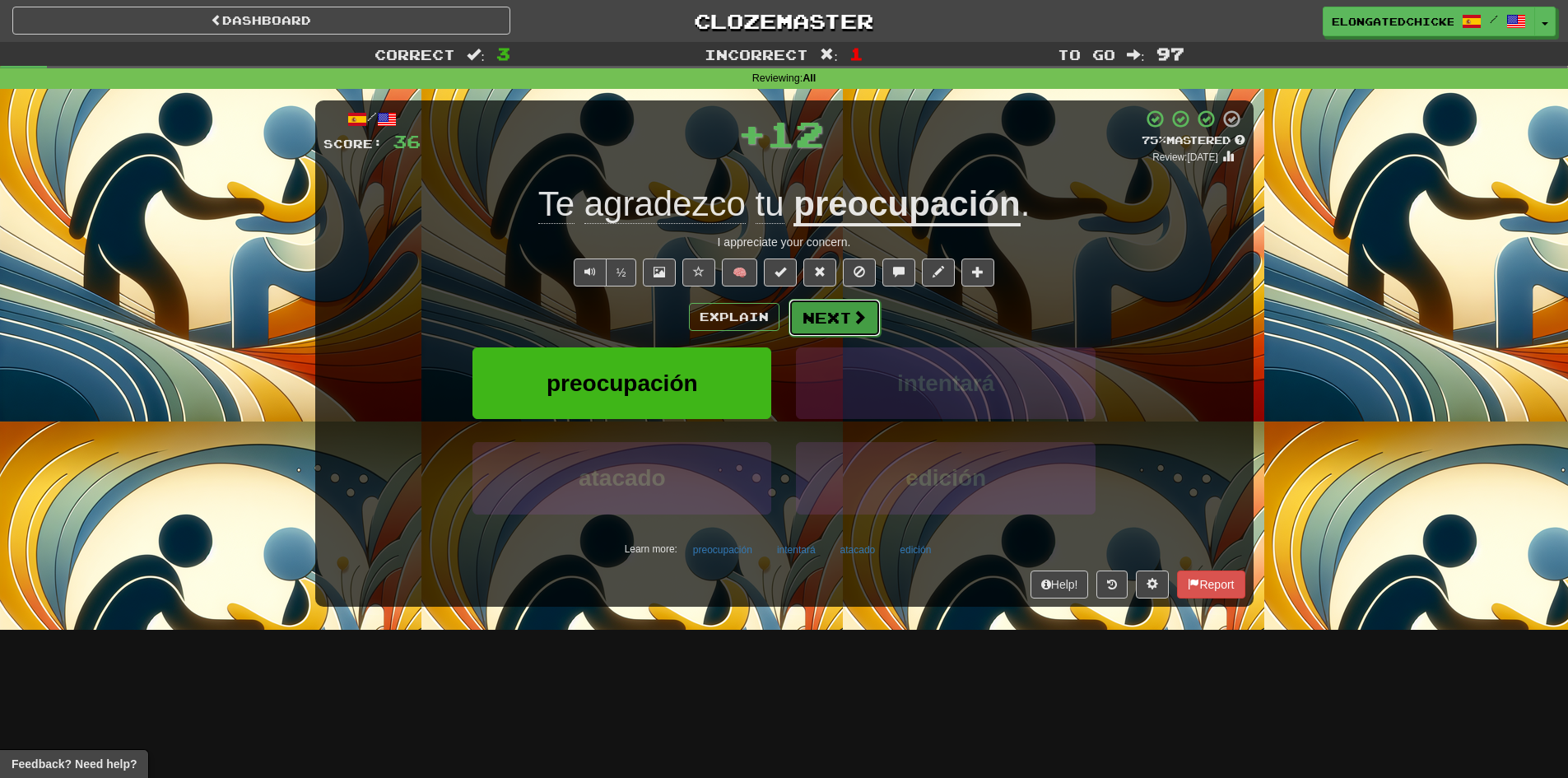
click at [847, 312] on button "Next" at bounding box center [835, 317] width 92 height 38
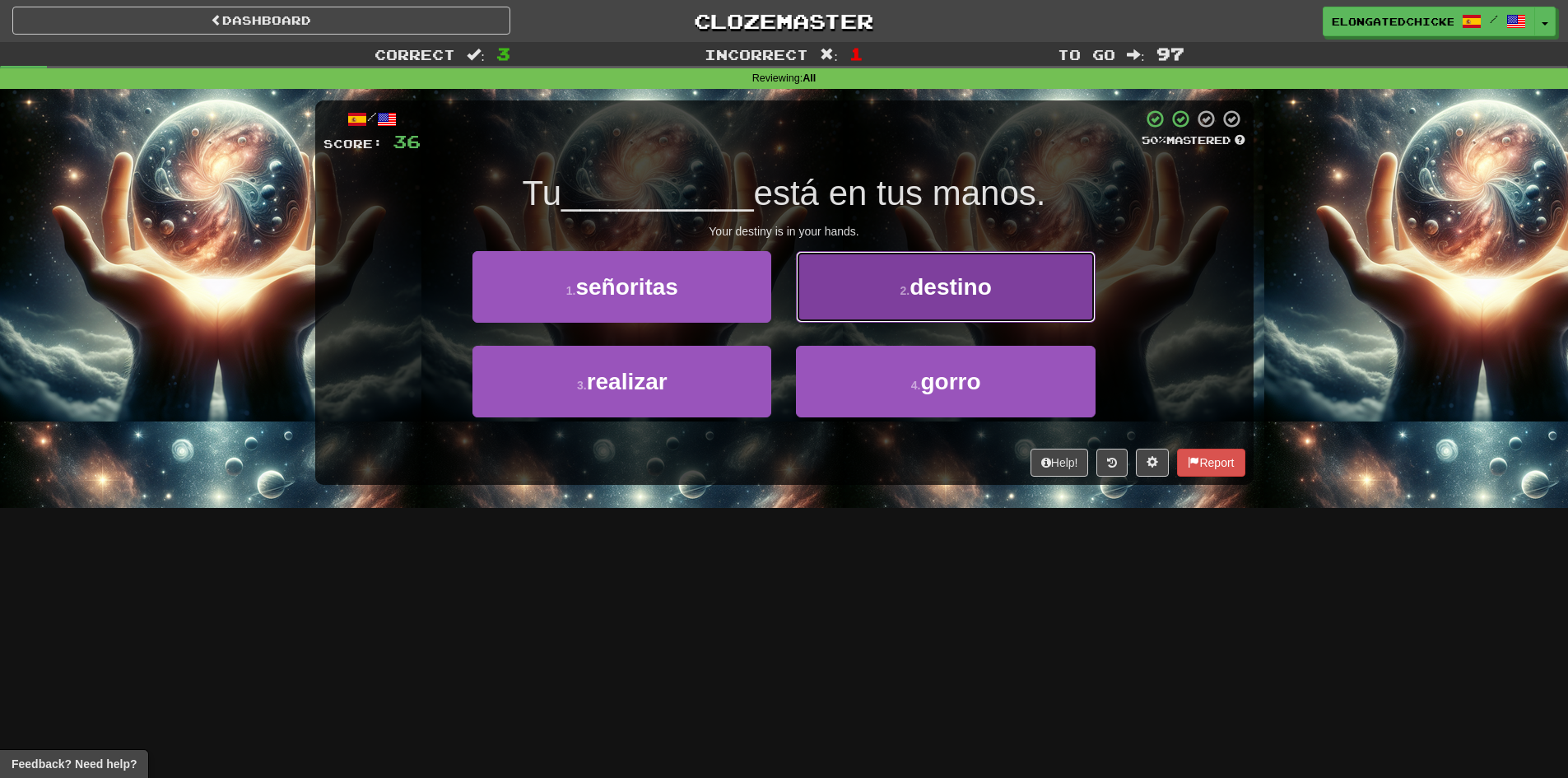
click at [923, 294] on span "destino" at bounding box center [950, 287] width 82 height 26
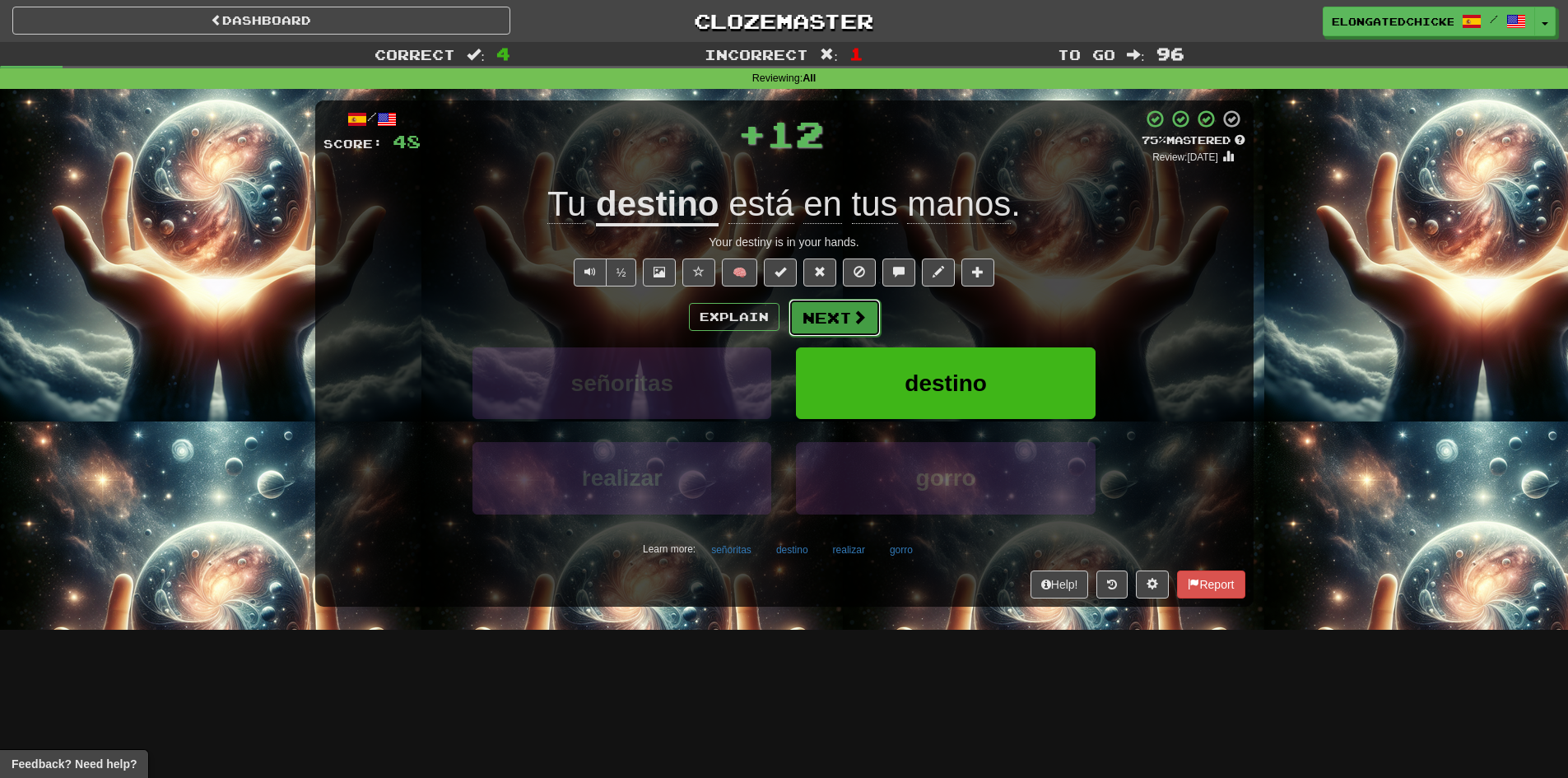
click at [843, 316] on button "Next" at bounding box center [835, 317] width 92 height 38
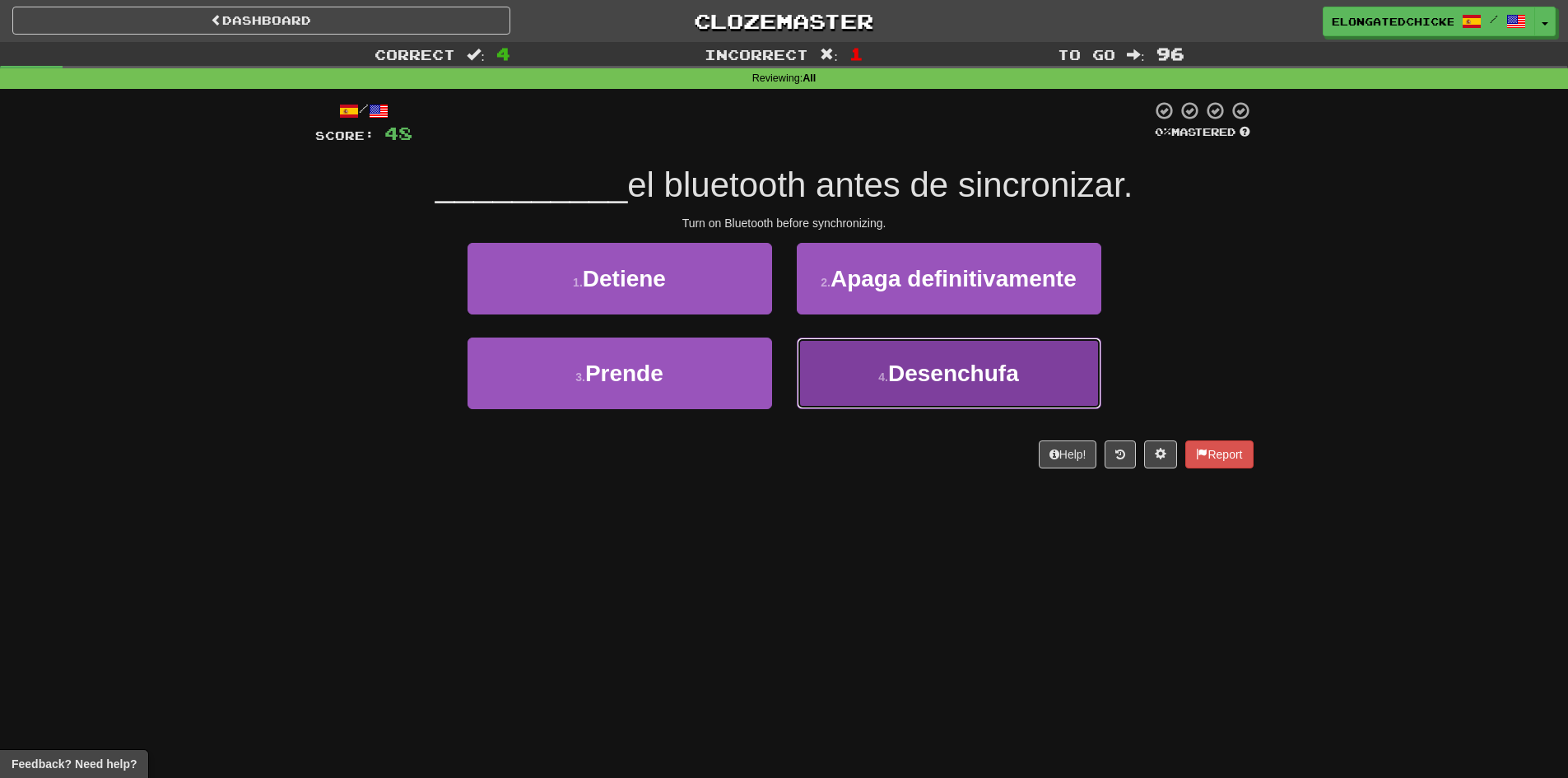
click at [882, 351] on button "4 . Desenchufa" at bounding box center [948, 373] width 304 height 72
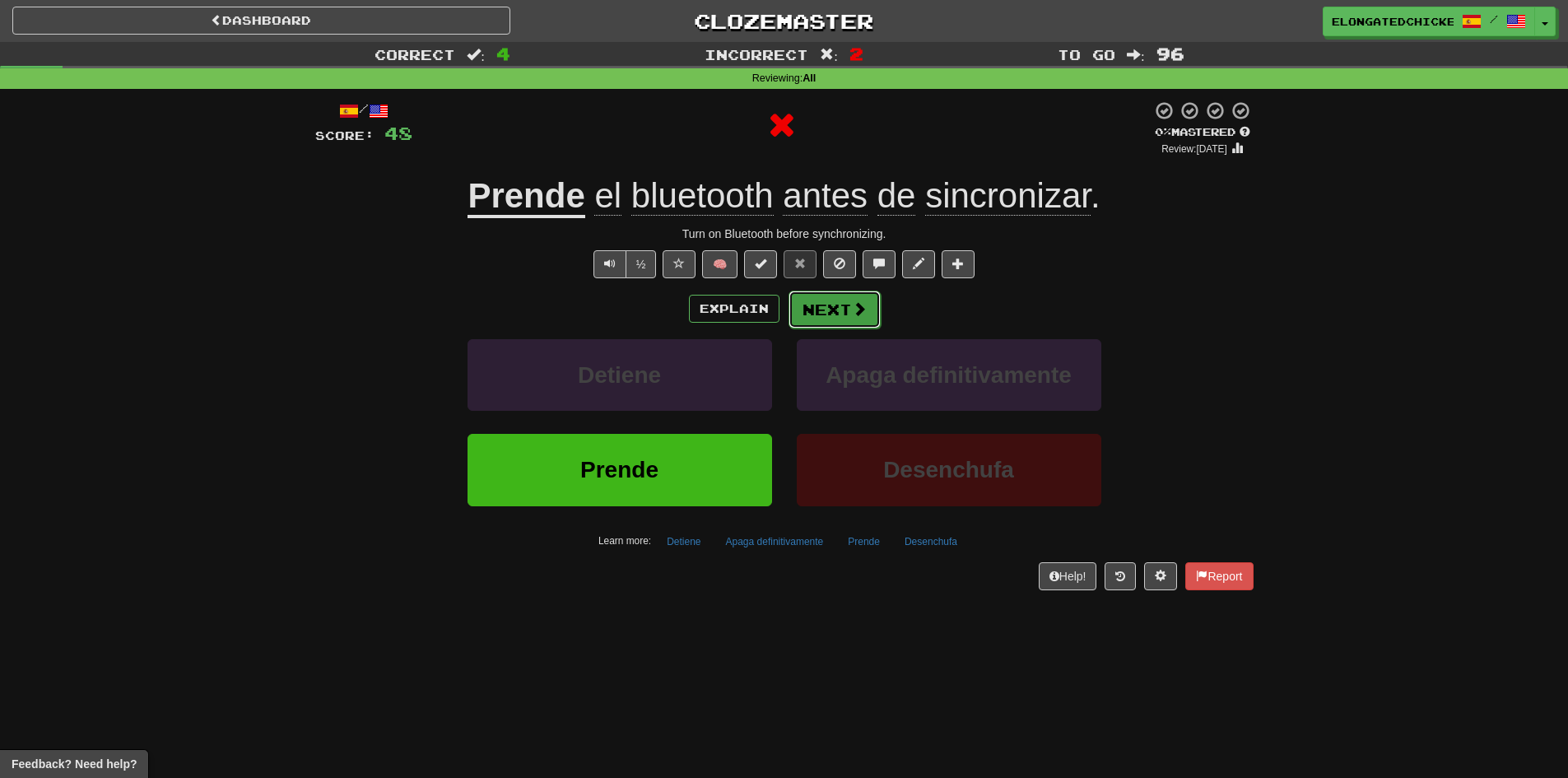
click at [820, 306] on button "Next" at bounding box center [835, 309] width 92 height 38
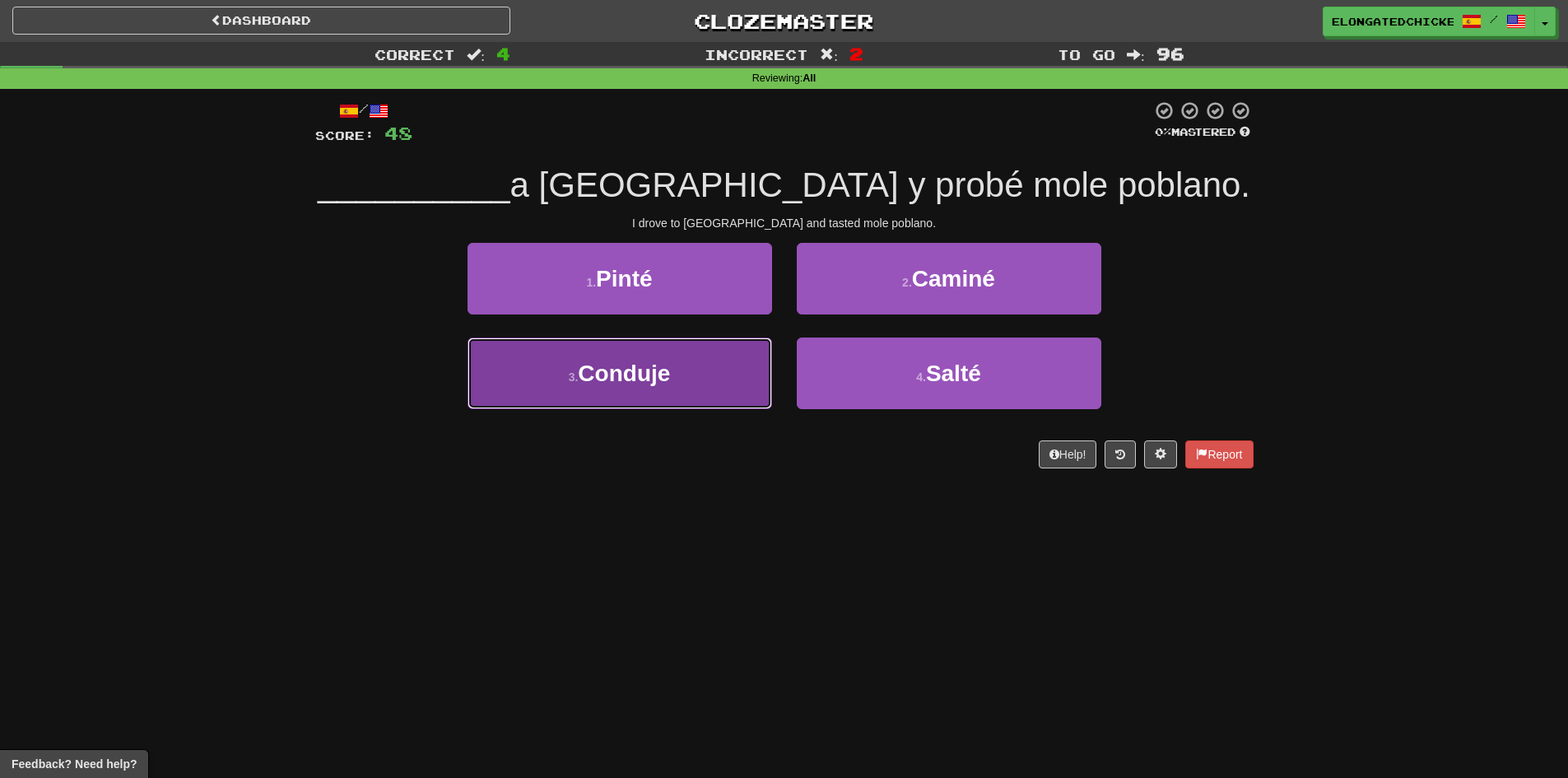
click at [694, 346] on button "3 . Conduje" at bounding box center [620, 373] width 304 height 72
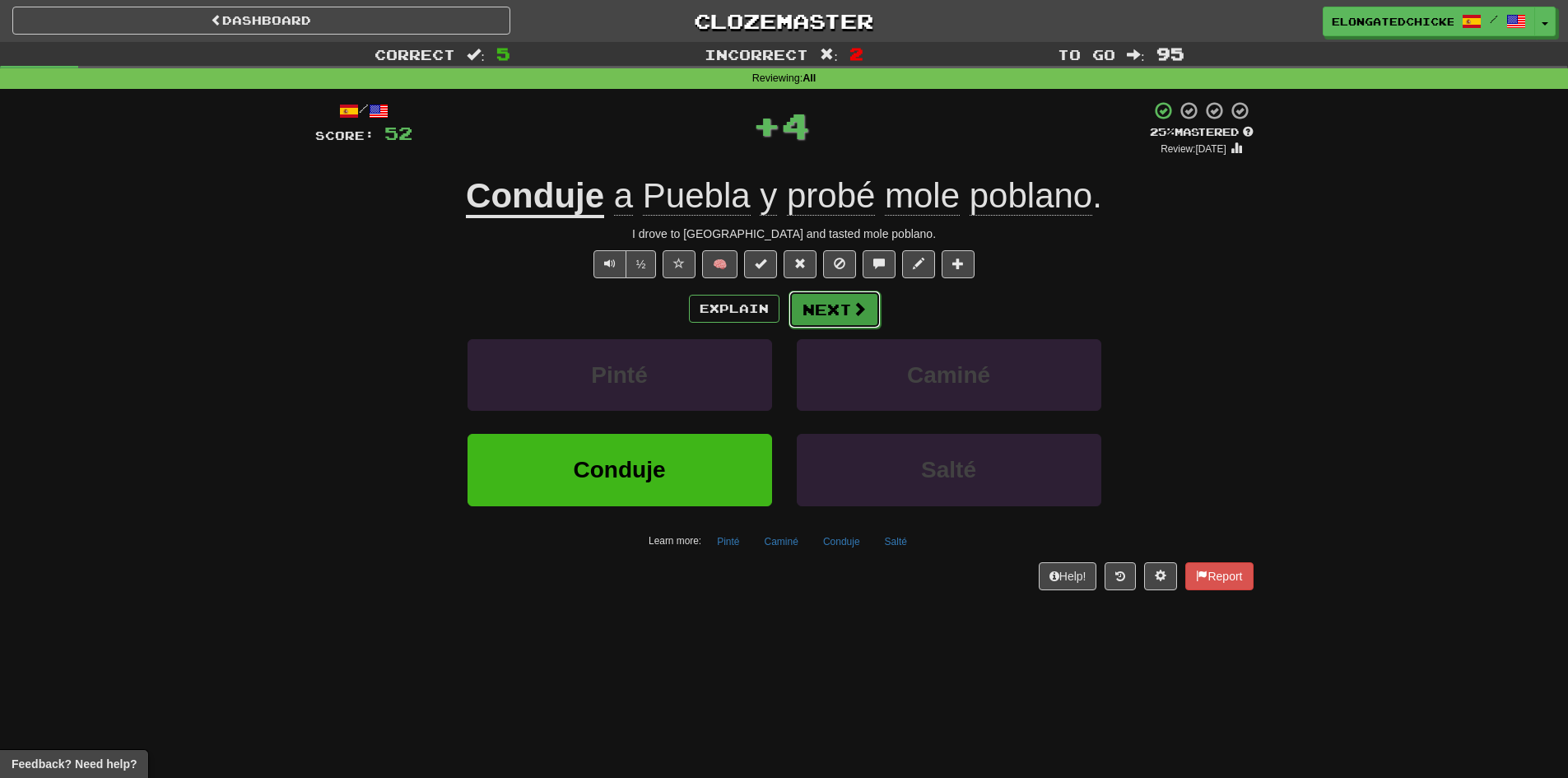
click at [803, 325] on button "Next" at bounding box center [835, 309] width 92 height 38
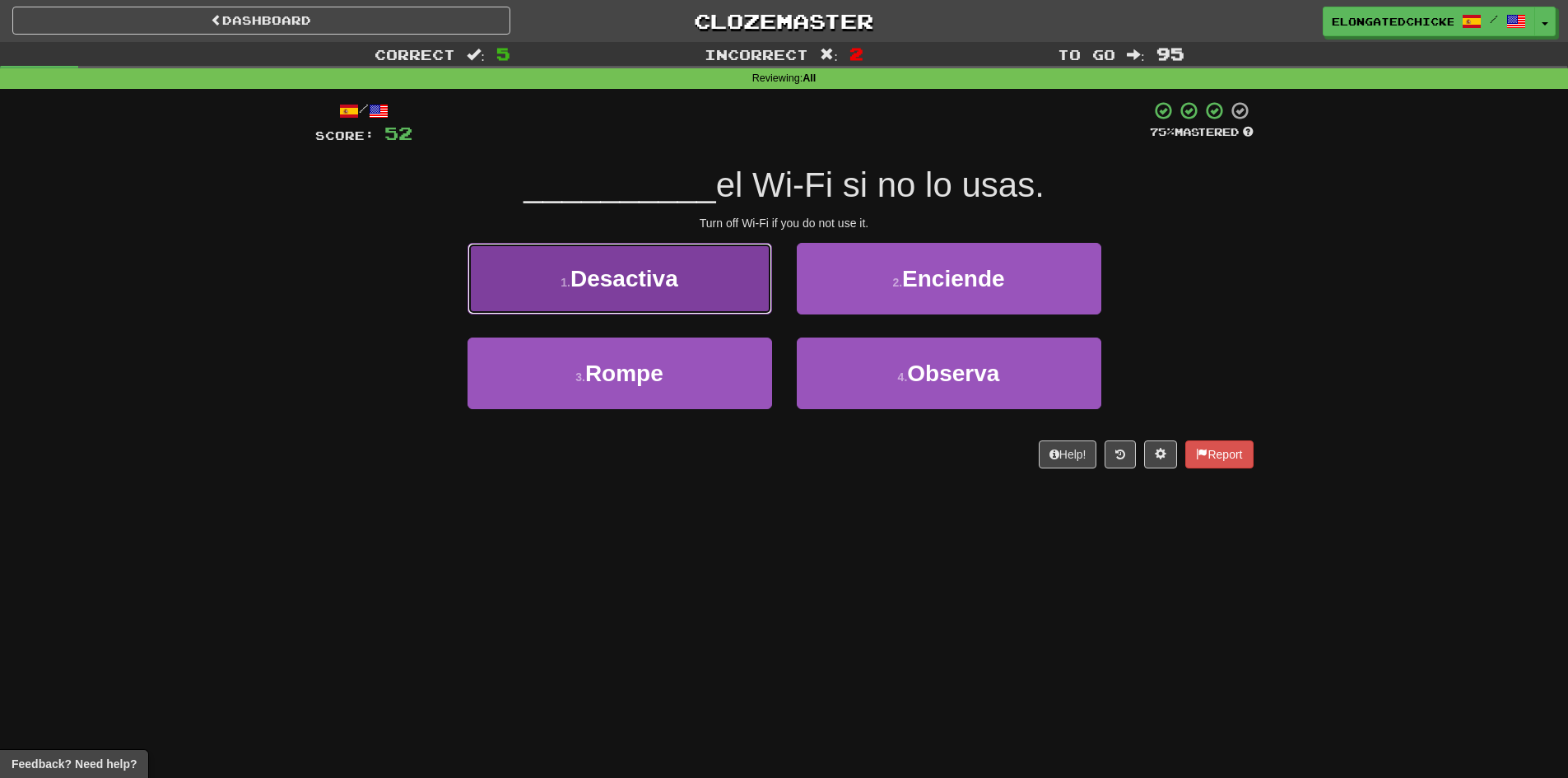
click at [671, 293] on button "1 . Desactiva" at bounding box center [620, 278] width 304 height 72
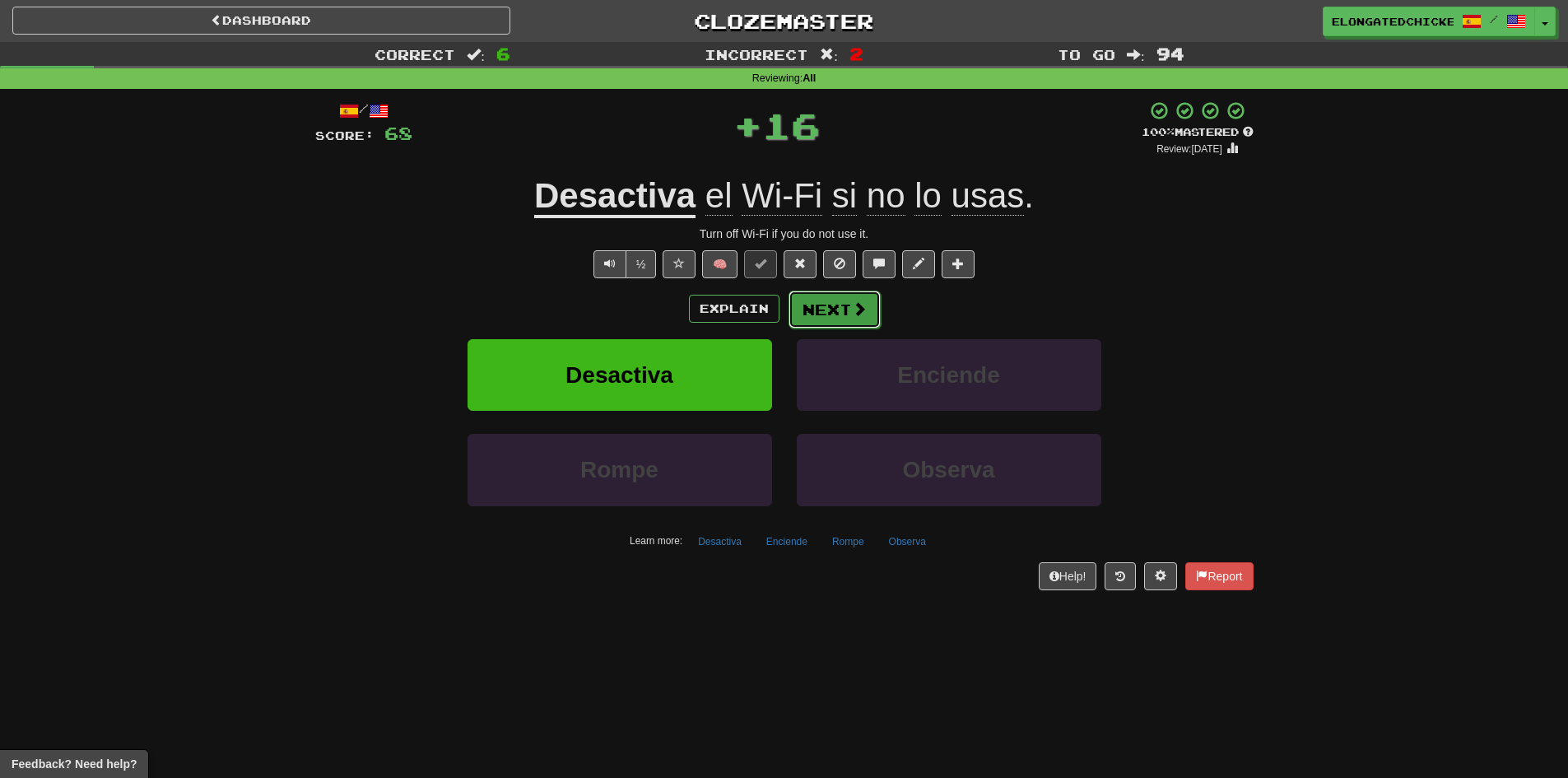
click at [803, 312] on button "Next" at bounding box center [835, 309] width 92 height 38
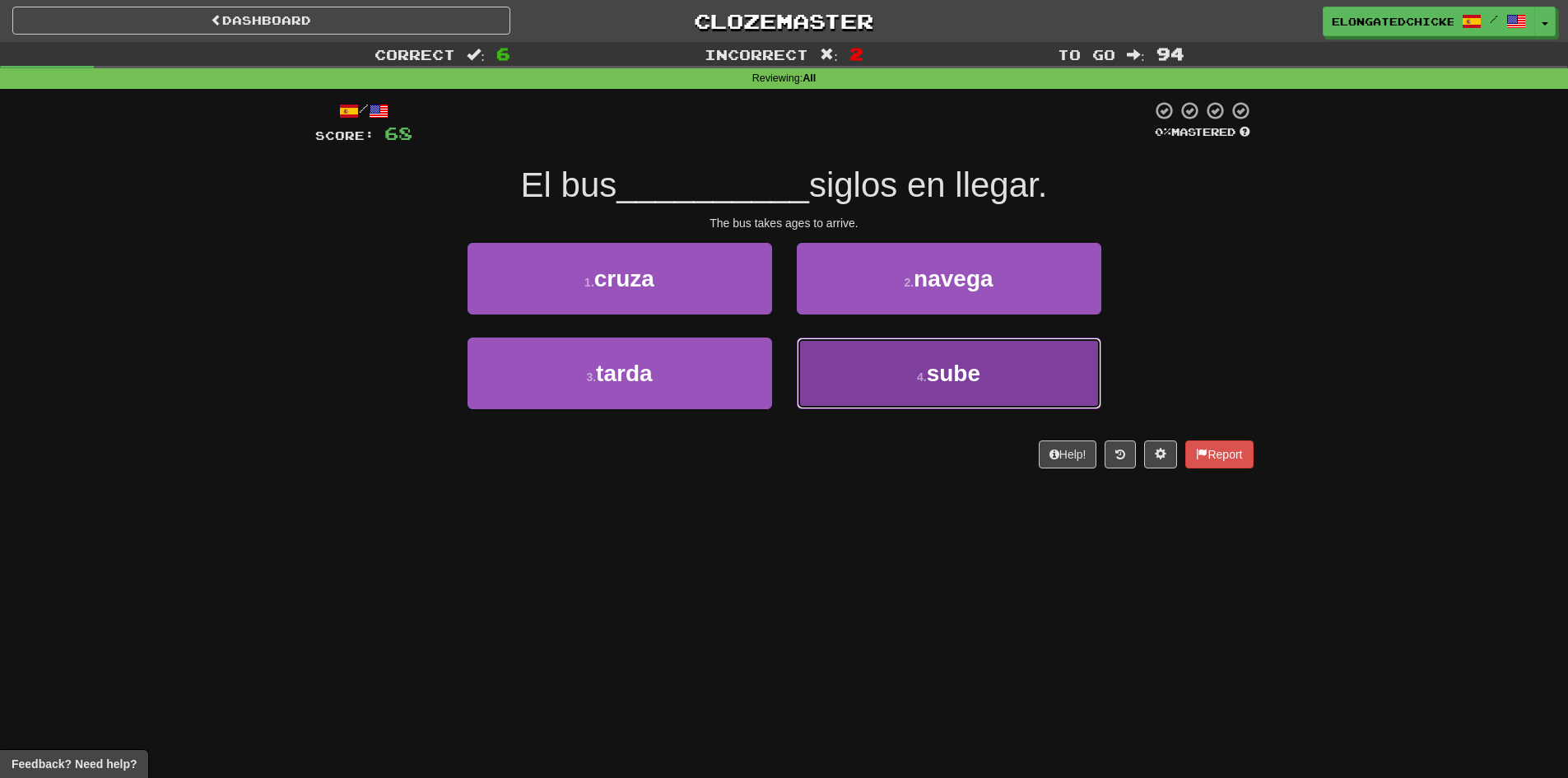
click at [931, 354] on button "4 . sube" at bounding box center [948, 373] width 304 height 72
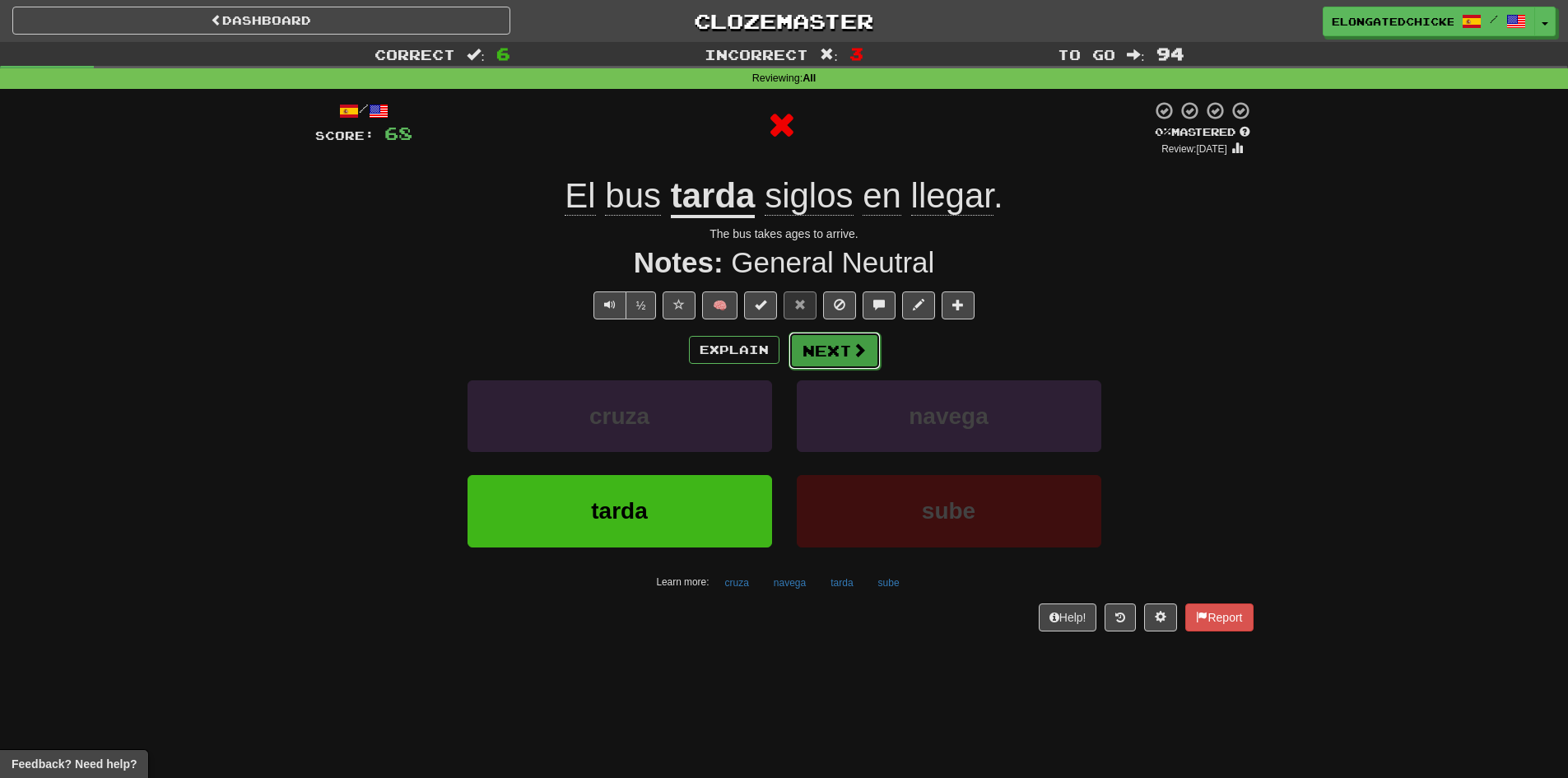
click at [834, 338] on button "Next" at bounding box center [835, 351] width 92 height 38
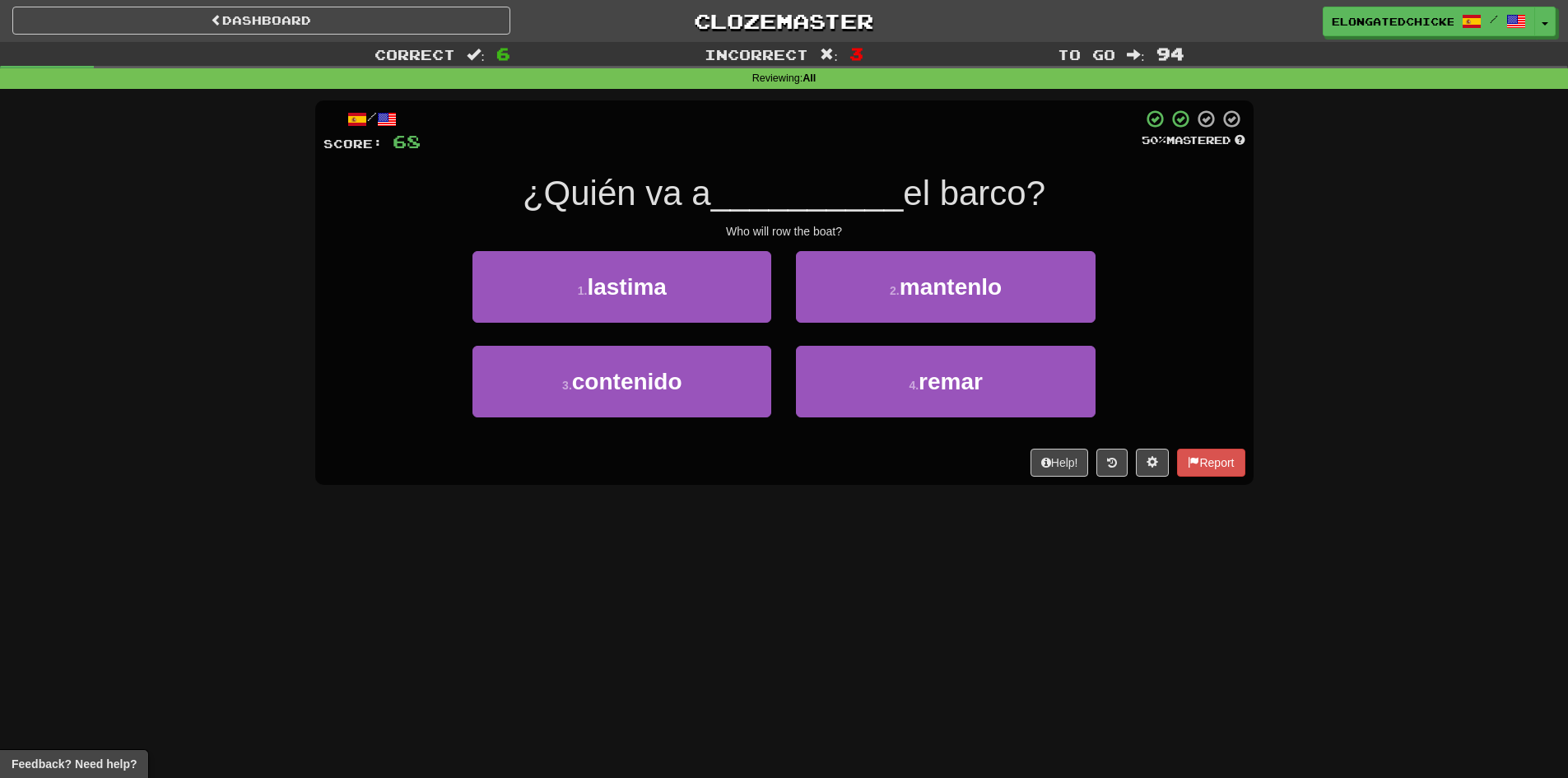
click at [820, 200] on span "__________" at bounding box center [807, 193] width 192 height 38
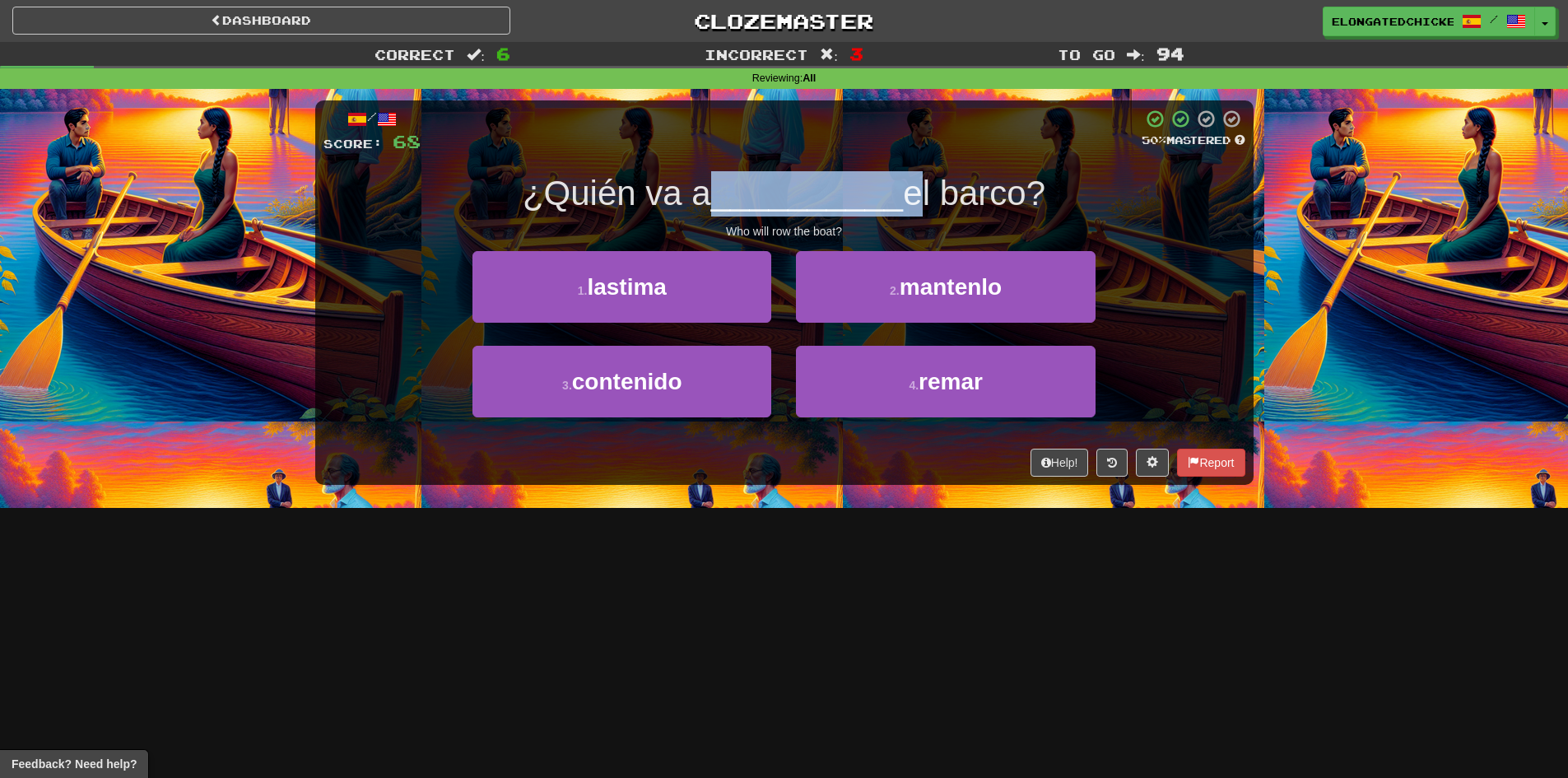
click at [820, 200] on span "__________" at bounding box center [807, 193] width 192 height 38
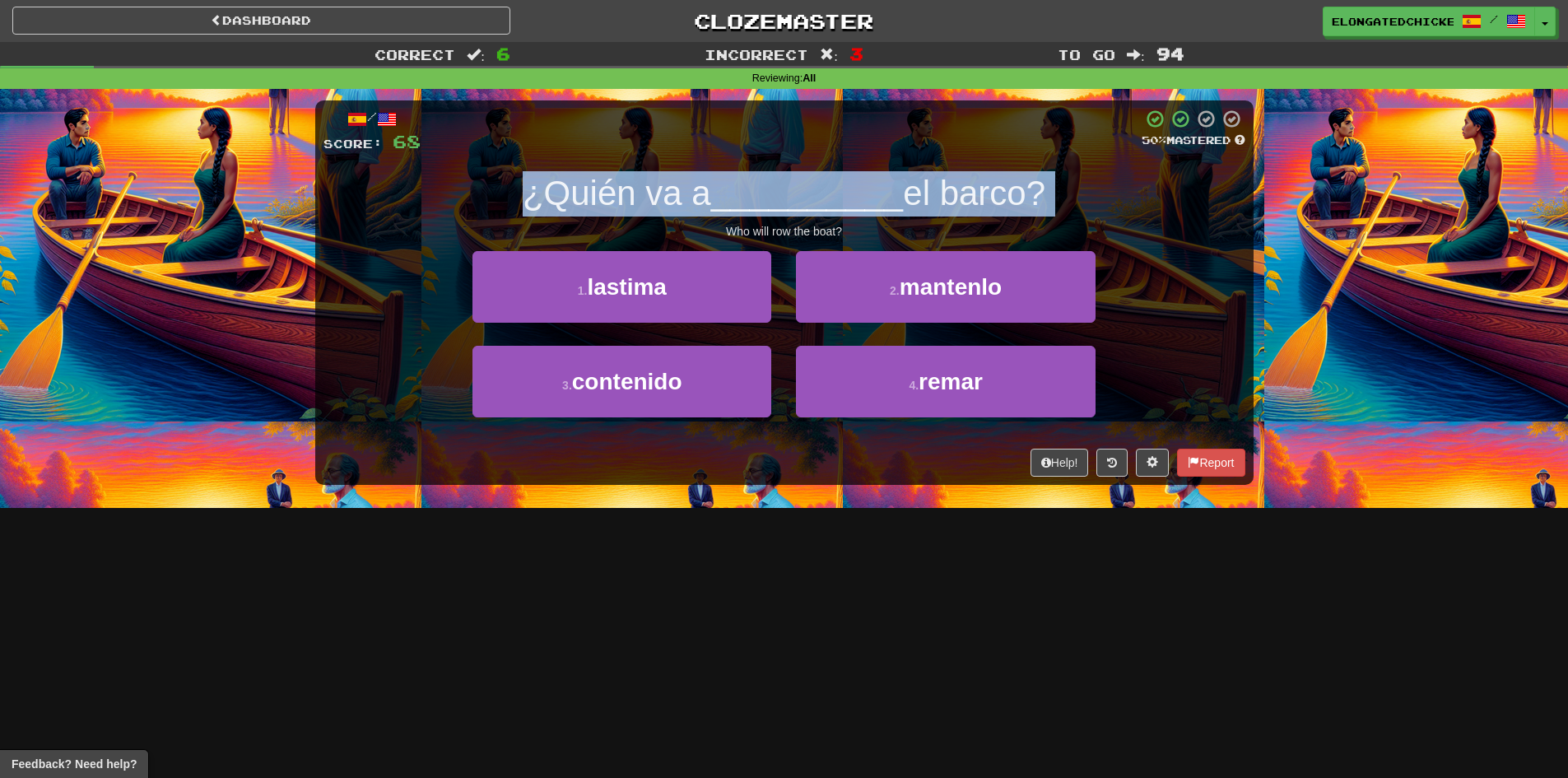
click at [820, 200] on span "__________" at bounding box center [807, 193] width 192 height 38
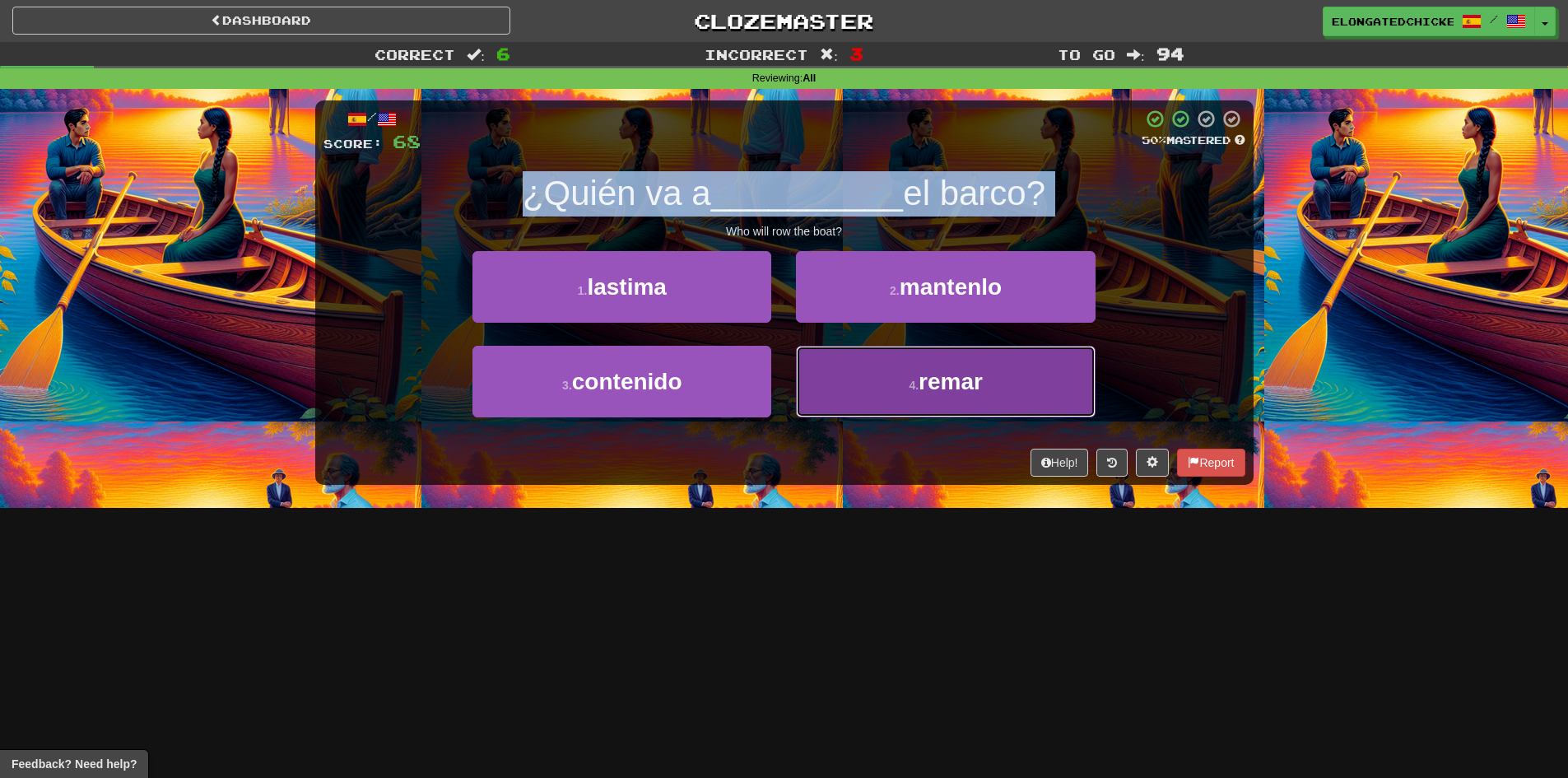
click at [948, 357] on button "4 . remar" at bounding box center [945, 381] width 298 height 72
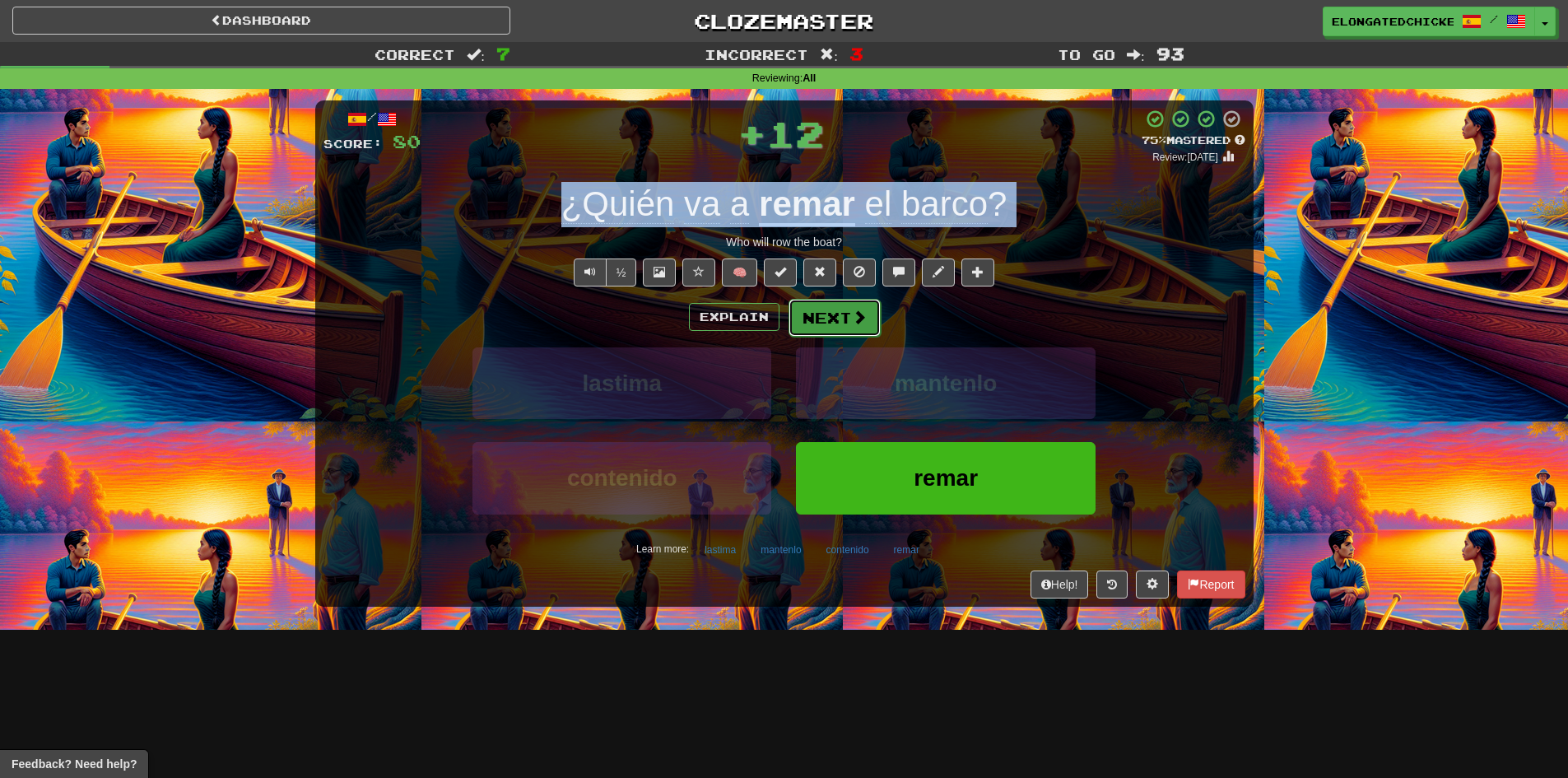
click at [831, 319] on button "Next" at bounding box center [835, 317] width 92 height 38
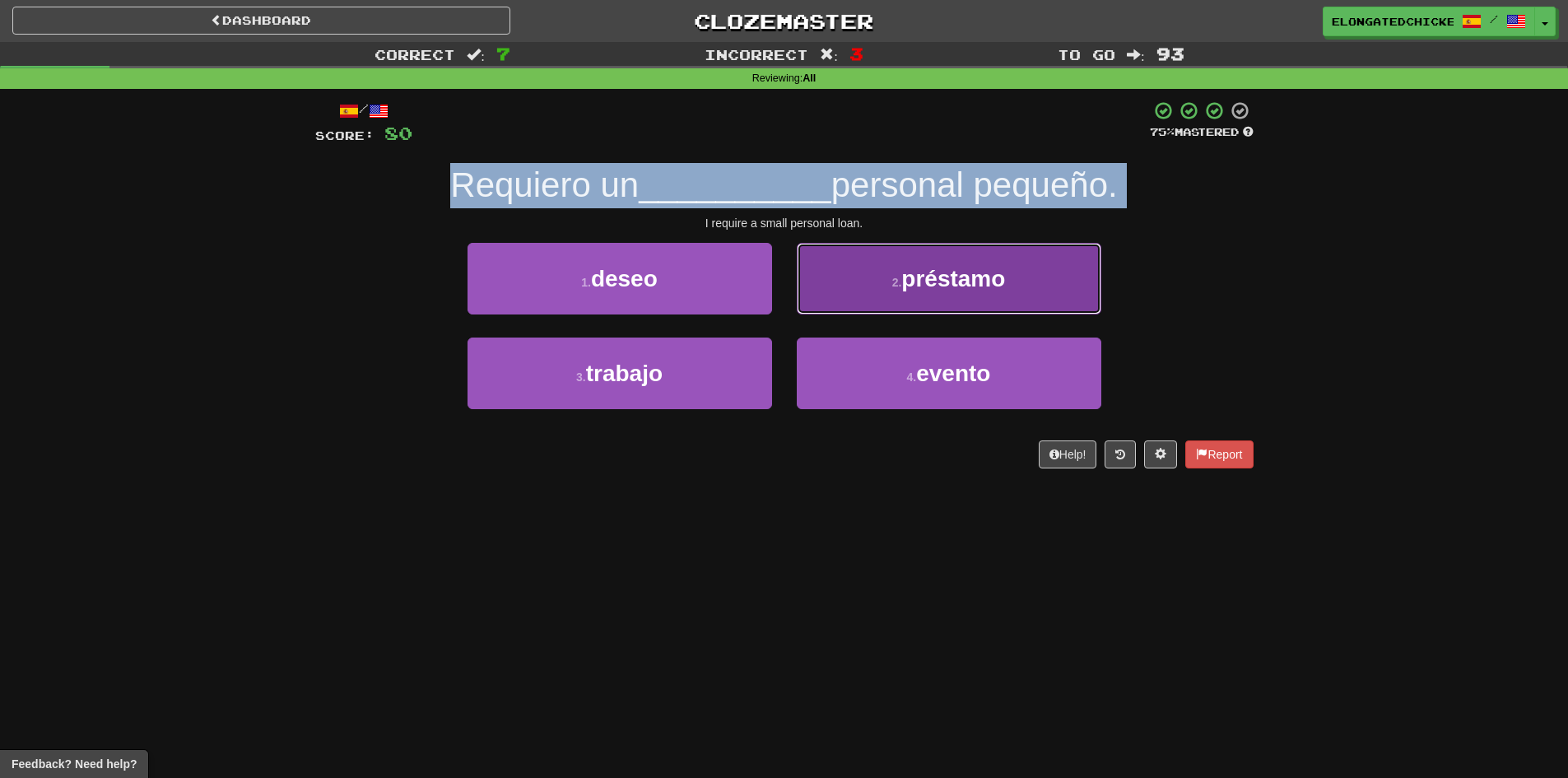
click at [920, 296] on button "2 . préstamo" at bounding box center [948, 278] width 304 height 72
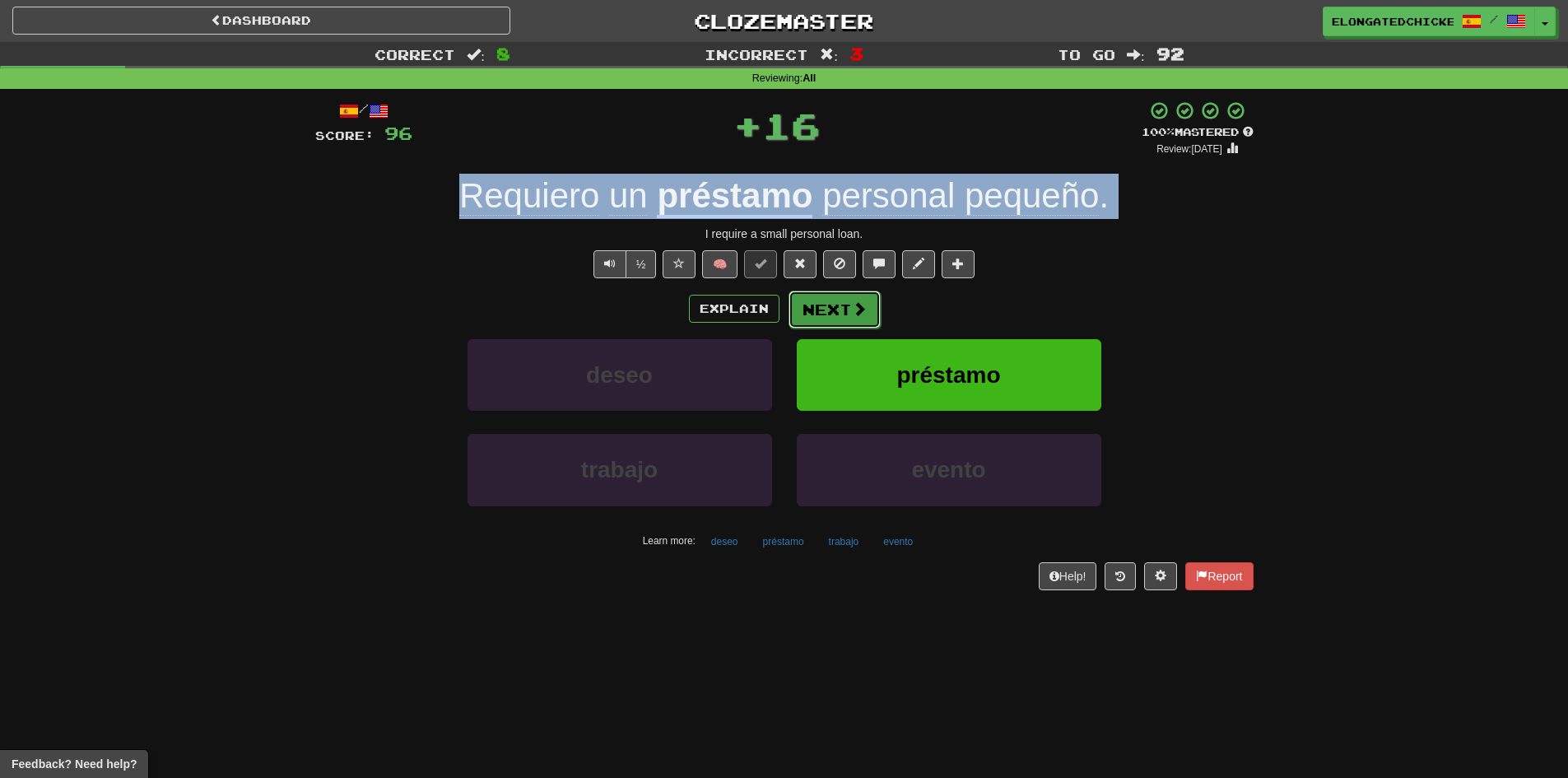
click at [813, 307] on button "Next" at bounding box center [835, 309] width 92 height 38
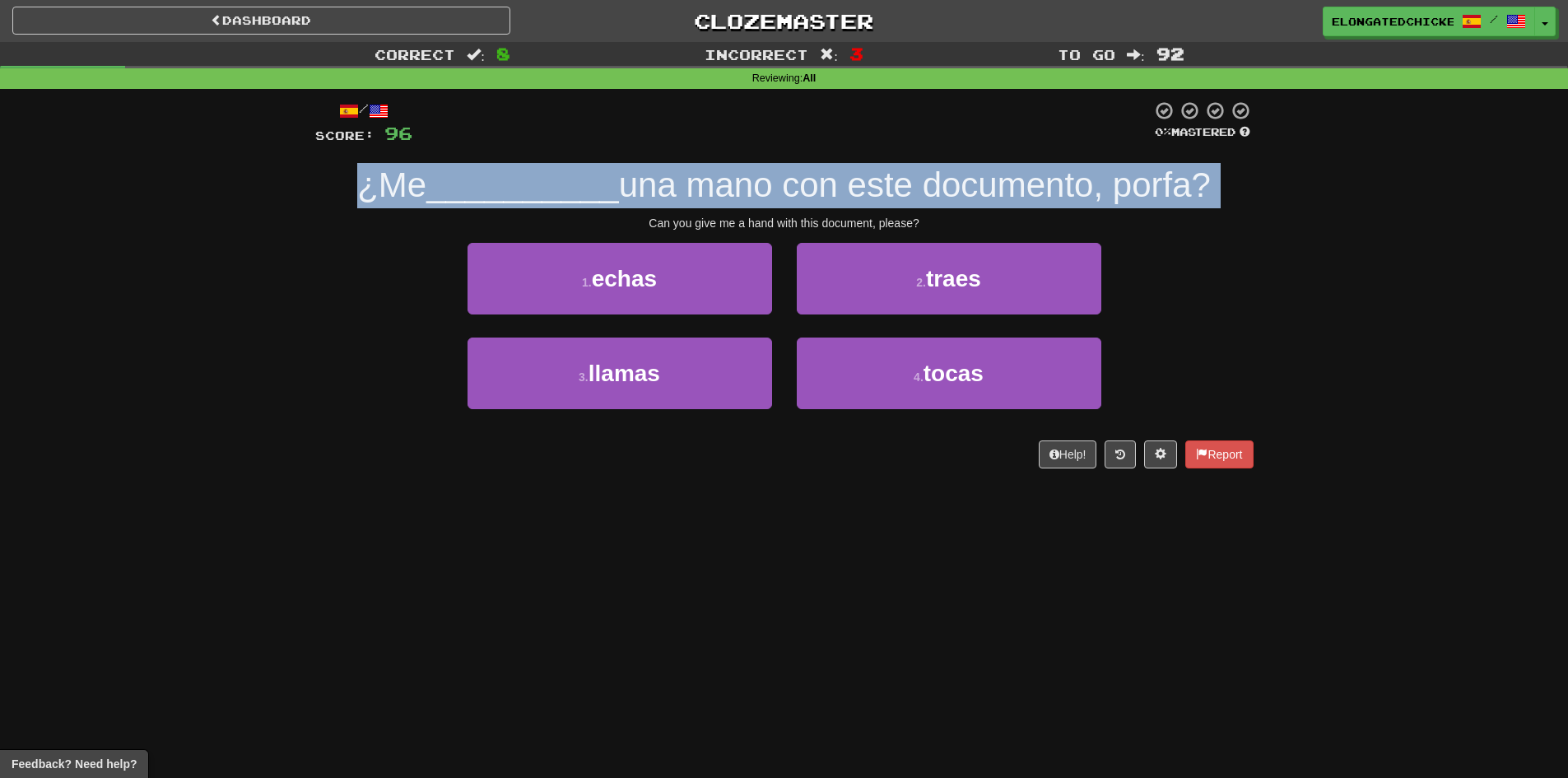
click at [699, 195] on span "una mano con este documento, porfa?" at bounding box center [914, 184] width 592 height 38
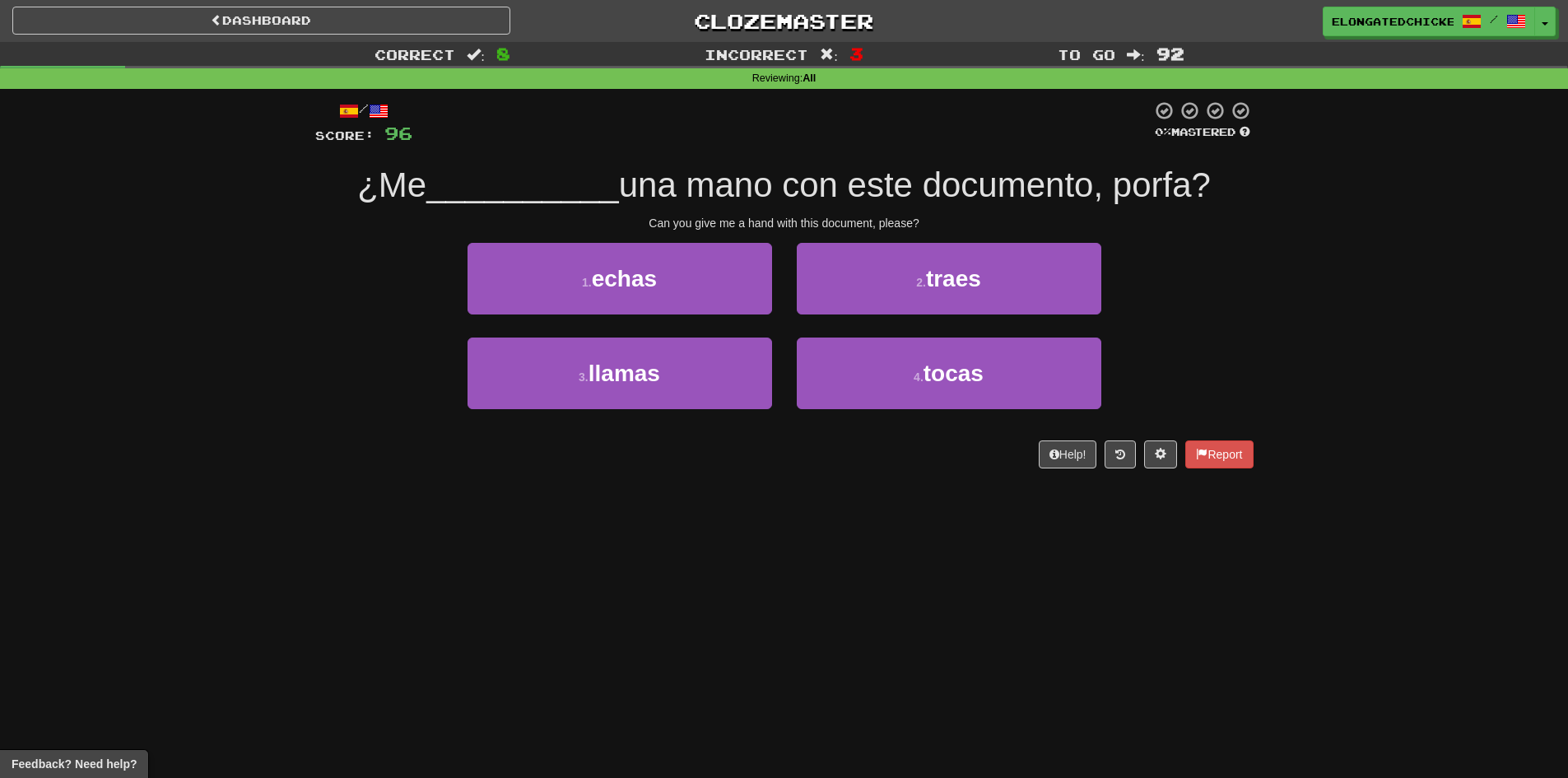
click at [699, 195] on span "una mano con este documento, porfa?" at bounding box center [914, 184] width 592 height 38
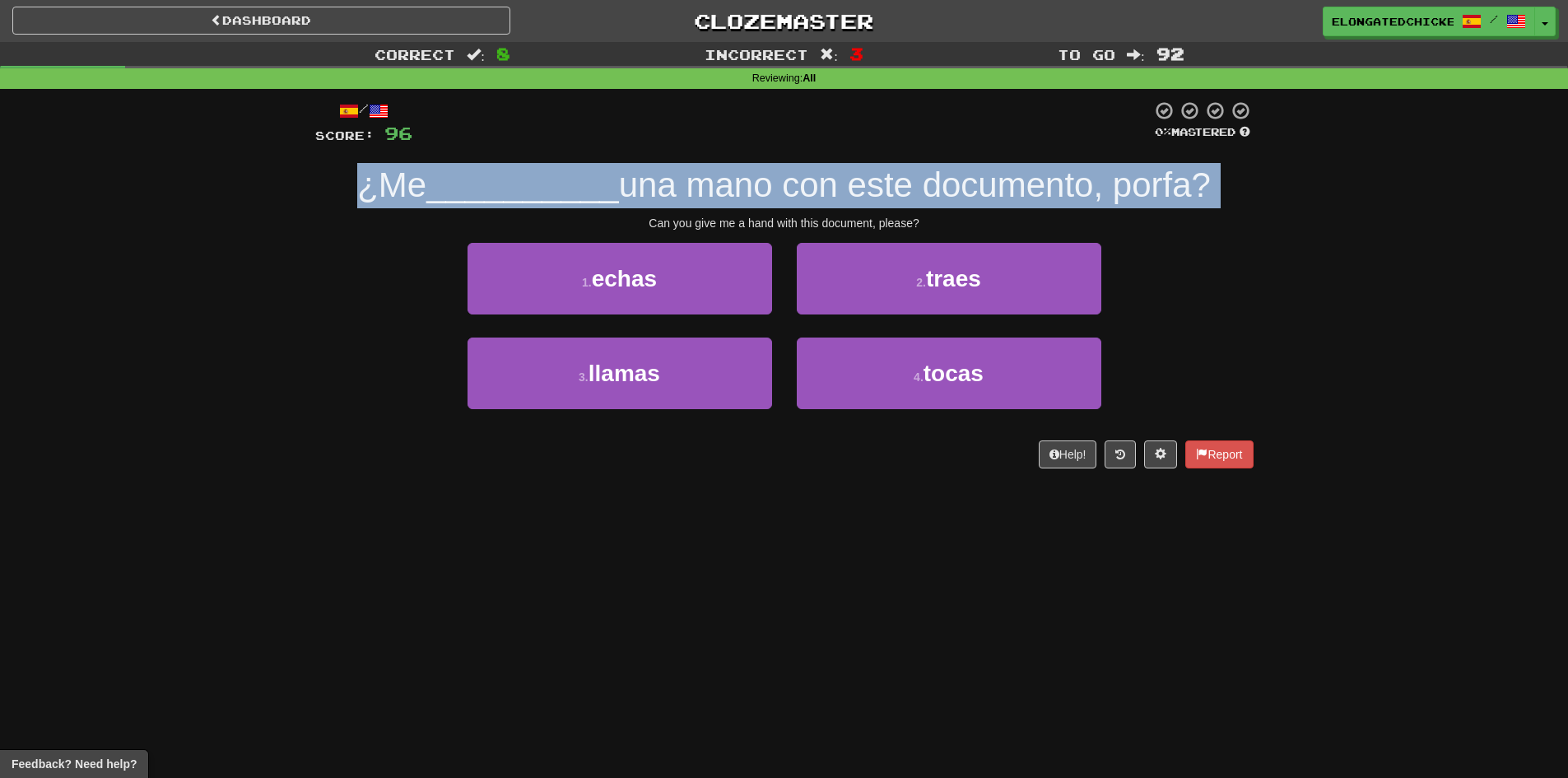
click at [699, 195] on span "una mano con este documento, porfa?" at bounding box center [914, 184] width 592 height 38
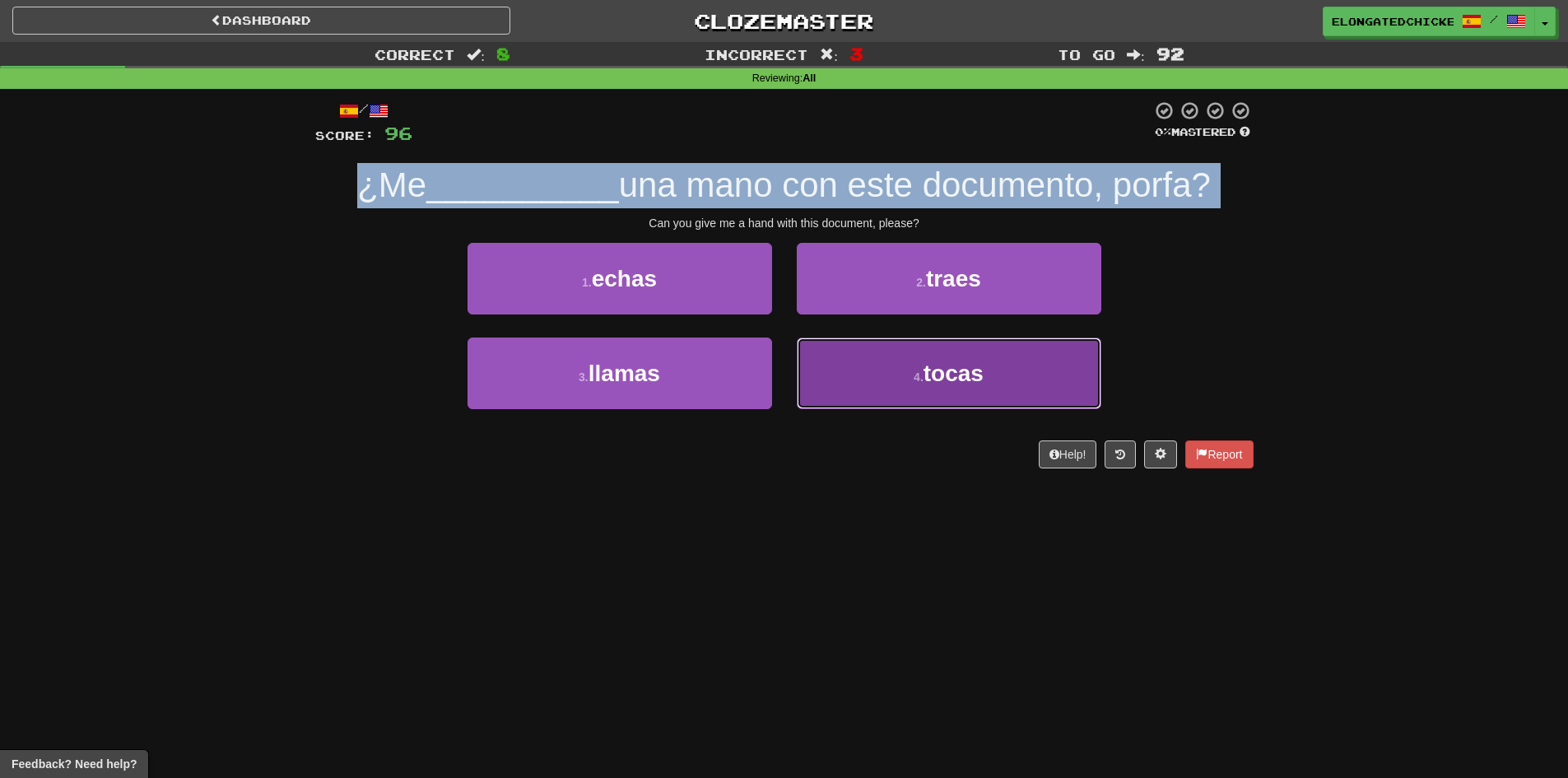
click at [910, 359] on button "4 . tocas" at bounding box center [948, 373] width 304 height 72
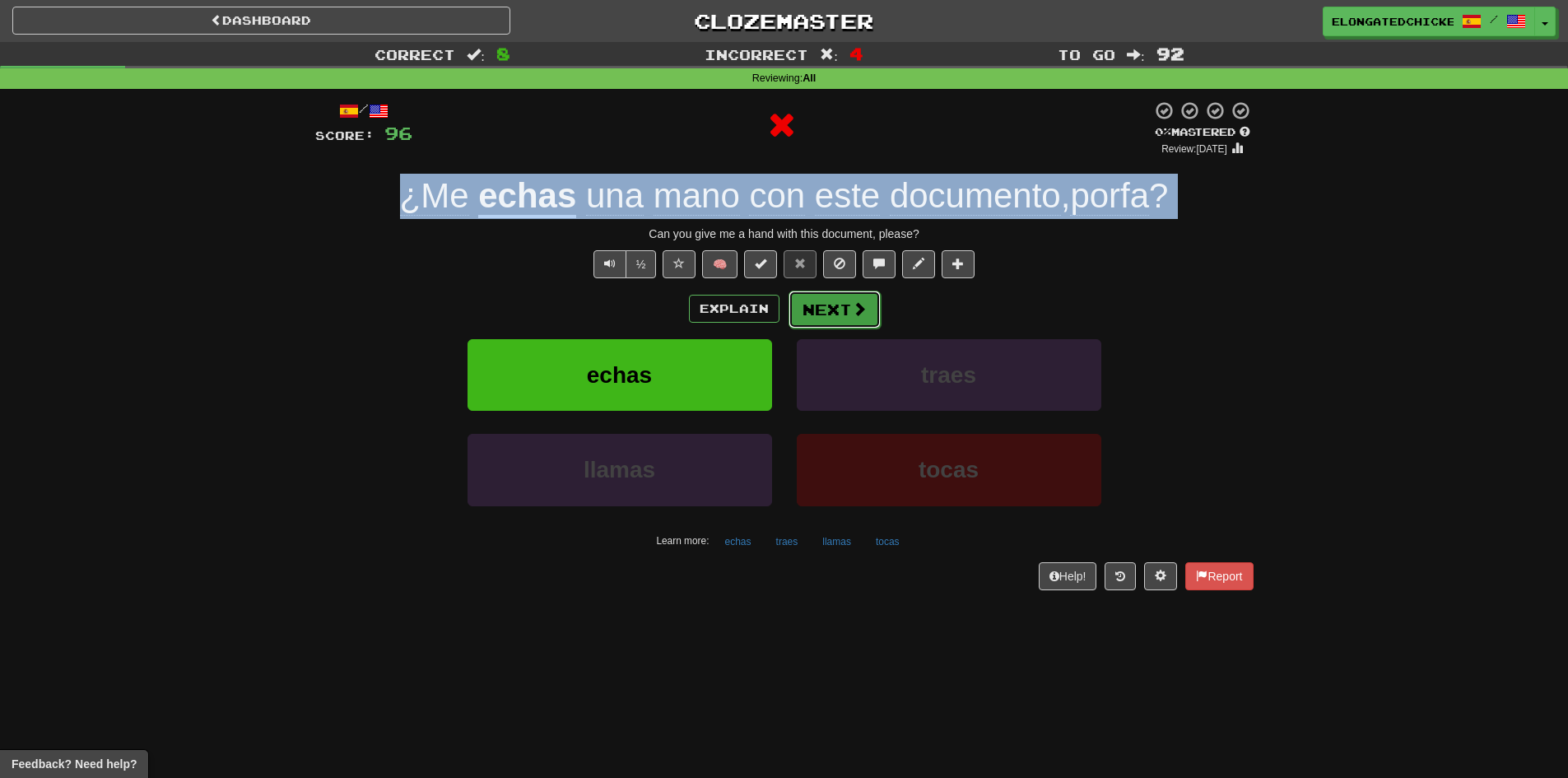
click at [821, 298] on button "Next" at bounding box center [835, 309] width 92 height 38
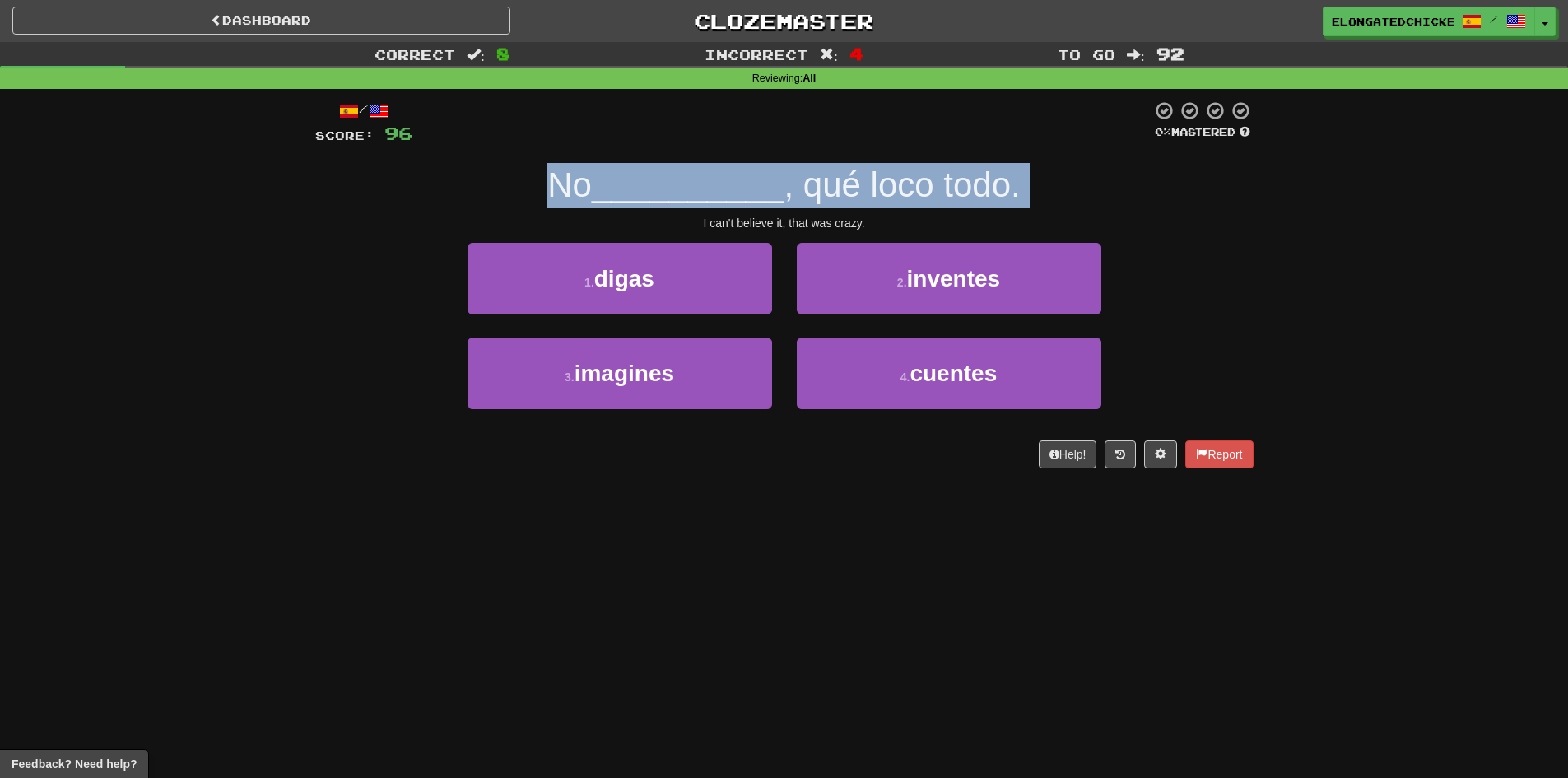
click at [725, 192] on span "__________" at bounding box center [688, 184] width 192 height 38
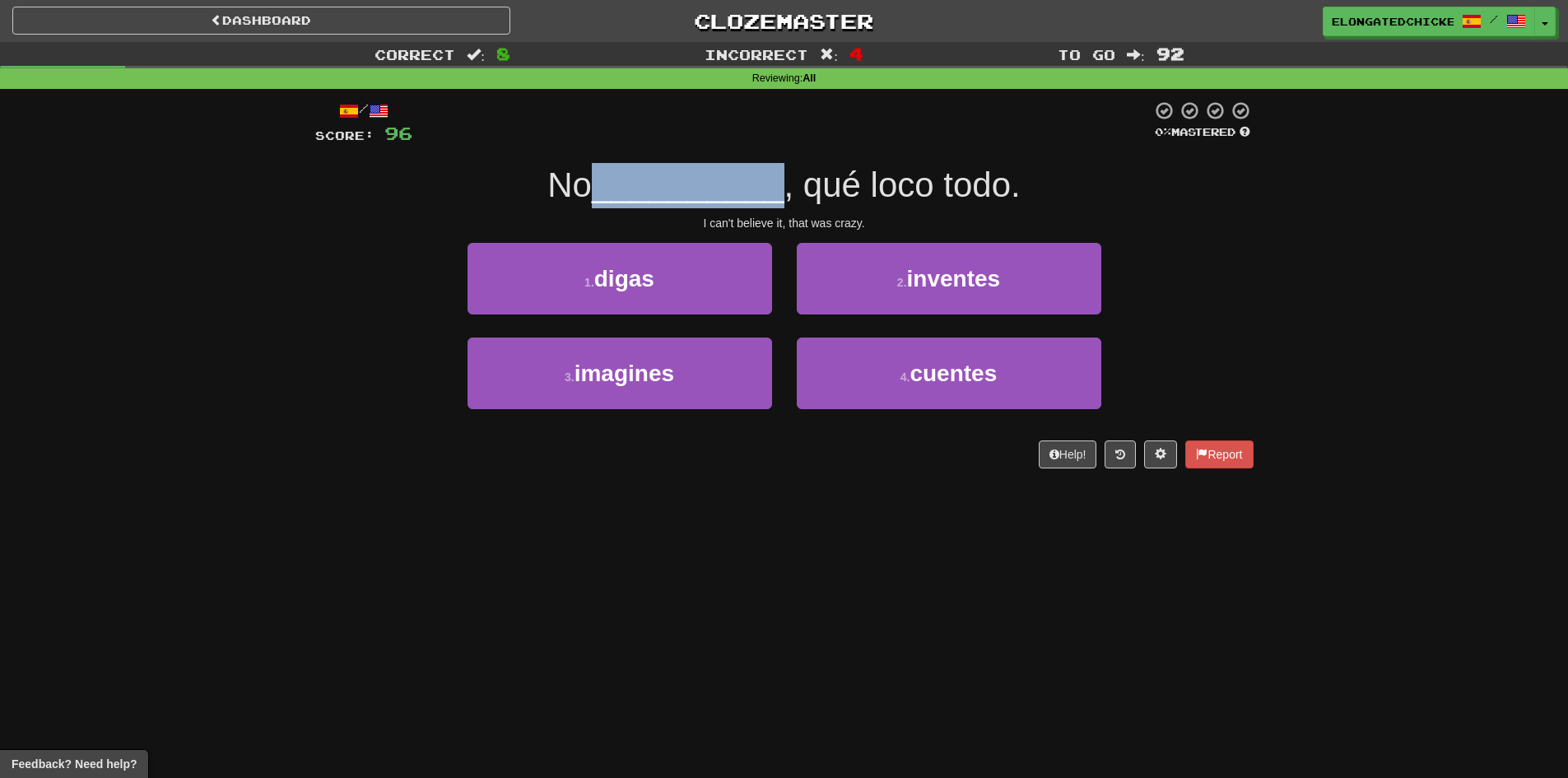
click at [725, 192] on span "__________" at bounding box center [688, 184] width 192 height 38
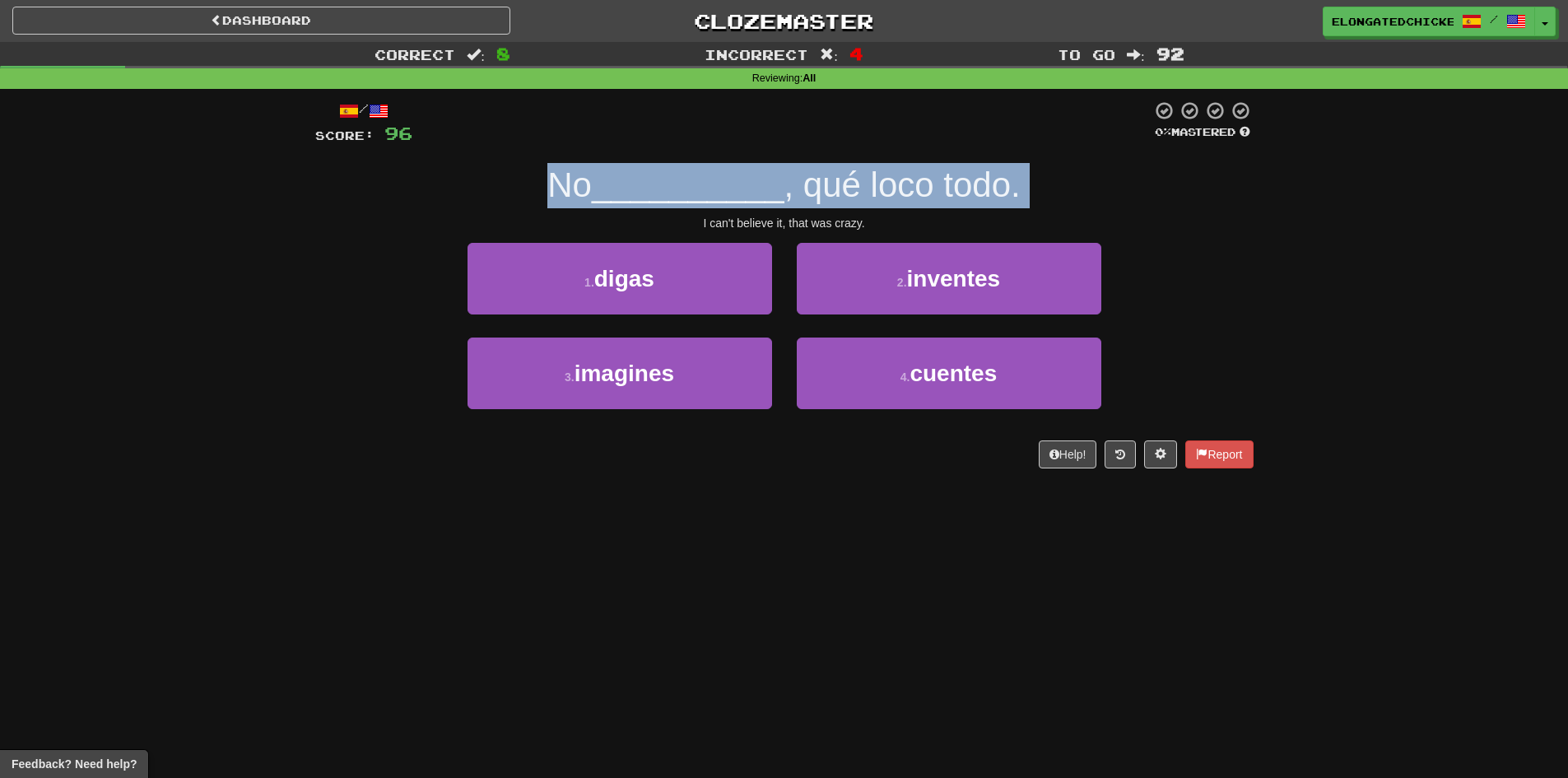
click at [725, 192] on span "__________" at bounding box center [688, 184] width 192 height 38
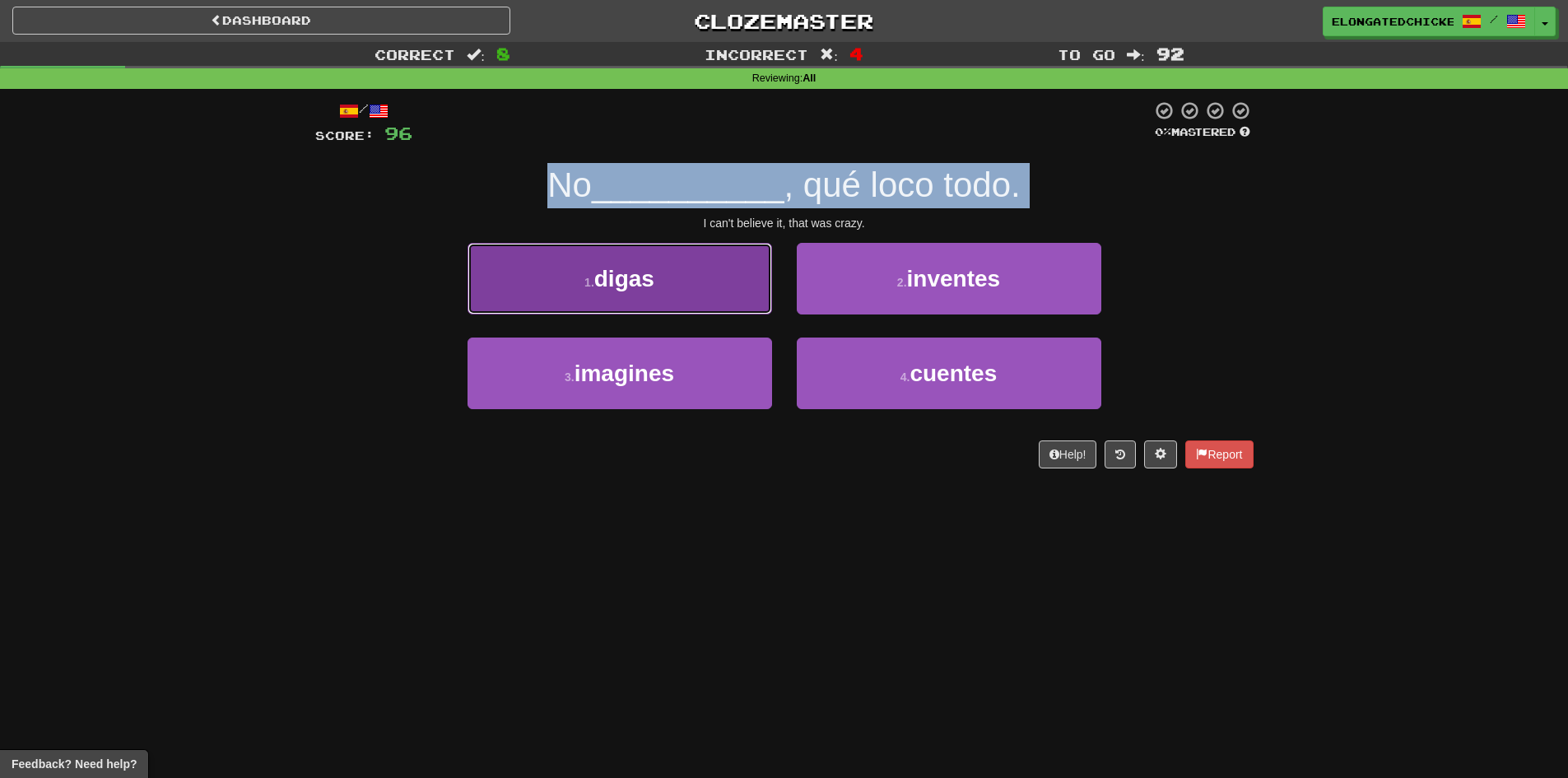
click at [709, 253] on button "1 . digas" at bounding box center [620, 278] width 304 height 72
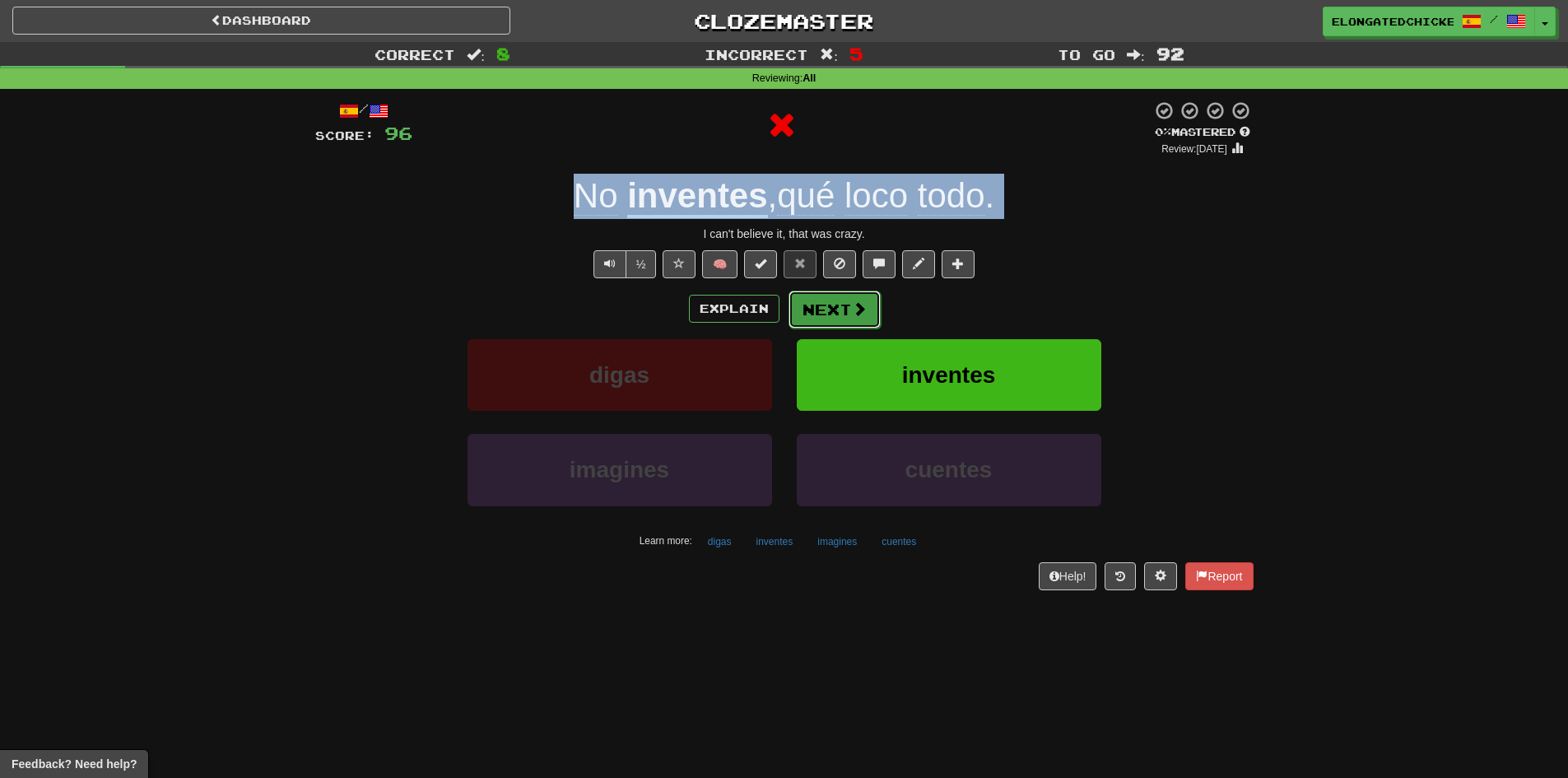
click at [809, 313] on button "Next" at bounding box center [835, 309] width 92 height 38
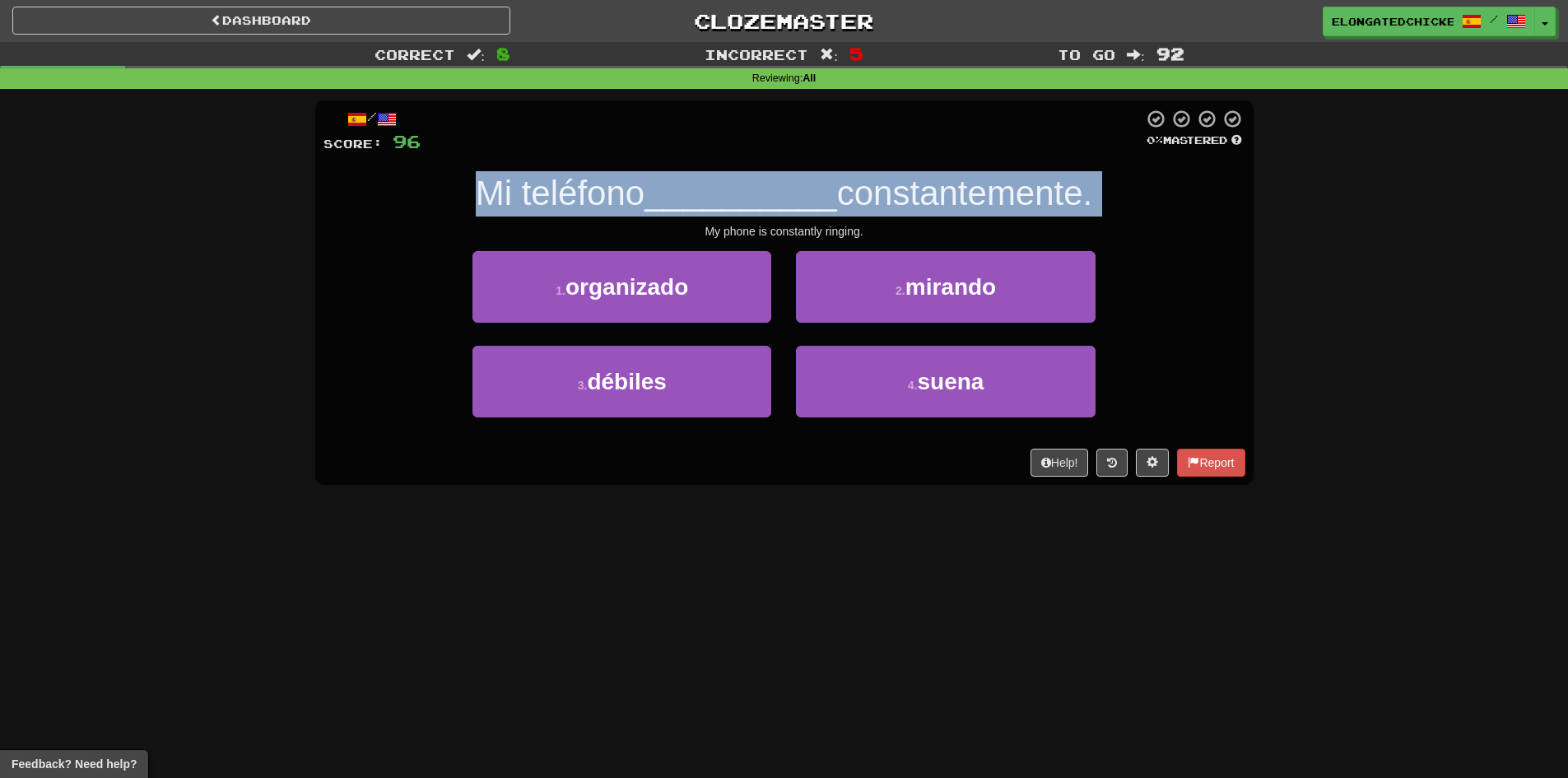
click at [703, 189] on span "__________" at bounding box center [740, 193] width 192 height 38
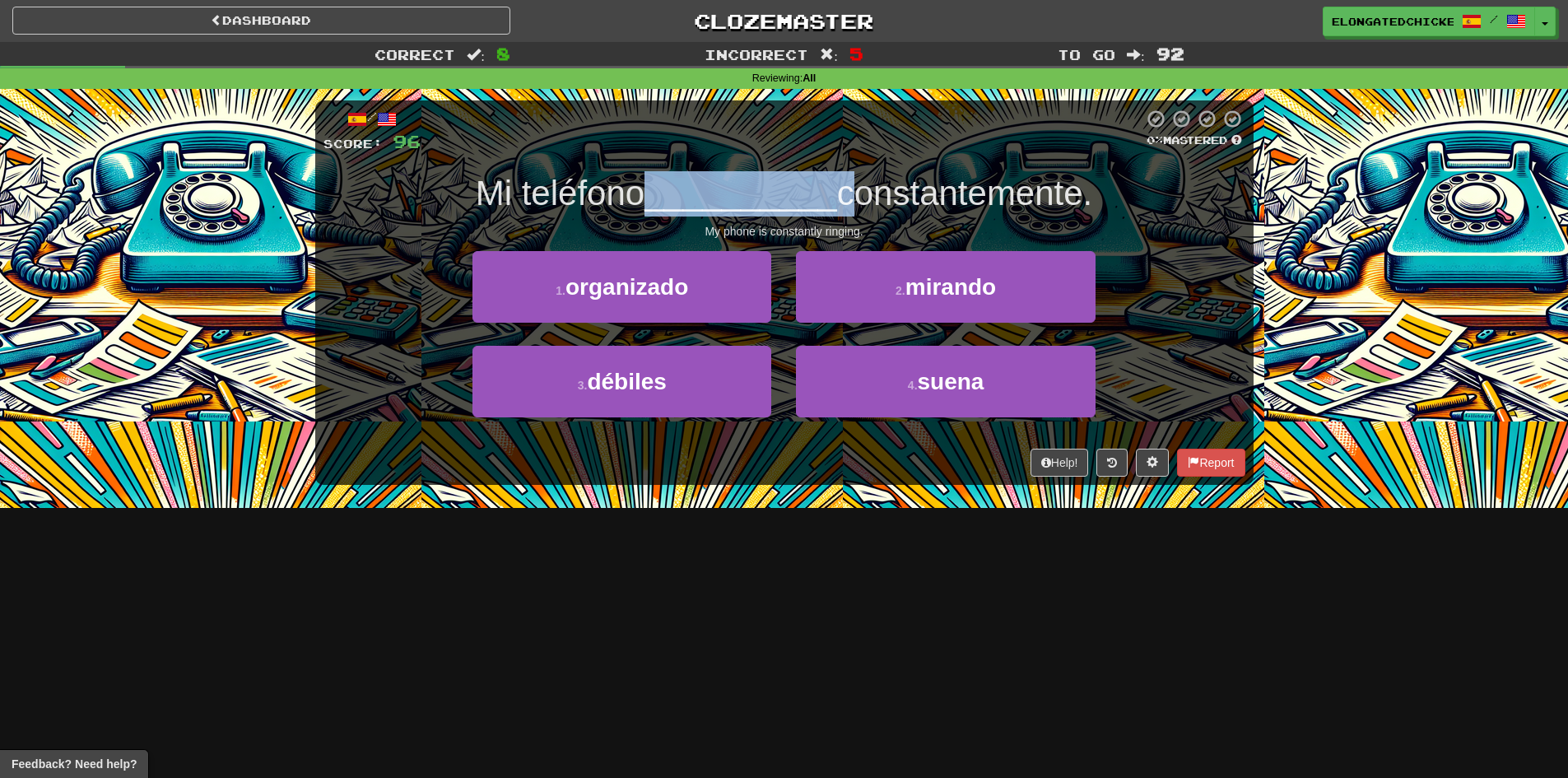
click at [703, 189] on span "__________" at bounding box center [740, 193] width 192 height 38
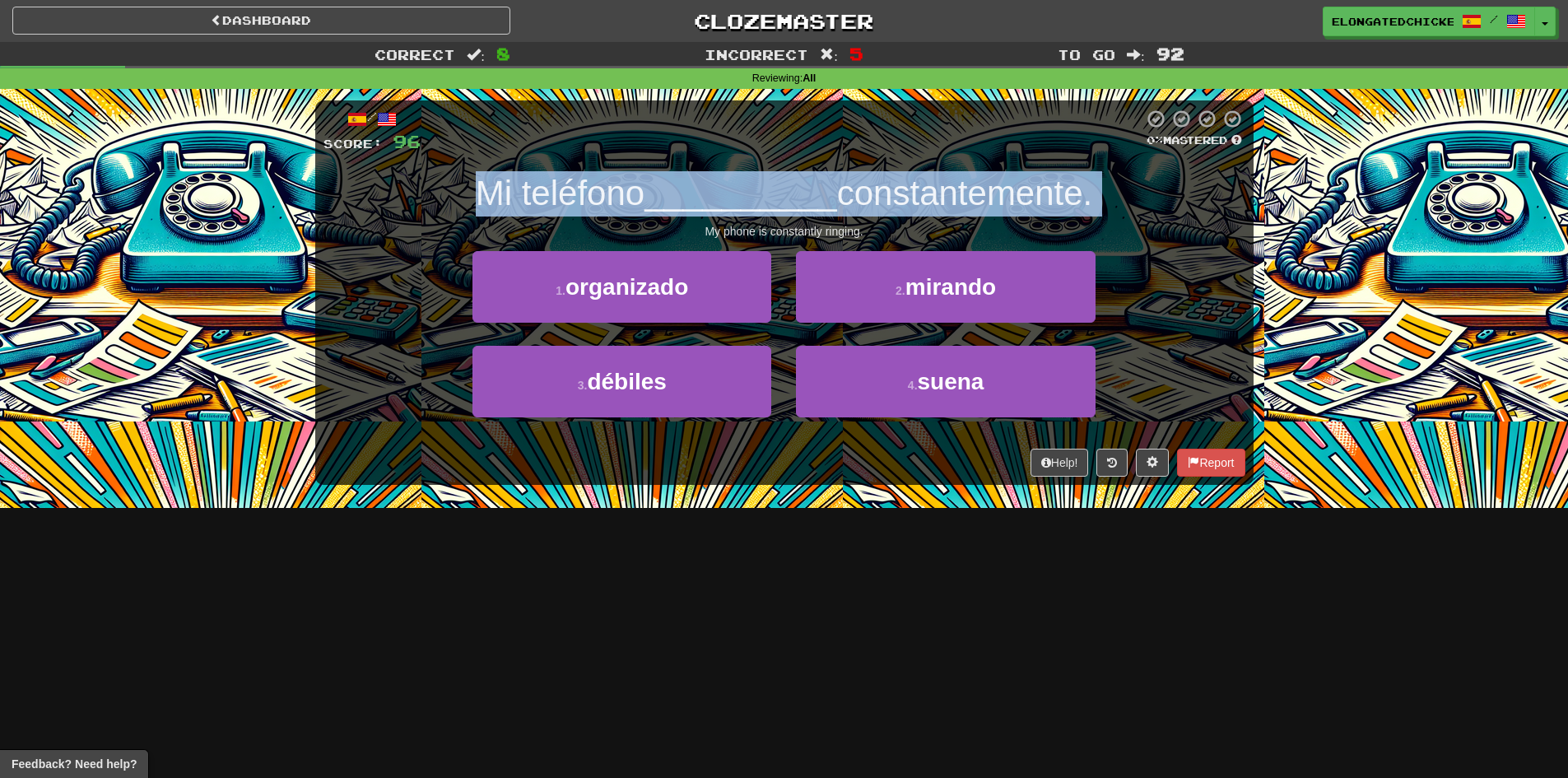
click at [703, 189] on span "__________" at bounding box center [740, 193] width 192 height 38
drag, startPoint x: 651, startPoint y: 302, endPoint x: 671, endPoint y: 211, distance: 93.2
click at [671, 211] on div "/ Score: 96 0 % Mastered Mi teléfono __________ constantemente. My phone is con…" at bounding box center [784, 292] width 938 height 384
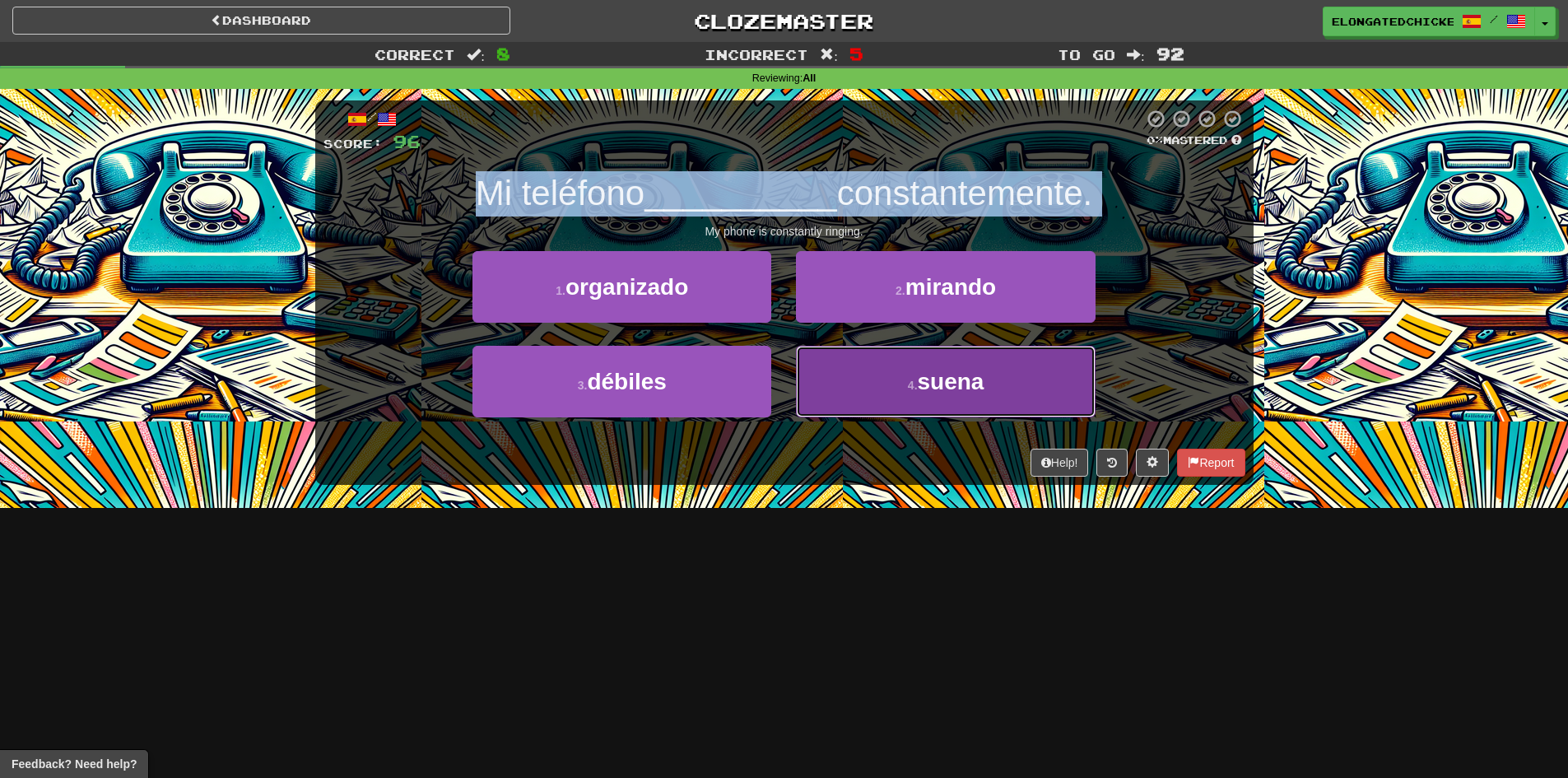
click at [926, 368] on span "suena" at bounding box center [951, 381] width 67 height 26
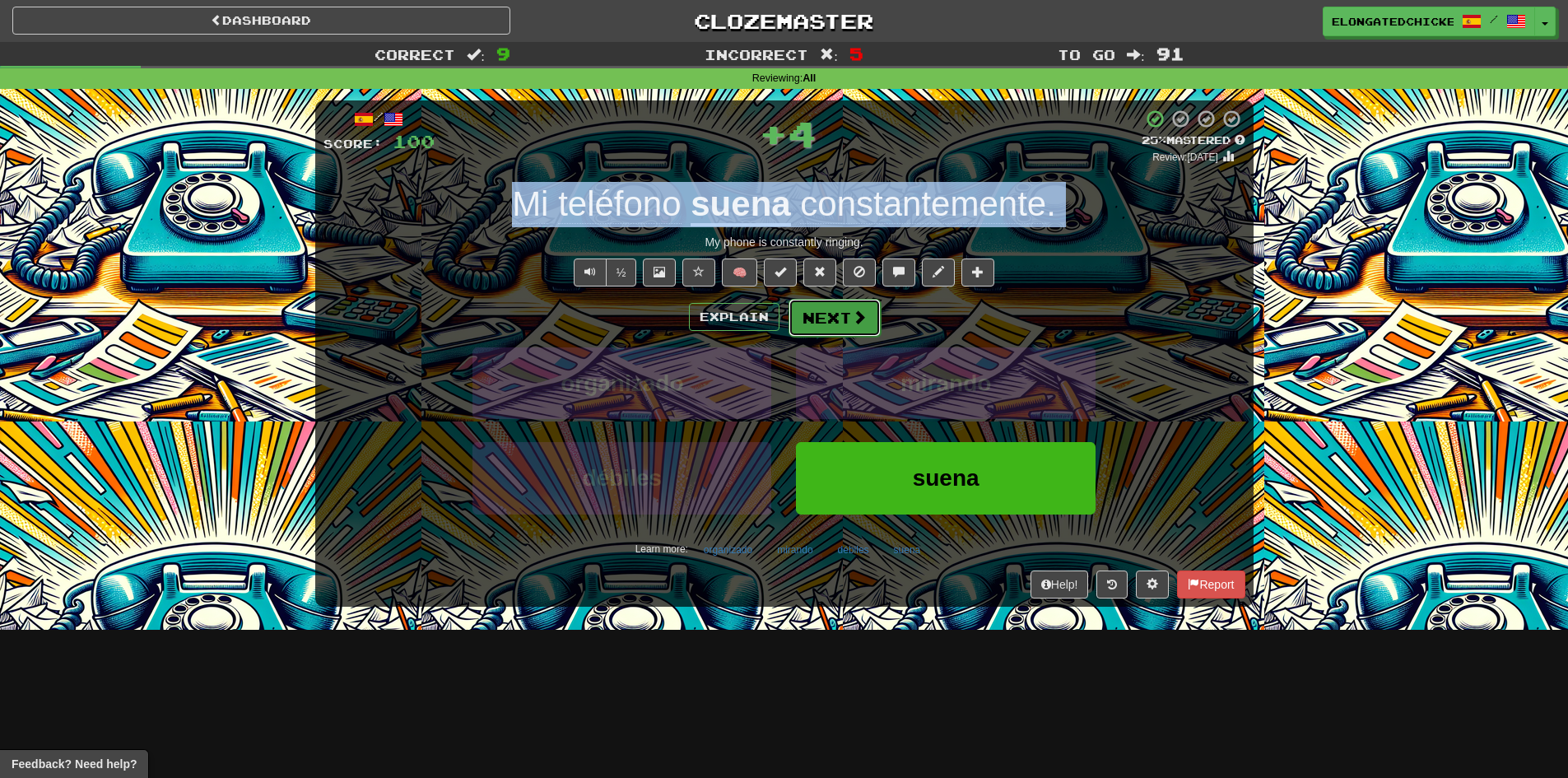
click at [819, 321] on button "Next" at bounding box center [835, 317] width 92 height 38
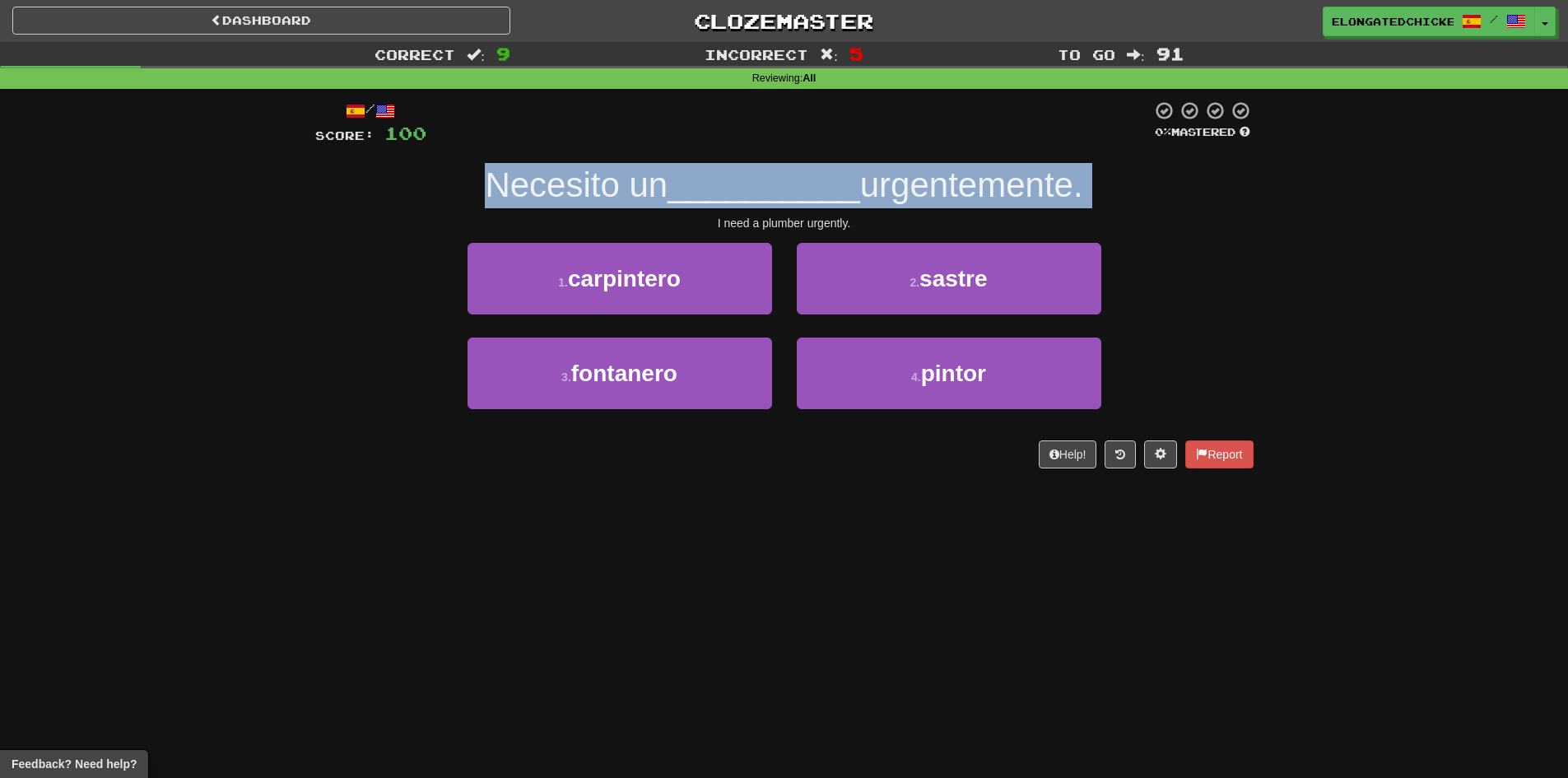
click at [808, 199] on span "__________" at bounding box center [764, 184] width 192 height 38
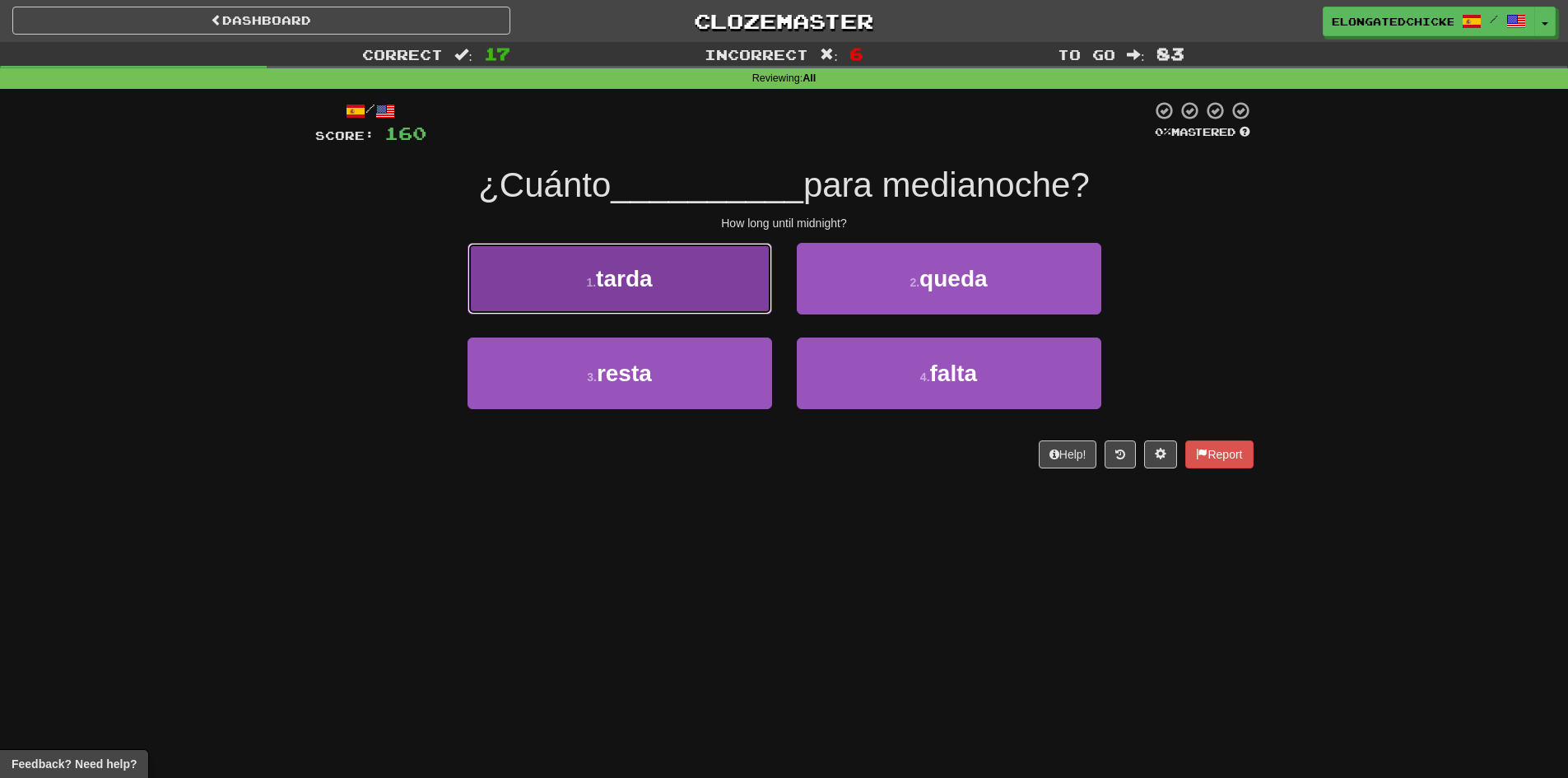
click at [712, 304] on button "1 . tarda" at bounding box center [620, 278] width 304 height 72
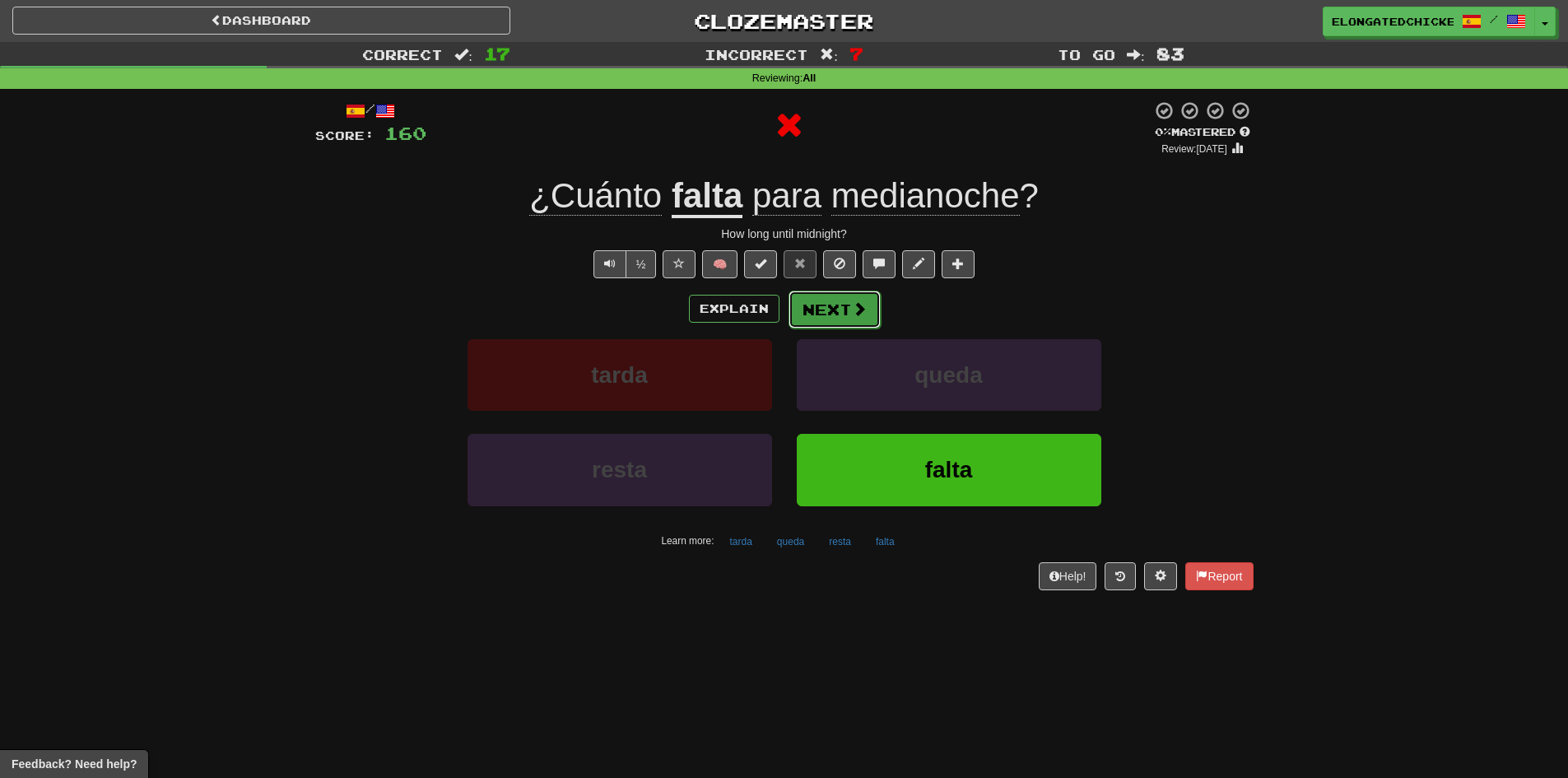
click at [837, 306] on button "Next" at bounding box center [835, 309] width 92 height 38
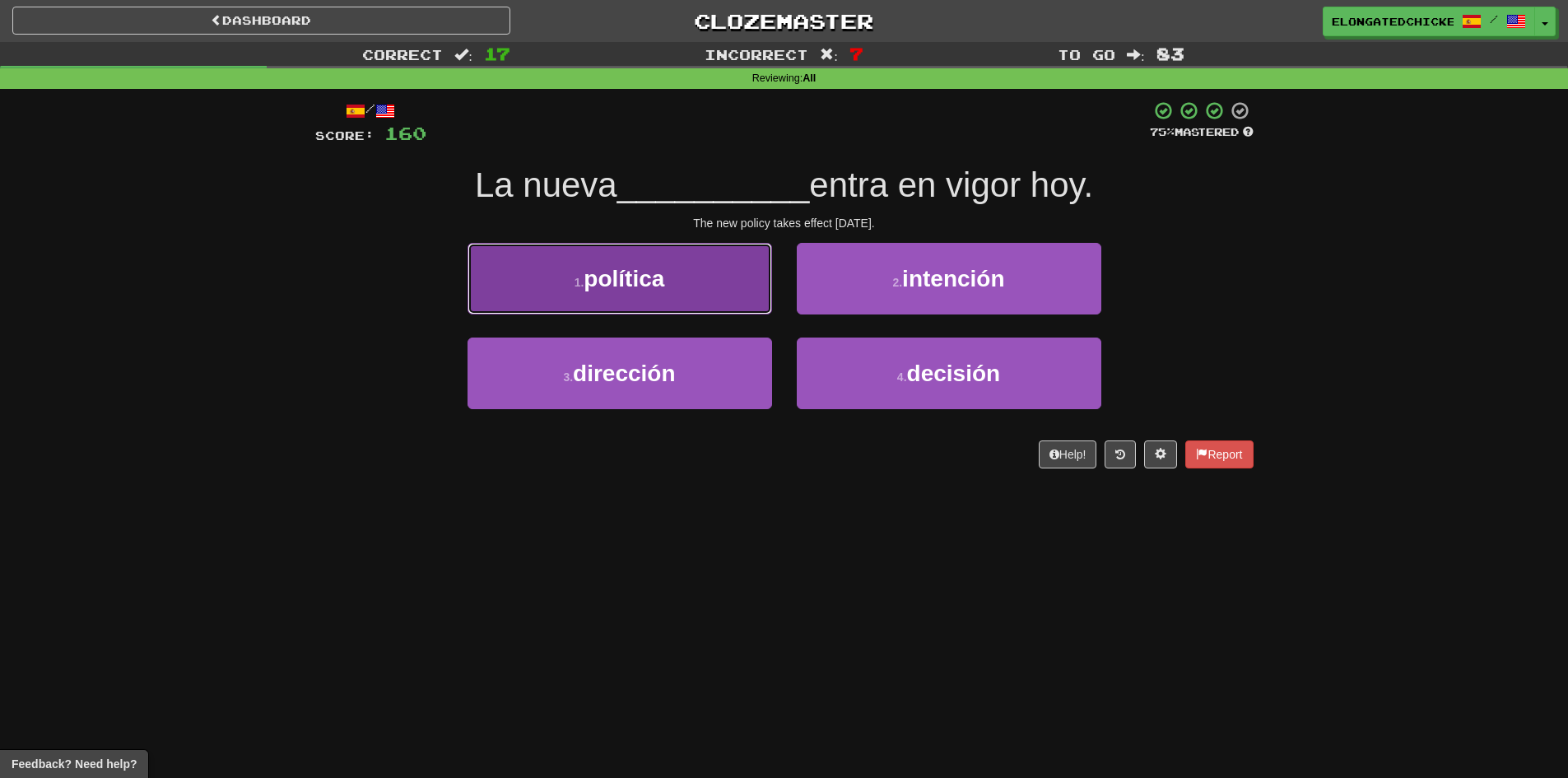
click at [702, 294] on button "1 . política" at bounding box center [620, 278] width 304 height 72
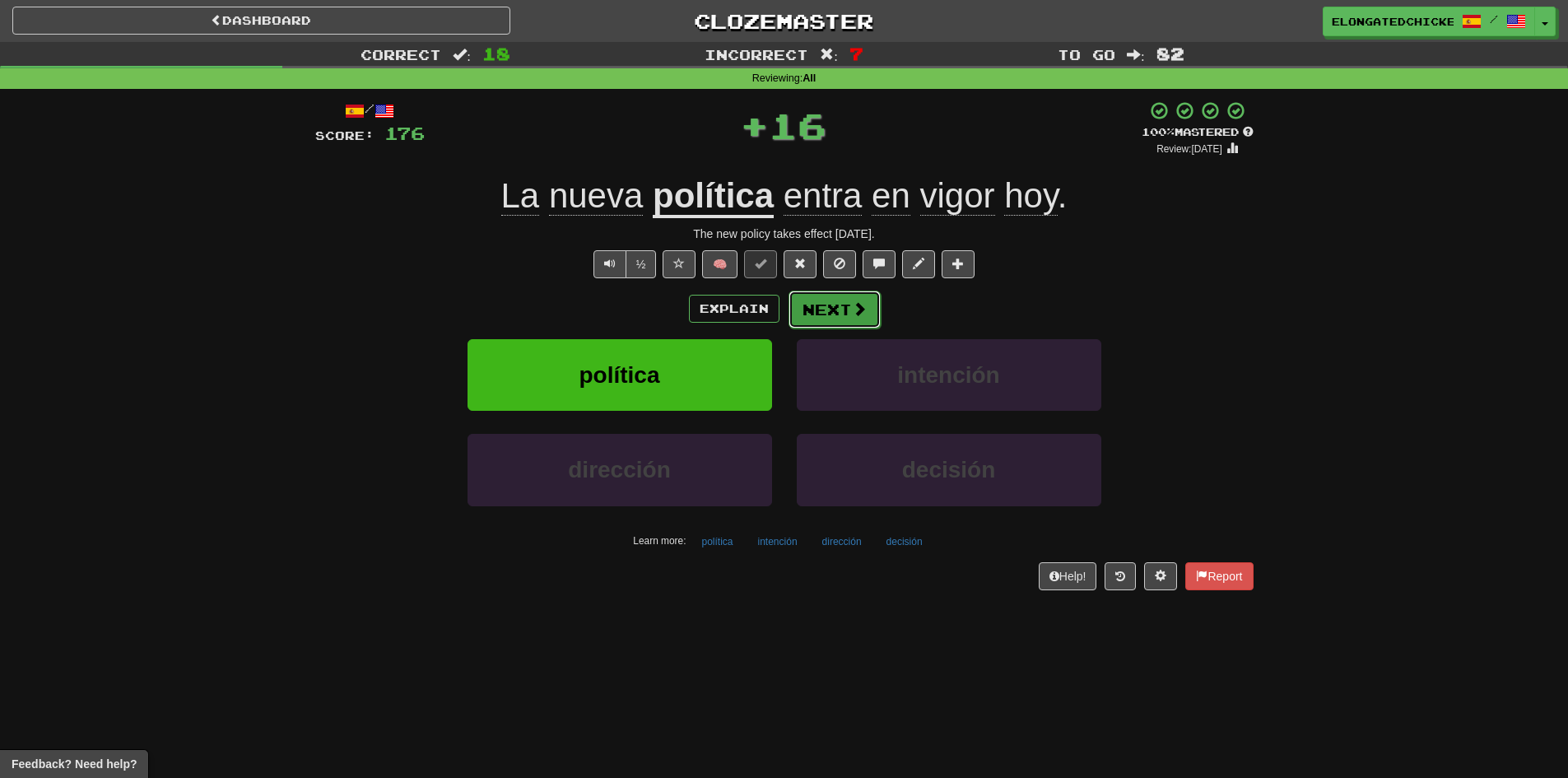
click at [789, 317] on button "Next" at bounding box center [835, 309] width 92 height 38
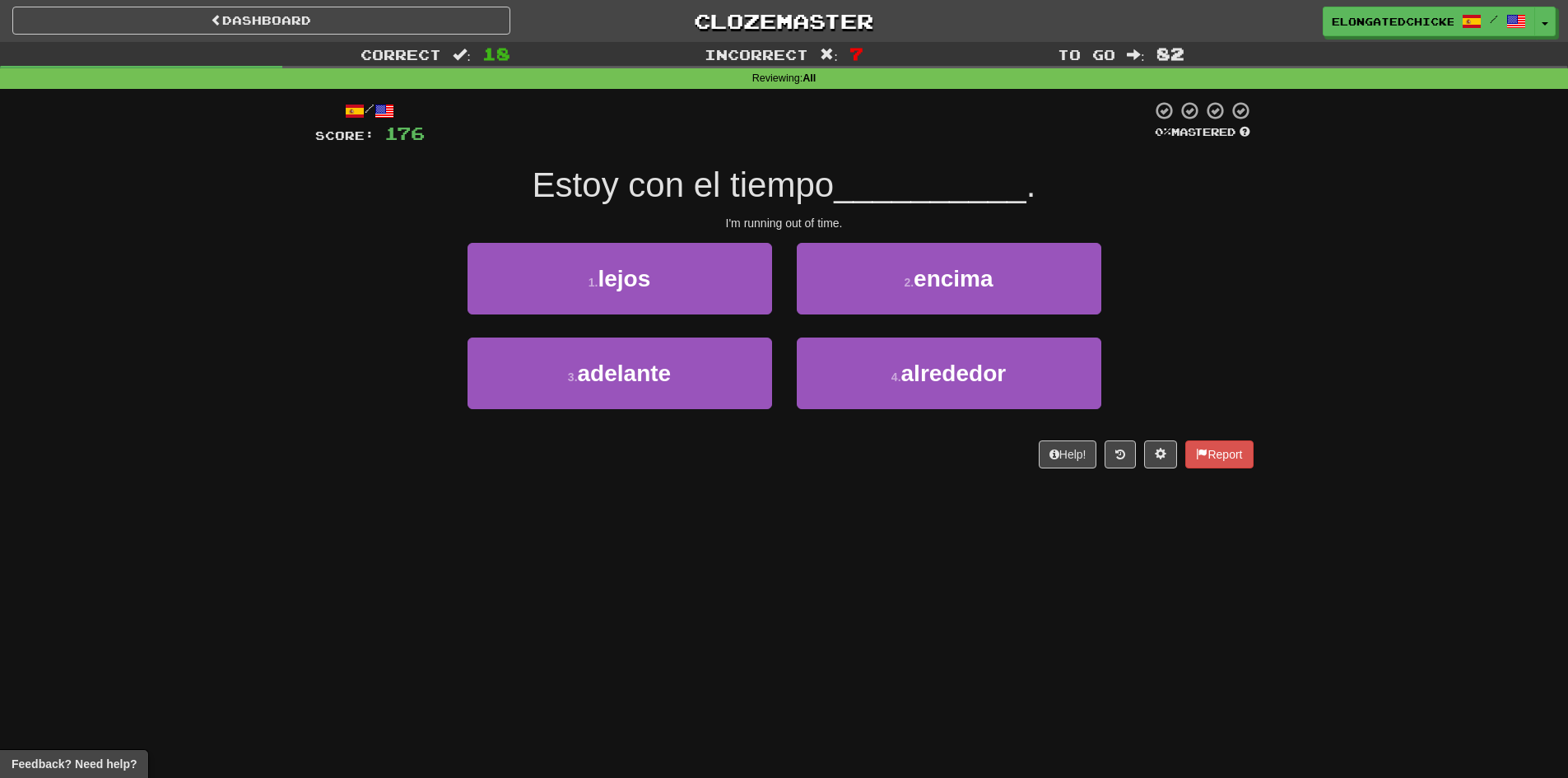
click at [778, 186] on span "Estoy con el tiempo" at bounding box center [683, 184] width 302 height 38
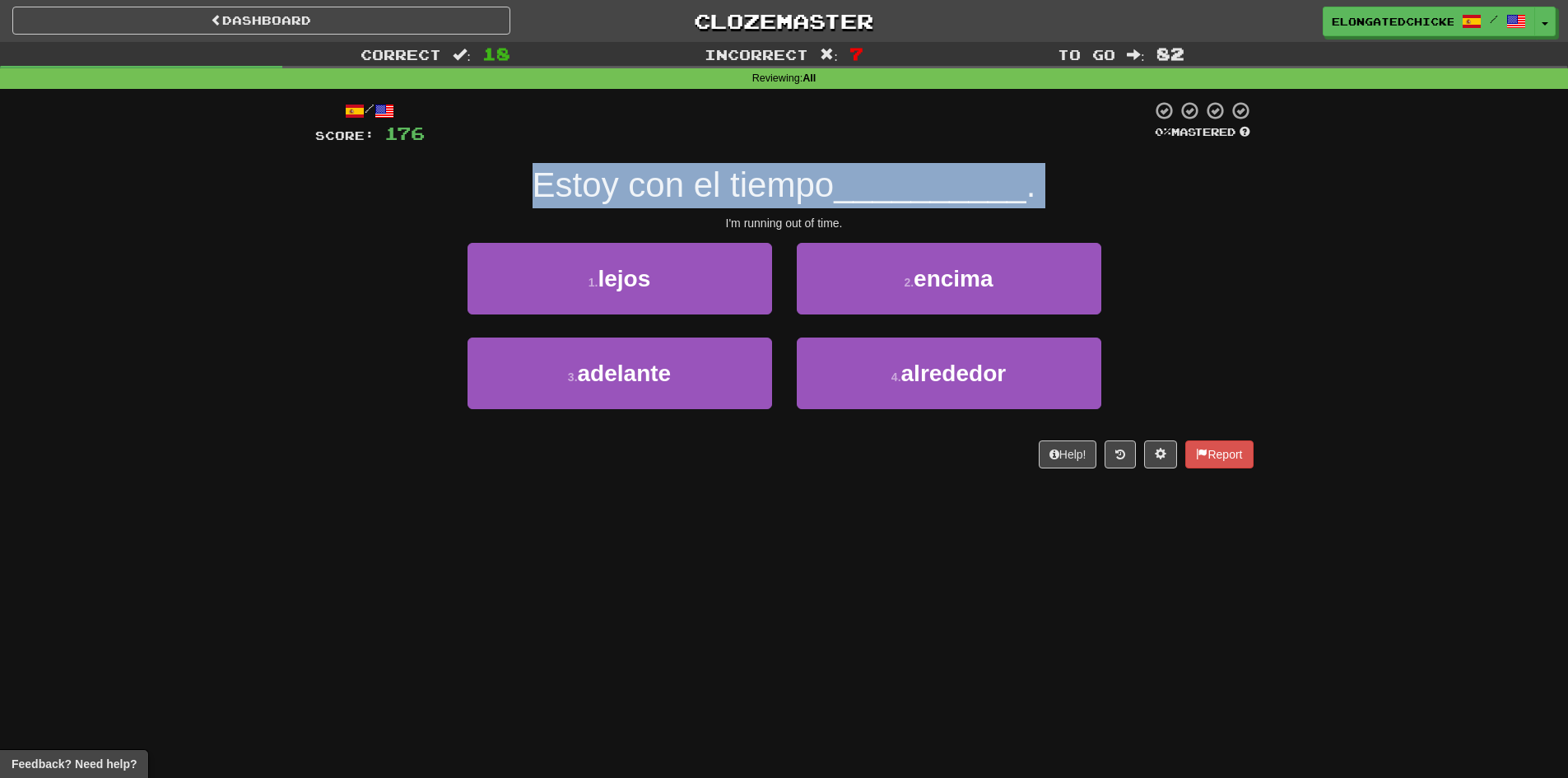
click at [778, 186] on span "Estoy con el tiempo" at bounding box center [683, 184] width 302 height 38
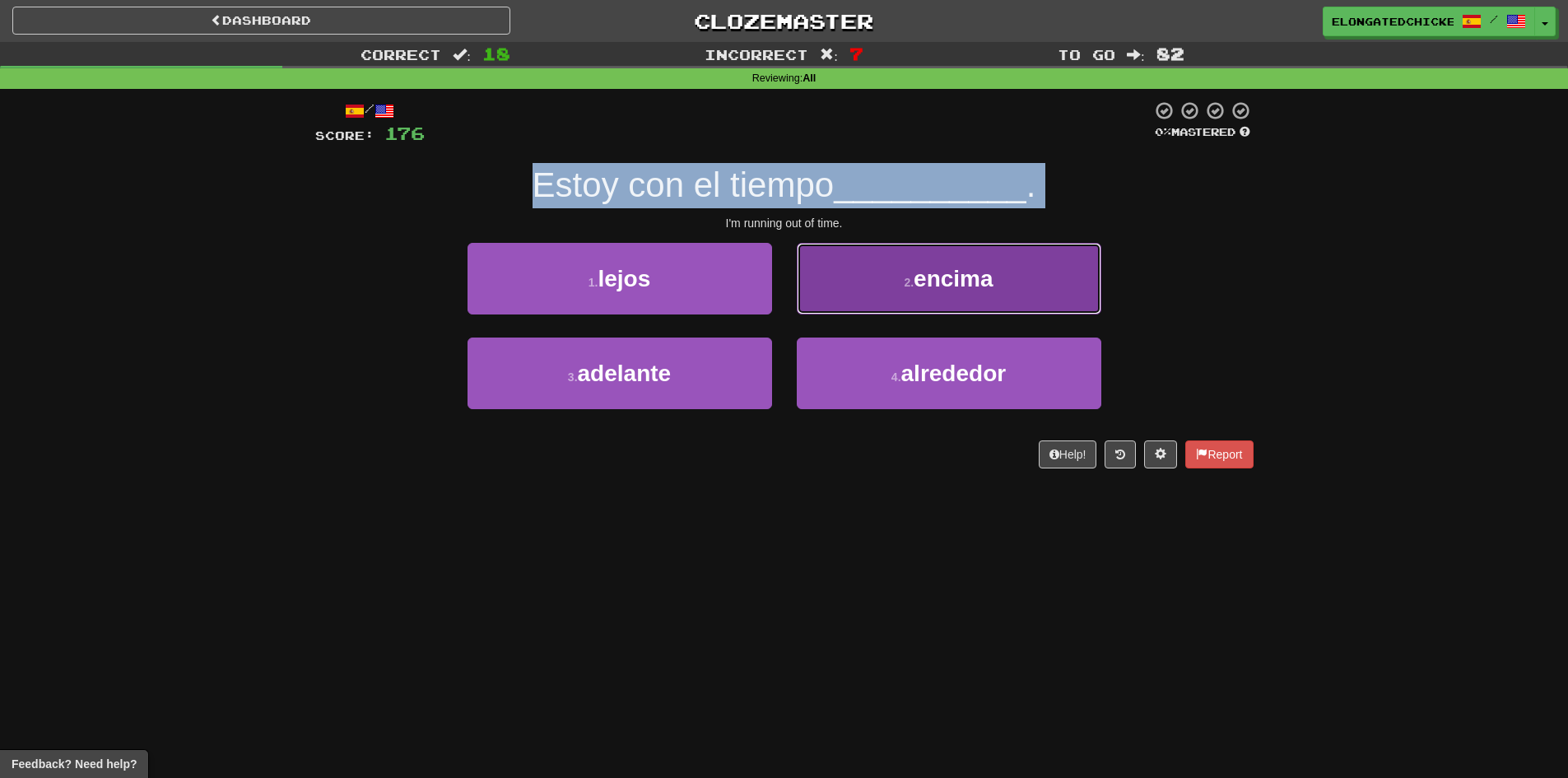
click at [923, 290] on span "encima" at bounding box center [952, 279] width 80 height 26
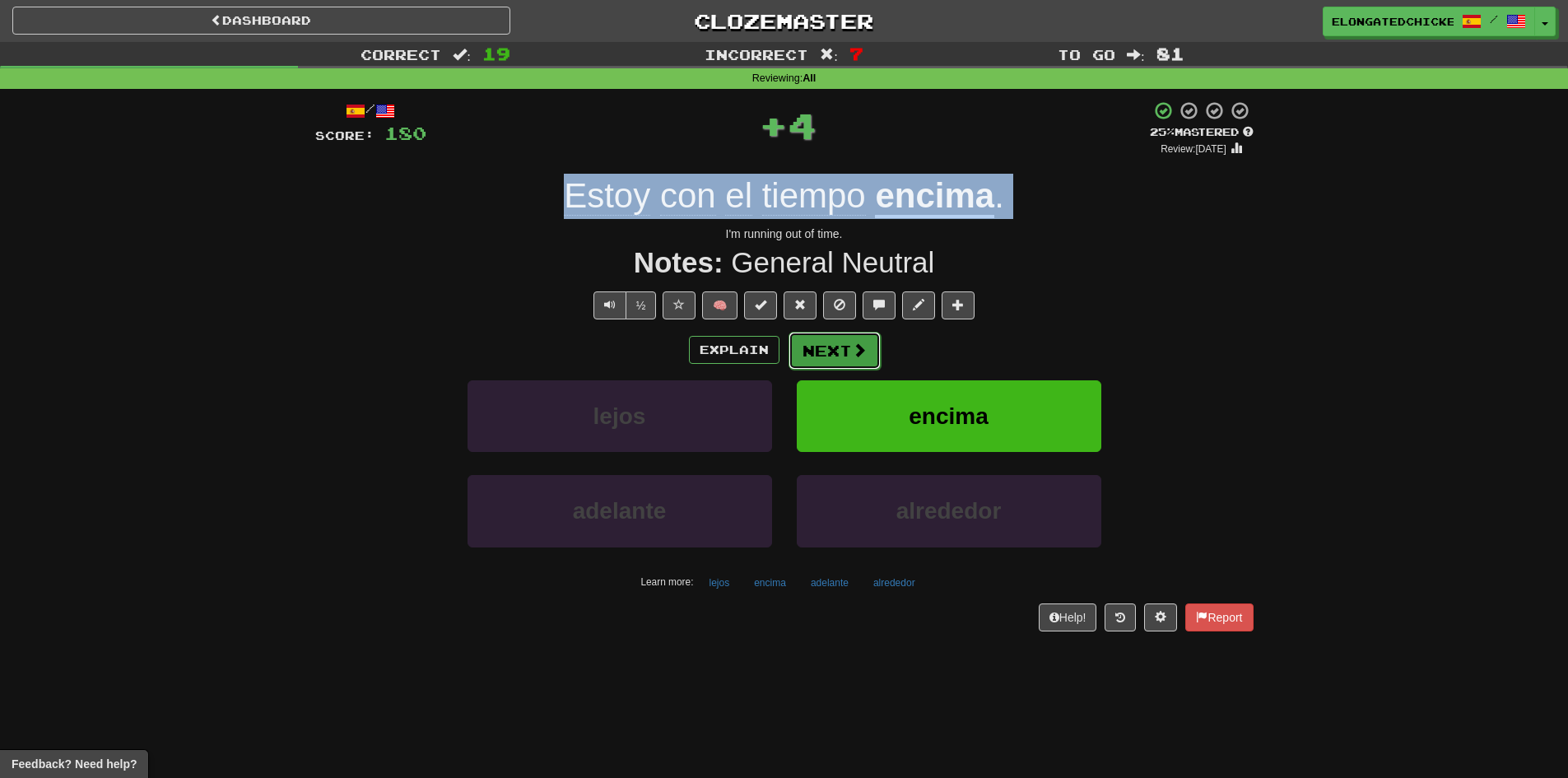
click at [830, 338] on button "Next" at bounding box center [835, 351] width 92 height 38
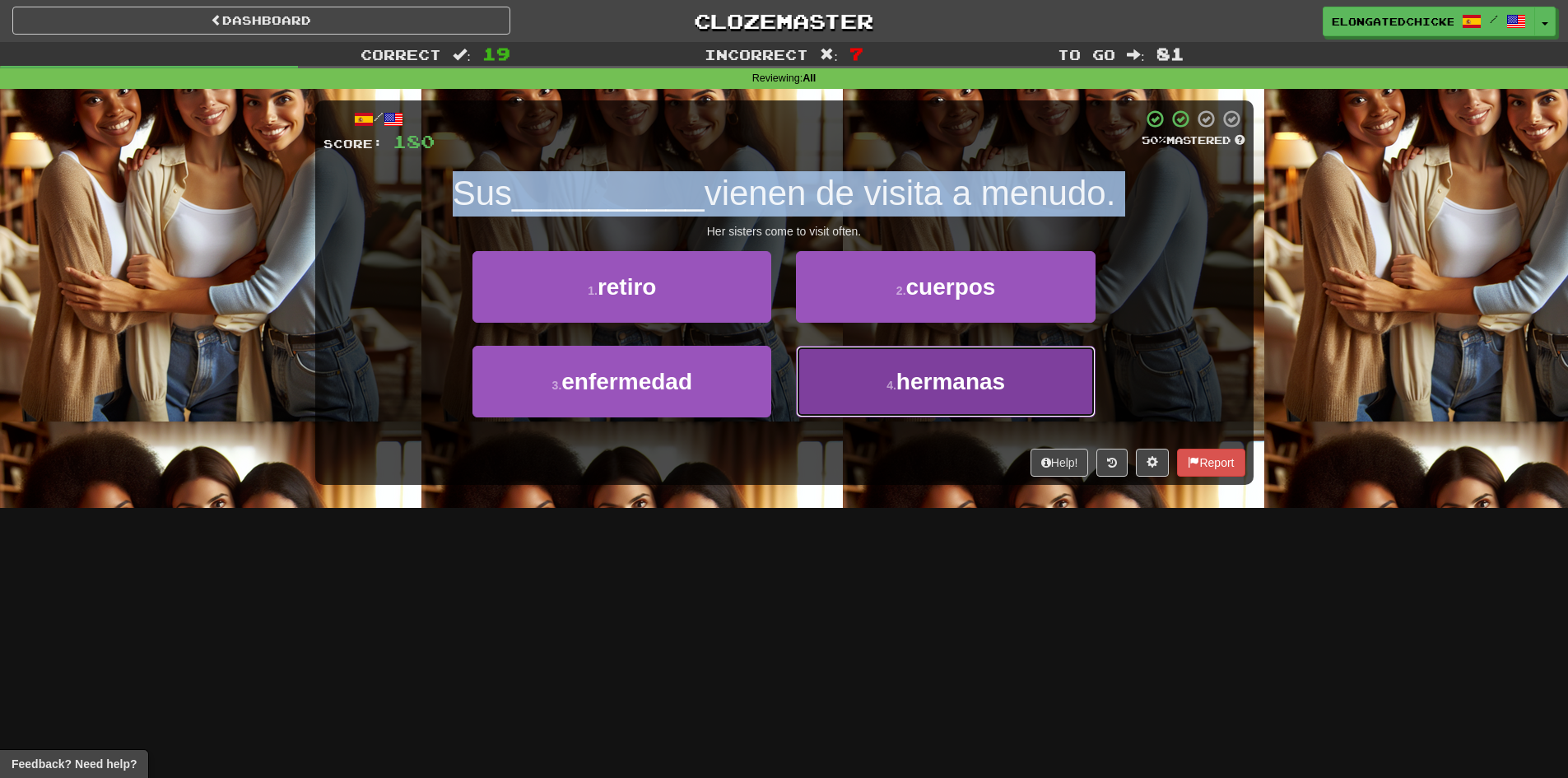
click at [968, 394] on span "hermanas" at bounding box center [950, 381] width 109 height 26
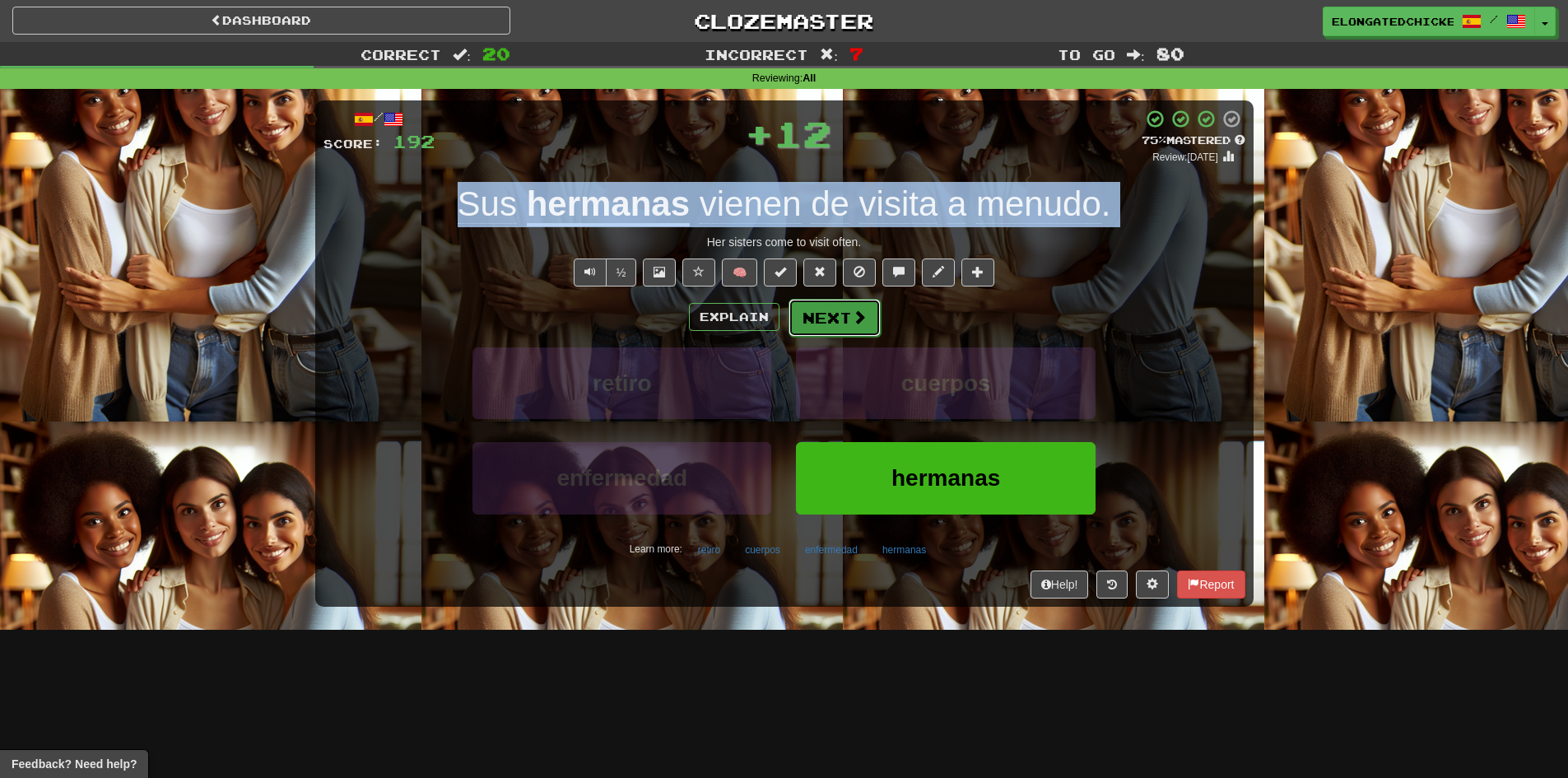
click at [816, 312] on button "Next" at bounding box center [835, 317] width 92 height 38
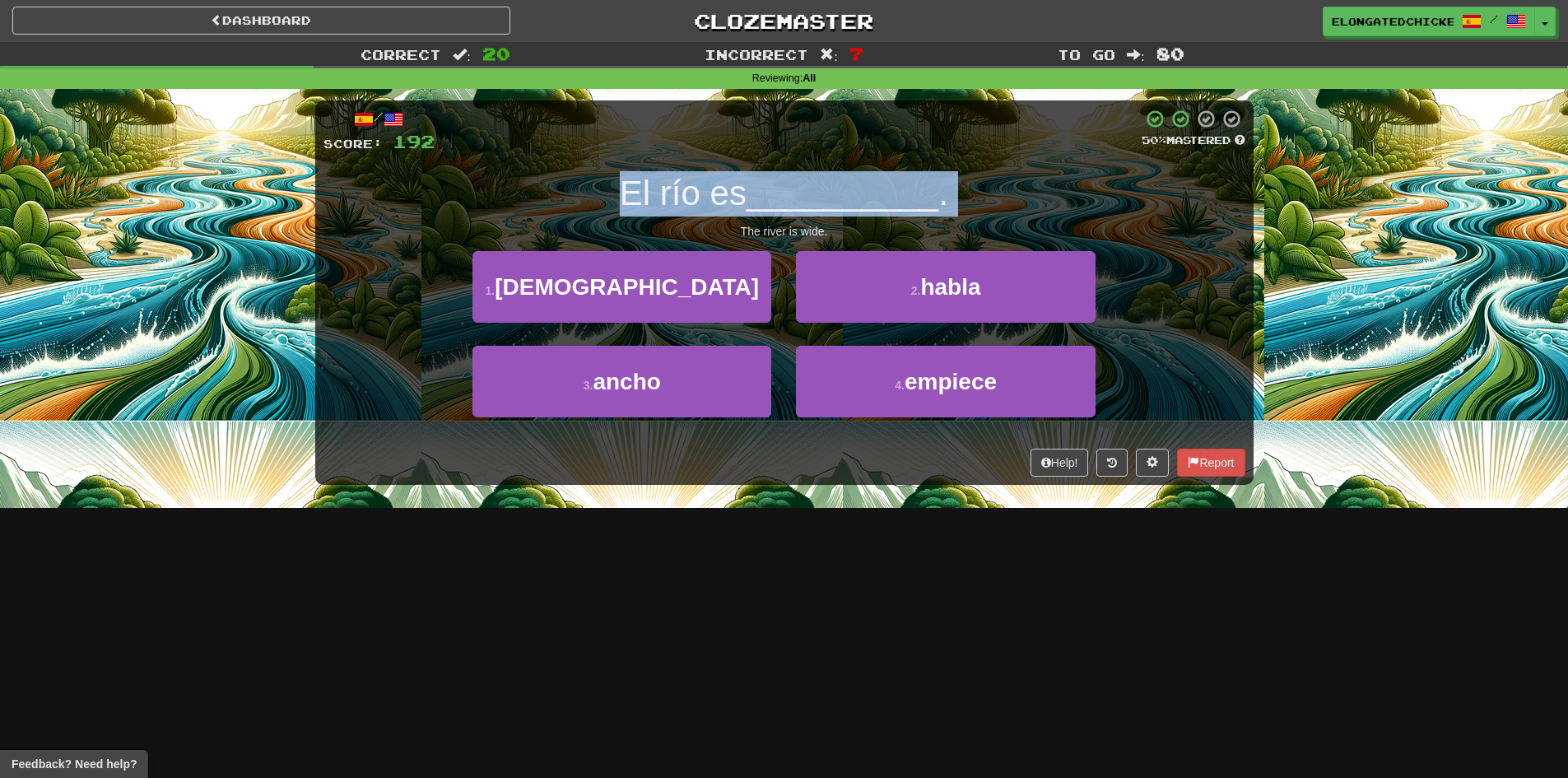
click at [770, 206] on span "__________" at bounding box center [842, 193] width 192 height 38
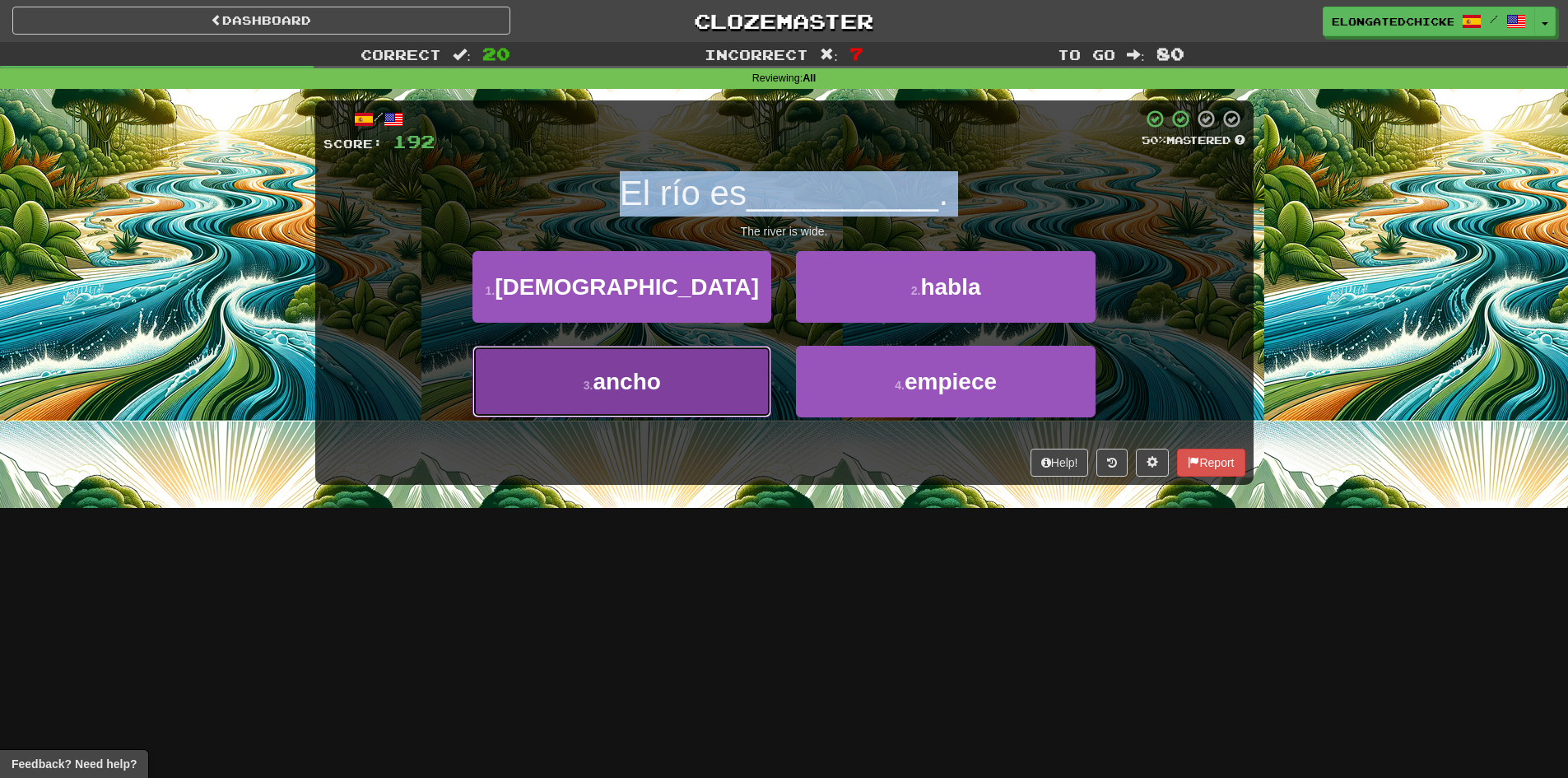
click at [737, 374] on button "3 . ancho" at bounding box center [622, 381] width 298 height 72
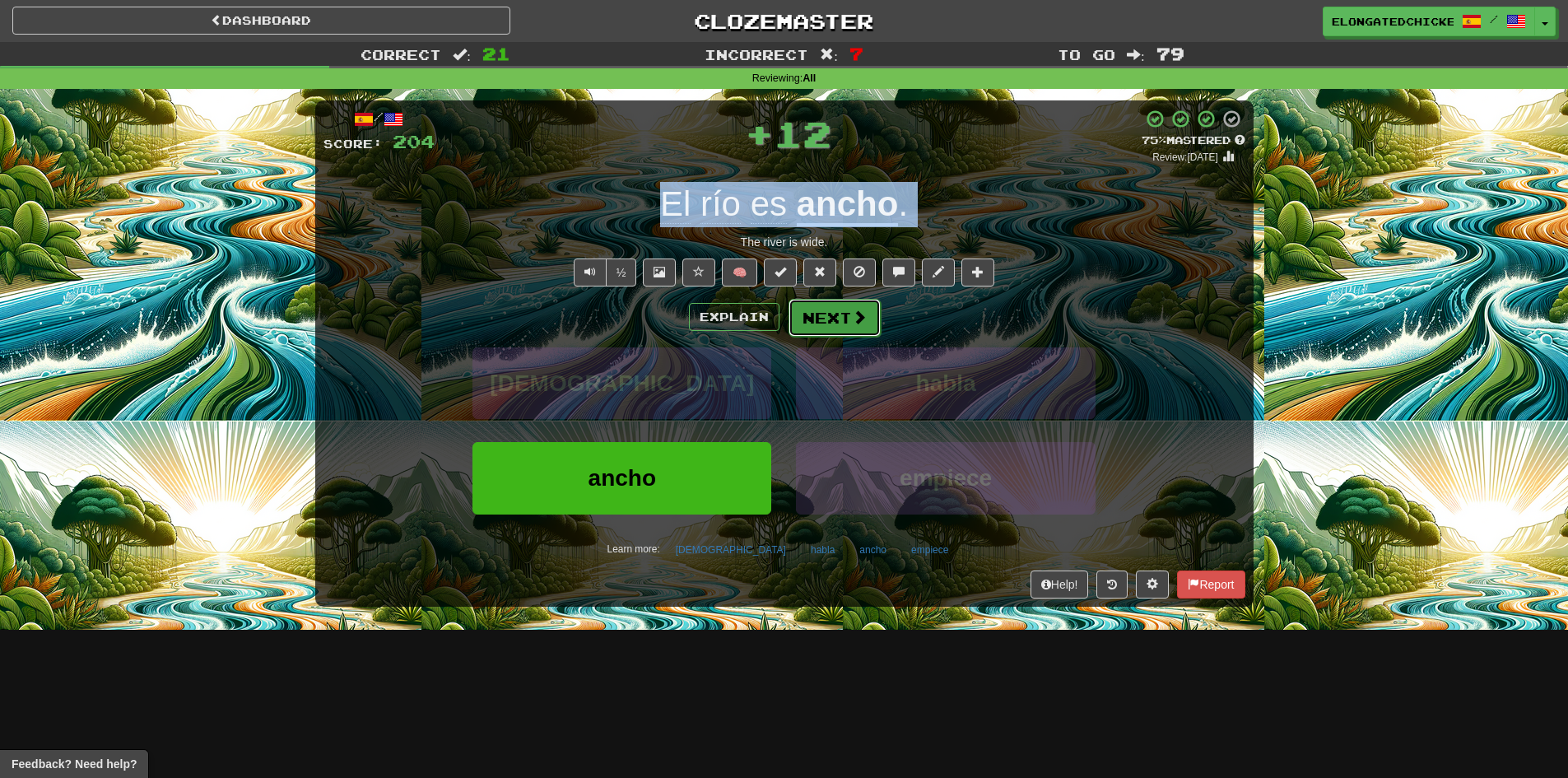
click at [806, 318] on button "Next" at bounding box center [835, 317] width 92 height 38
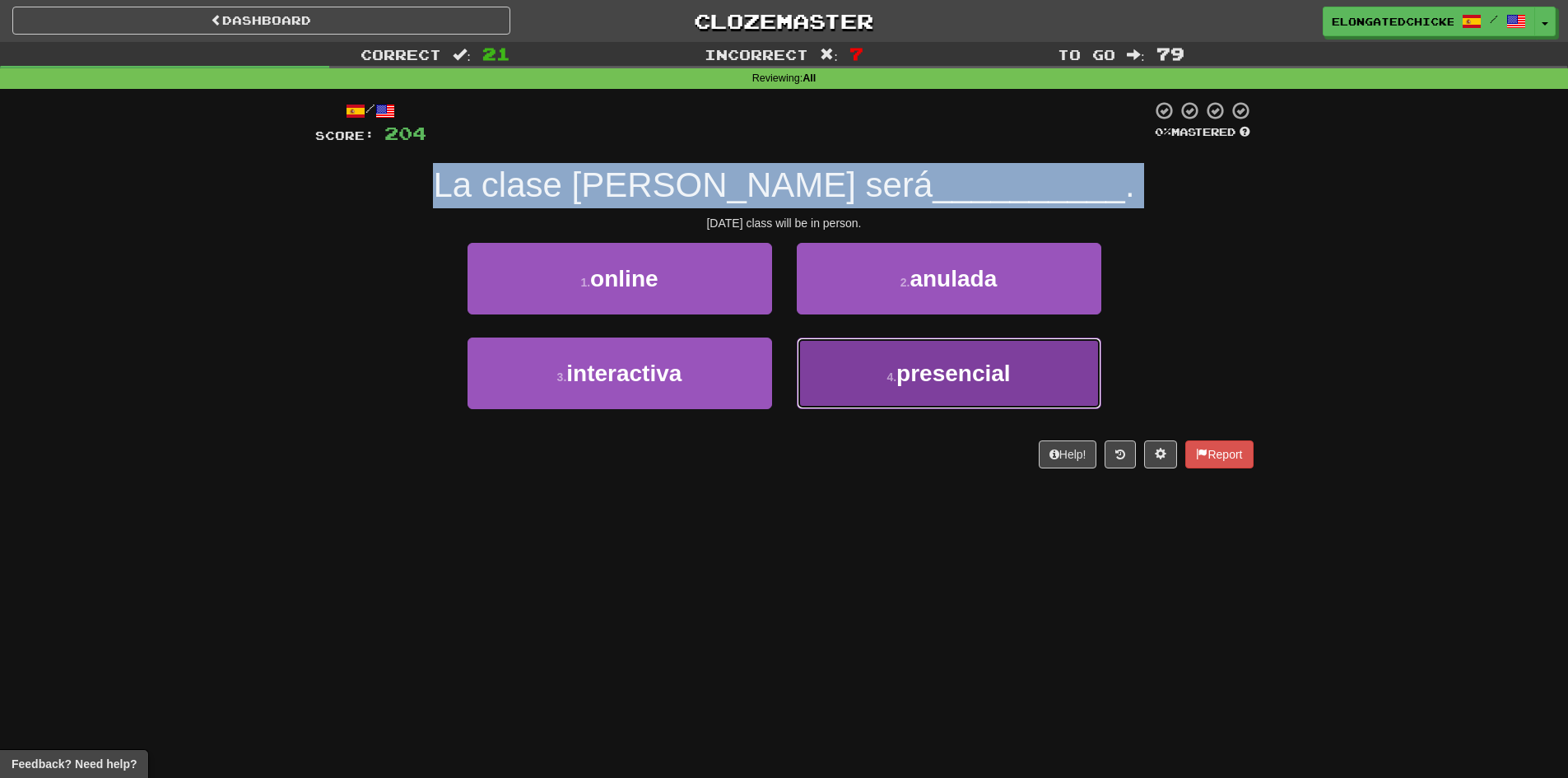
click at [826, 357] on button "4 . presencial" at bounding box center [948, 373] width 304 height 72
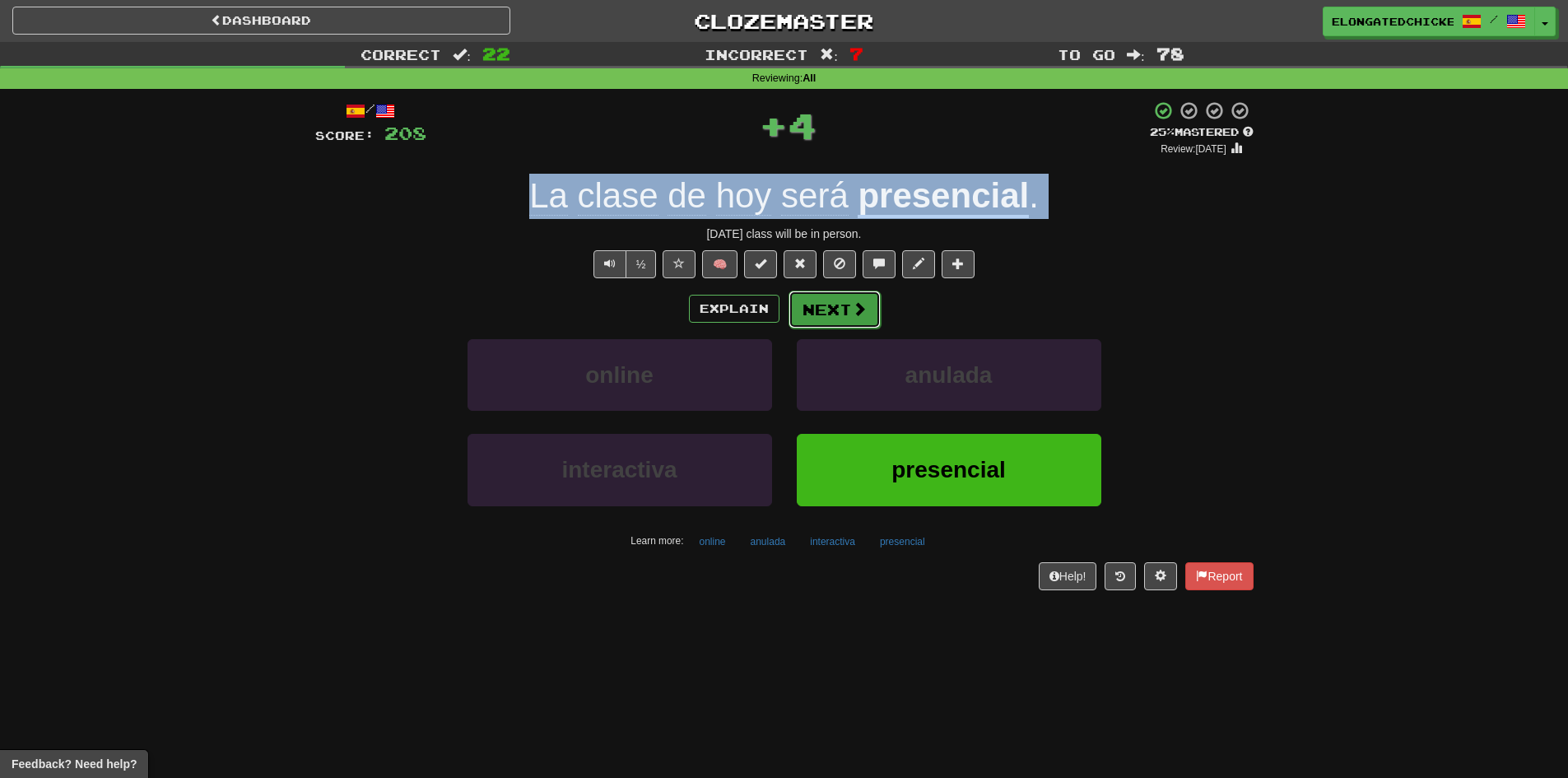
click at [811, 305] on button "Next" at bounding box center [835, 309] width 92 height 38
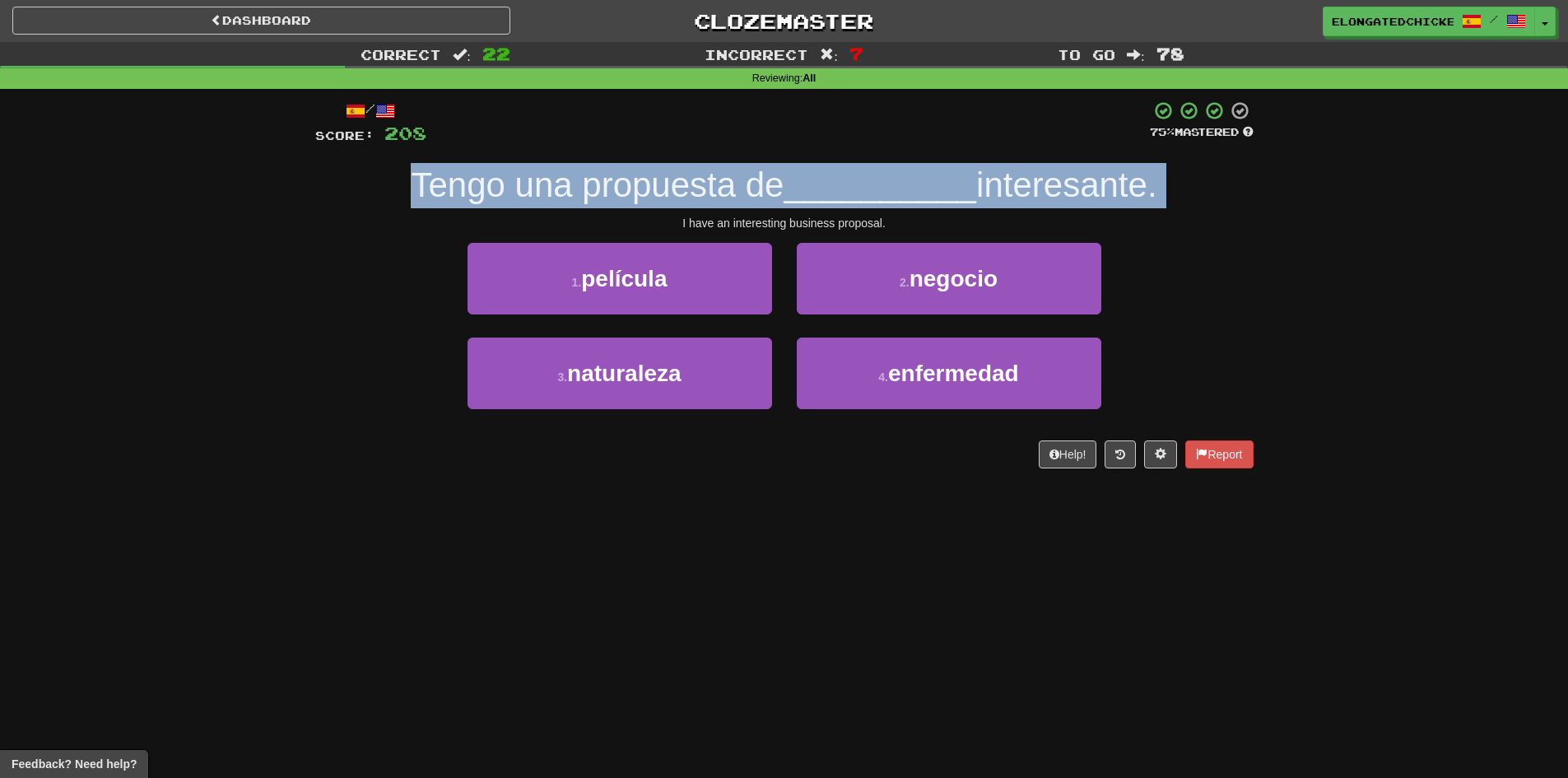
click at [830, 165] on div "Tengo una propuesta de __________ interesante." at bounding box center [784, 186] width 938 height 45
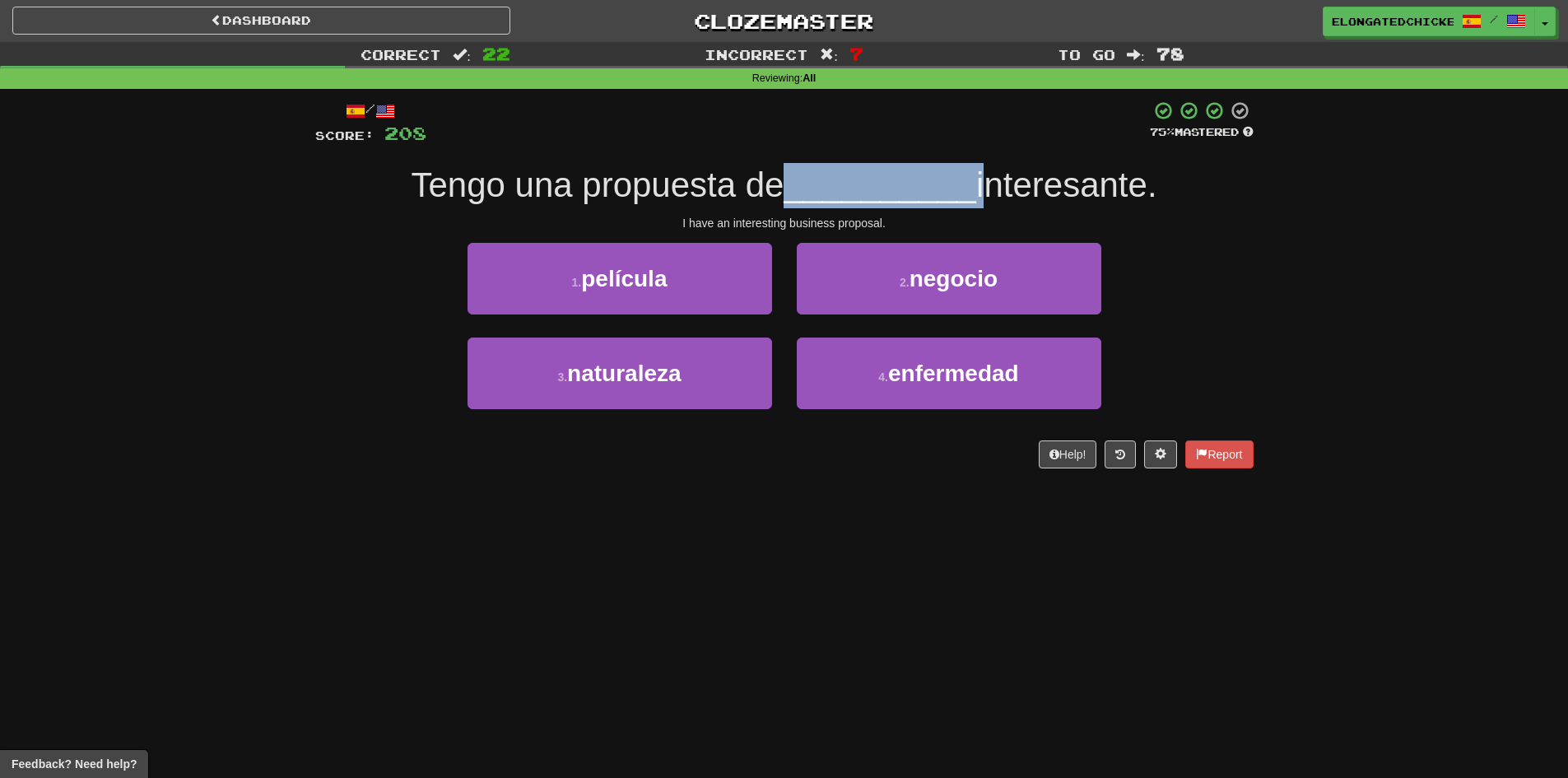
click at [830, 165] on div "Tengo una propuesta de __________ interesante." at bounding box center [784, 186] width 938 height 45
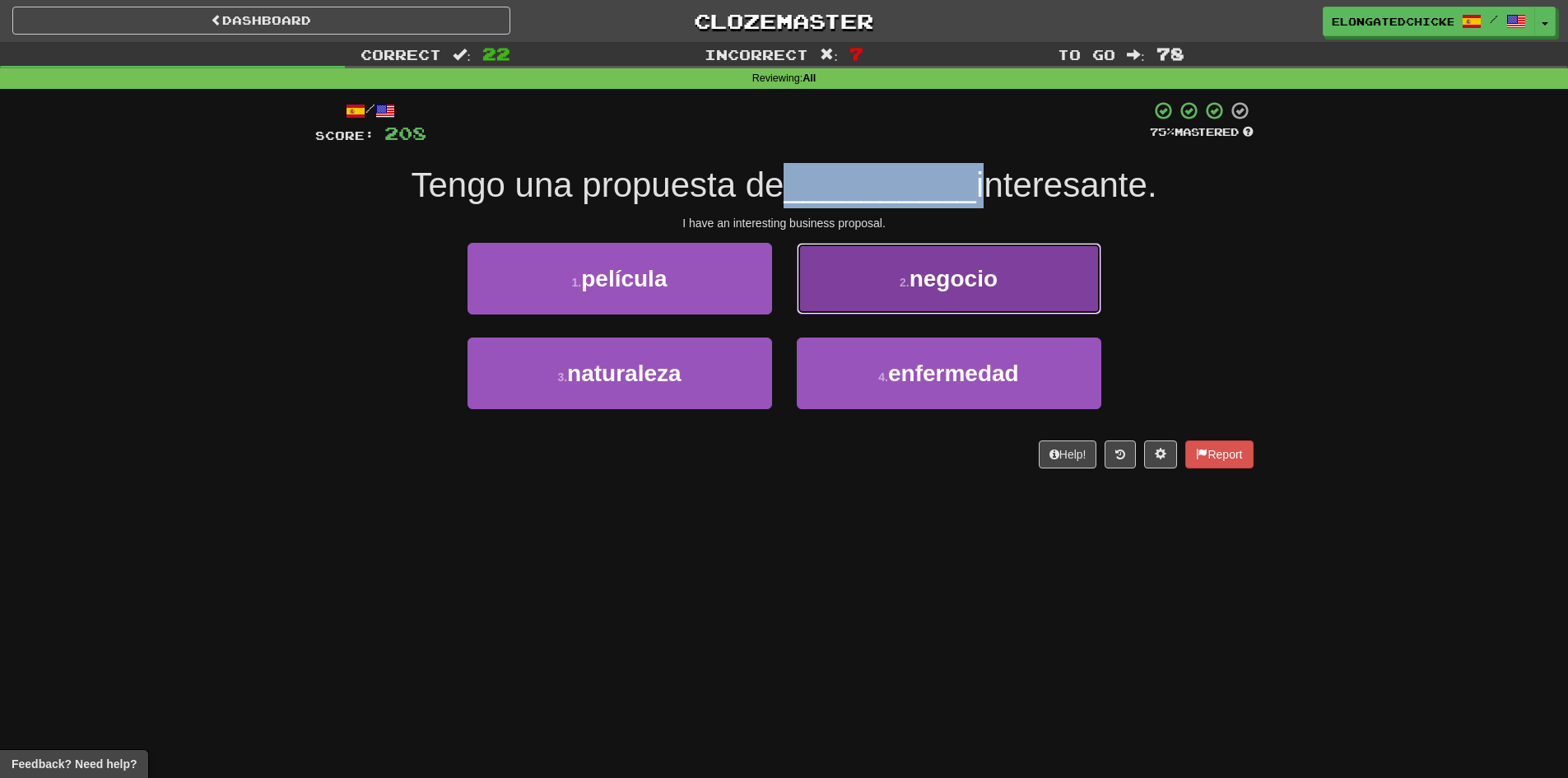
click at [895, 291] on button "2 . negocio" at bounding box center [948, 278] width 304 height 72
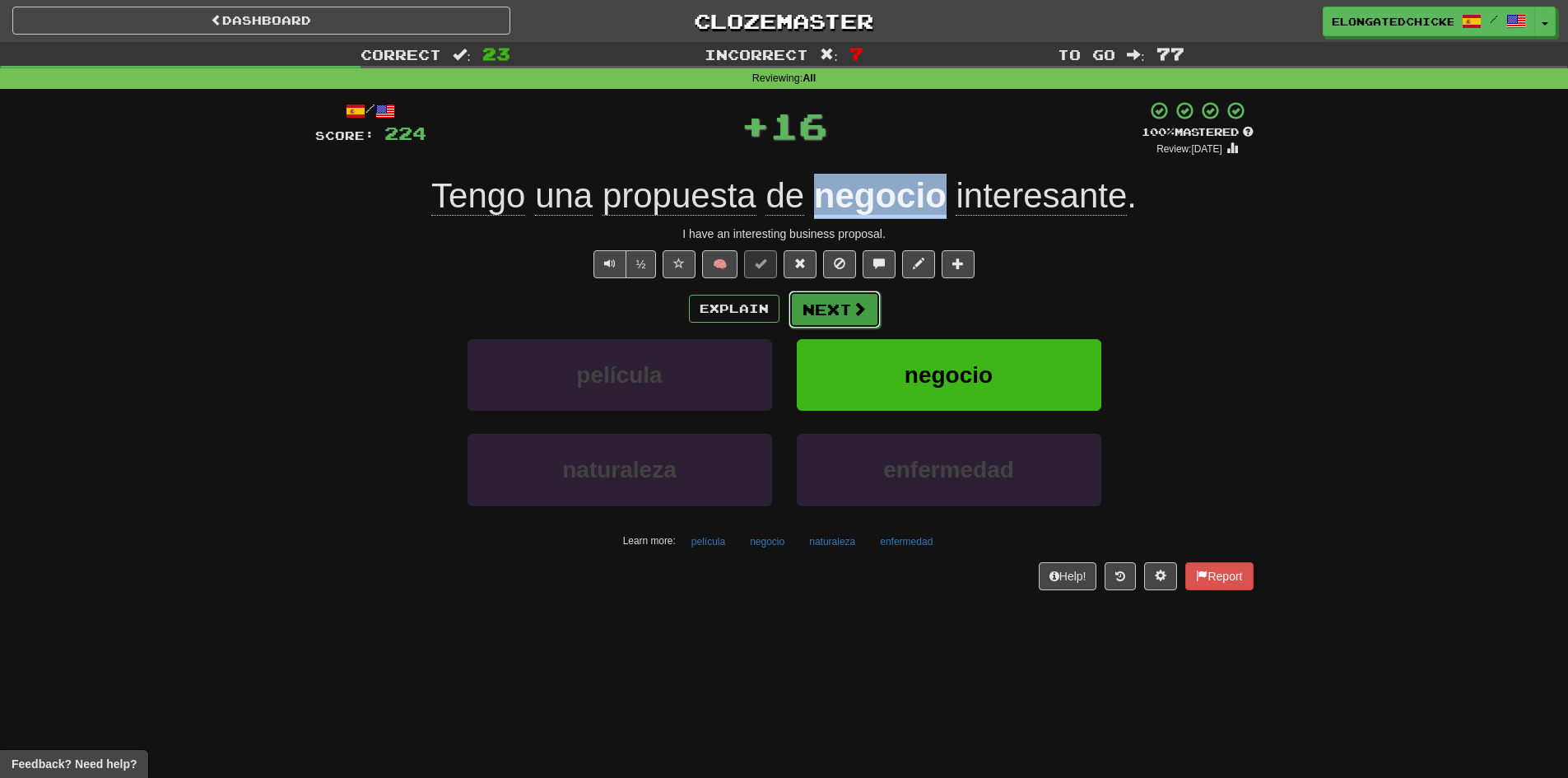
click at [862, 316] on span at bounding box center [858, 308] width 15 height 15
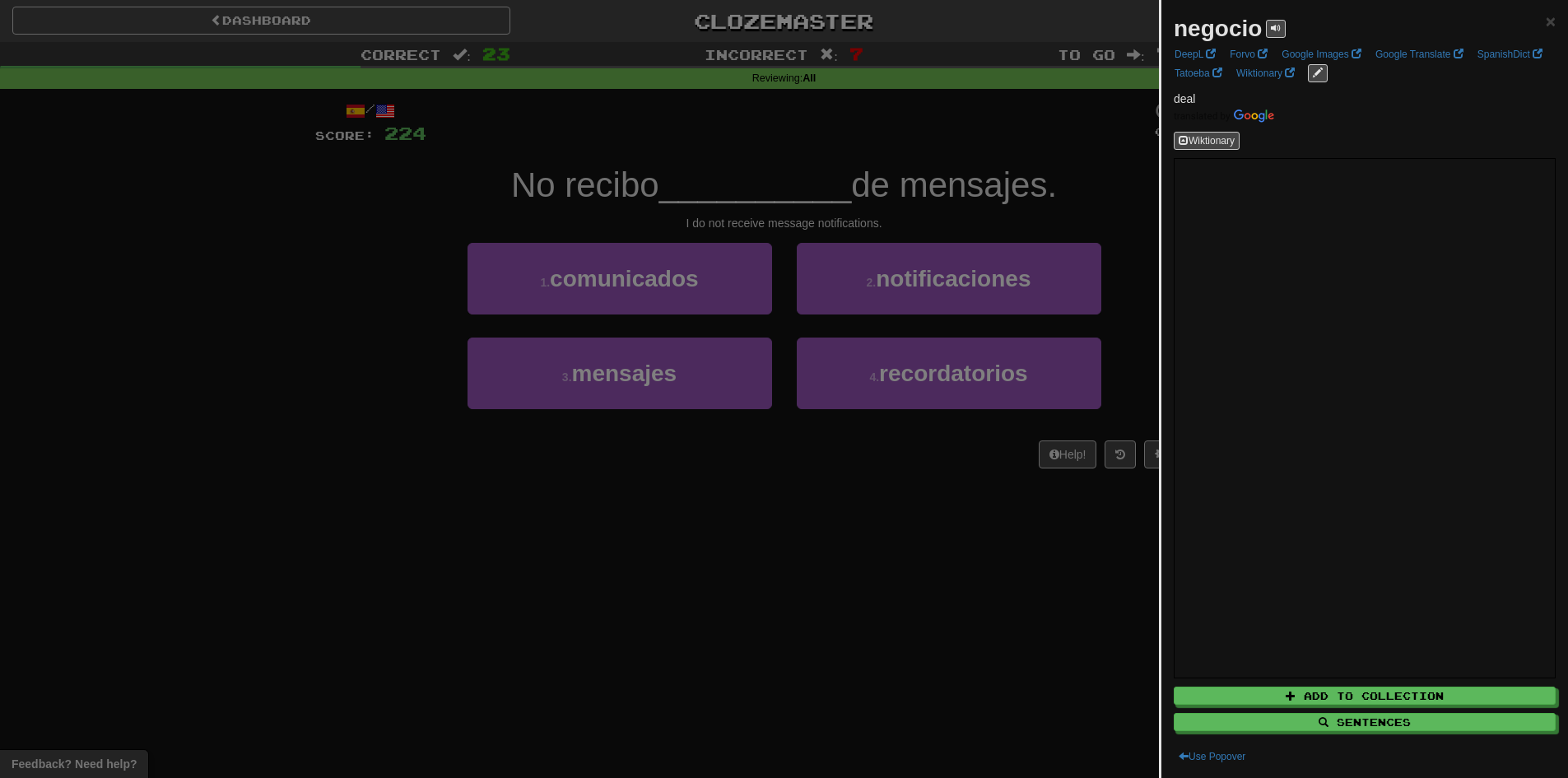
click at [688, 191] on div at bounding box center [784, 389] width 1568 height 778
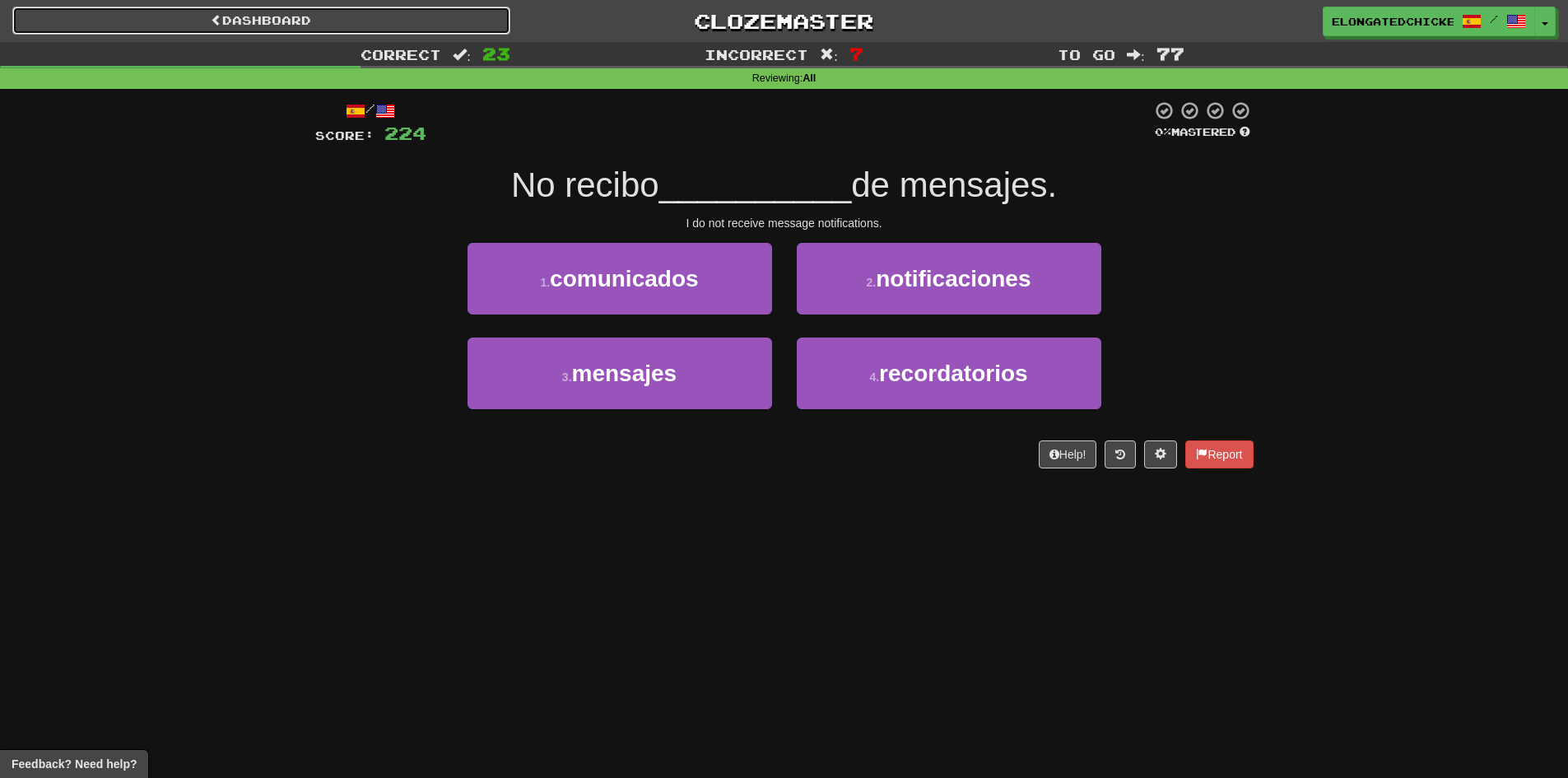
click at [289, 7] on link "Dashboard" at bounding box center [261, 21] width 498 height 28
